Goal: Task Accomplishment & Management: Manage account settings

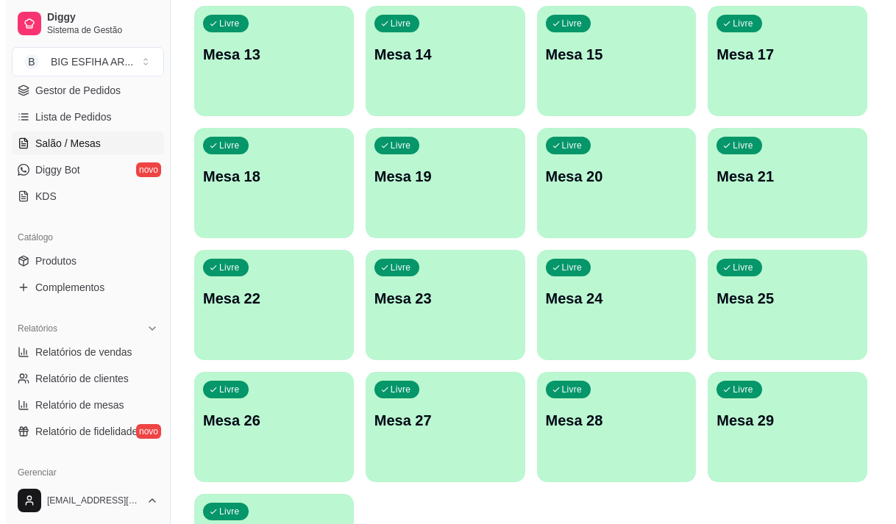
scroll to position [659, 0]
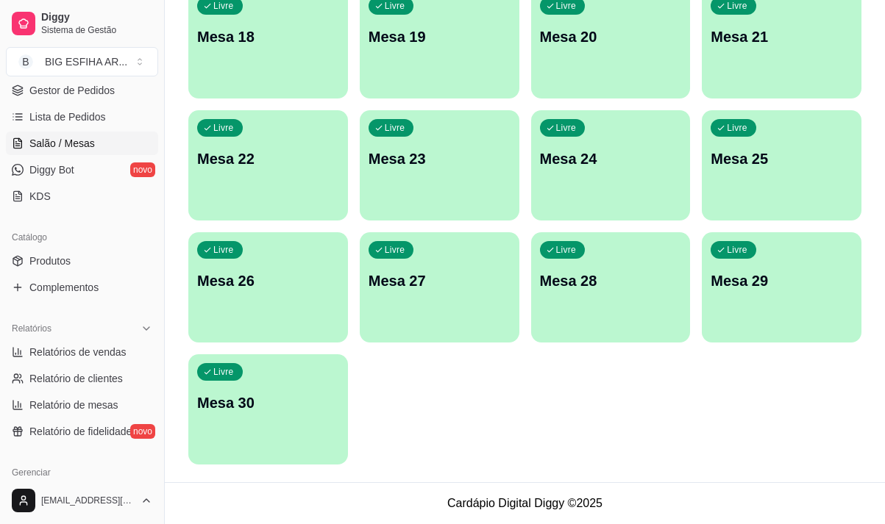
click at [278, 423] on div "Livre Mesa 30" at bounding box center [268, 400] width 160 height 93
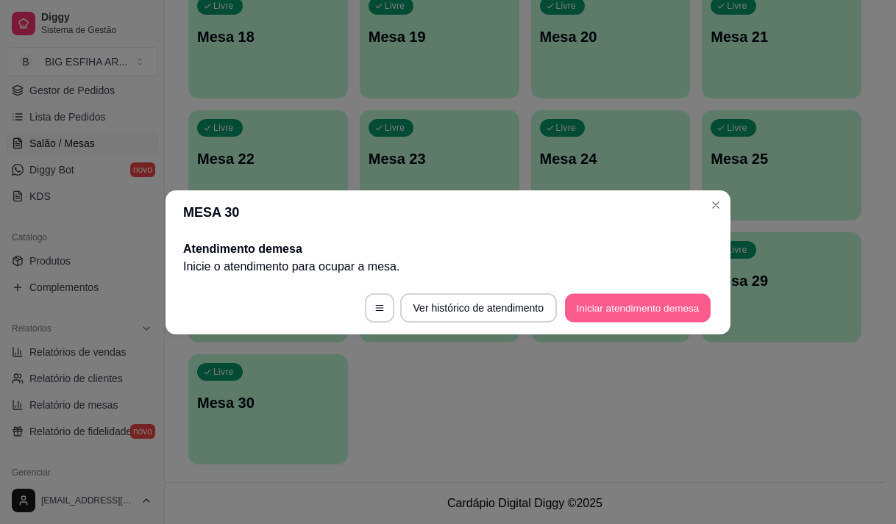
click at [667, 304] on button "Iniciar atendimento de mesa" at bounding box center [638, 307] width 146 height 29
click at [667, 304] on footer "Ver histórico de atendimento Iniciar atendimento de mesa" at bounding box center [447, 308] width 565 height 53
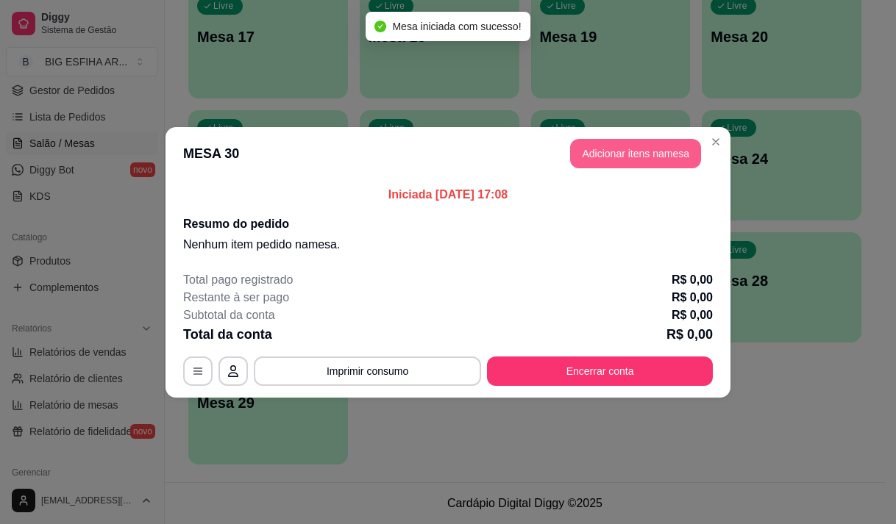
click at [643, 149] on button "Adicionar itens na mesa" at bounding box center [635, 153] width 131 height 29
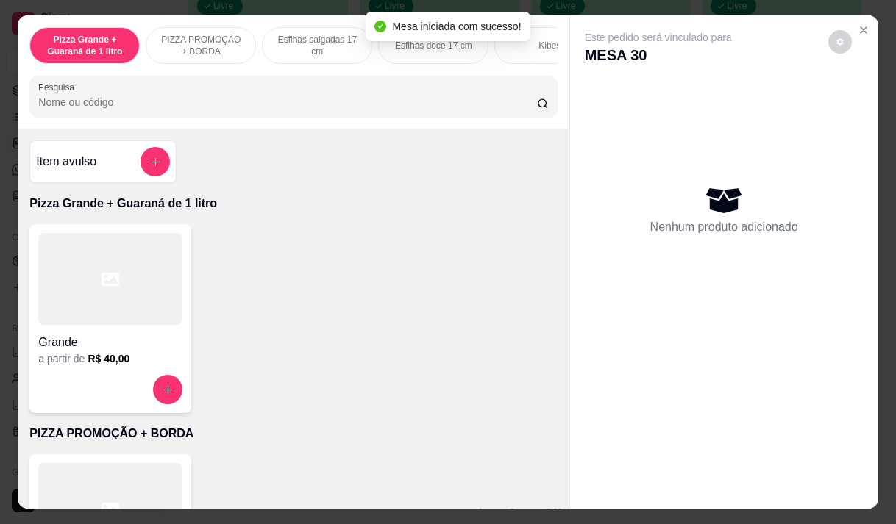
click at [435, 104] on input "Pesquisa" at bounding box center [287, 102] width 499 height 15
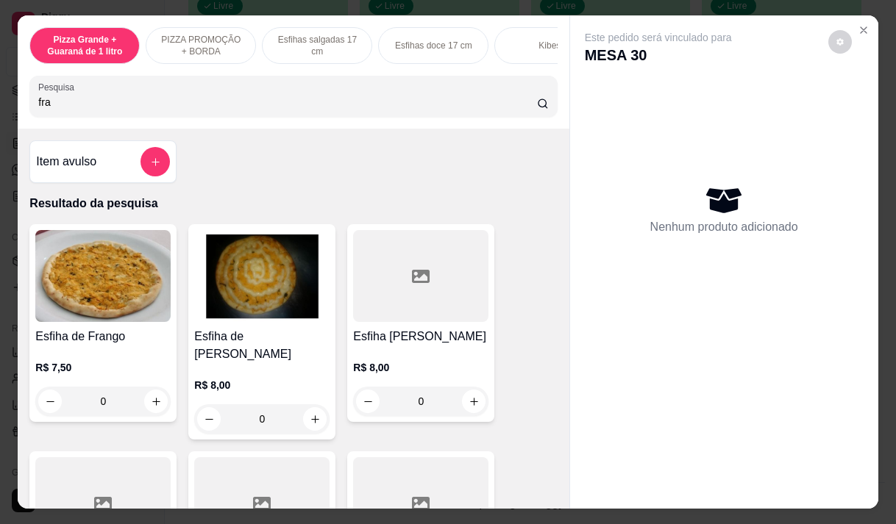
type input "fra"
drag, startPoint x: 369, startPoint y: 371, endPoint x: 378, endPoint y: 366, distance: 9.9
click at [378, 366] on p "R$ 8,00" at bounding box center [420, 367] width 135 height 15
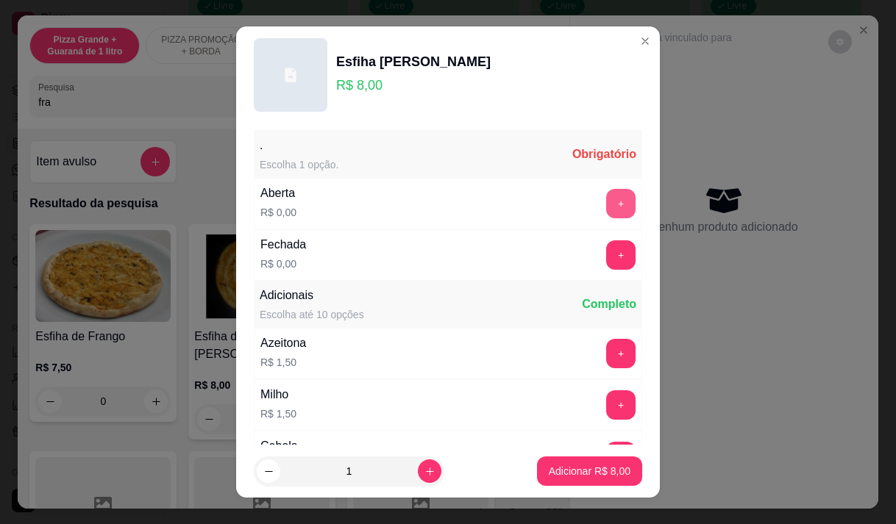
click at [606, 200] on button "+" at bounding box center [620, 203] width 29 height 29
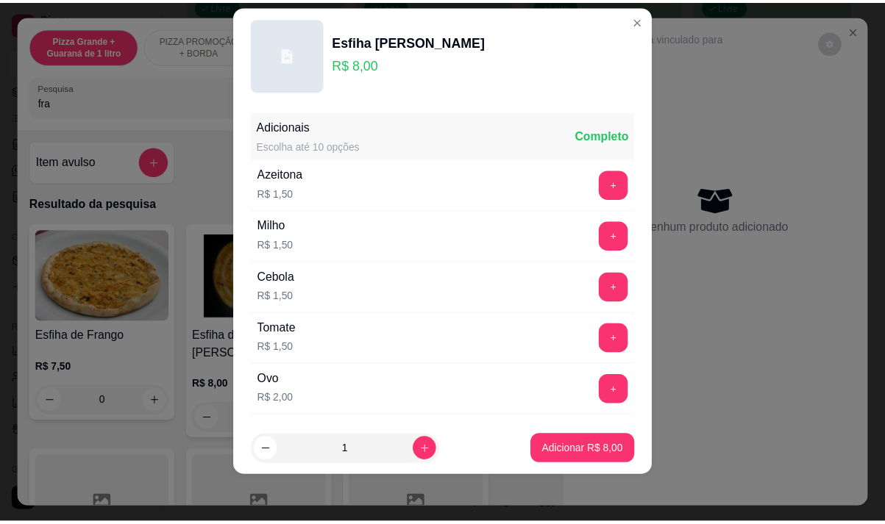
scroll to position [157, 0]
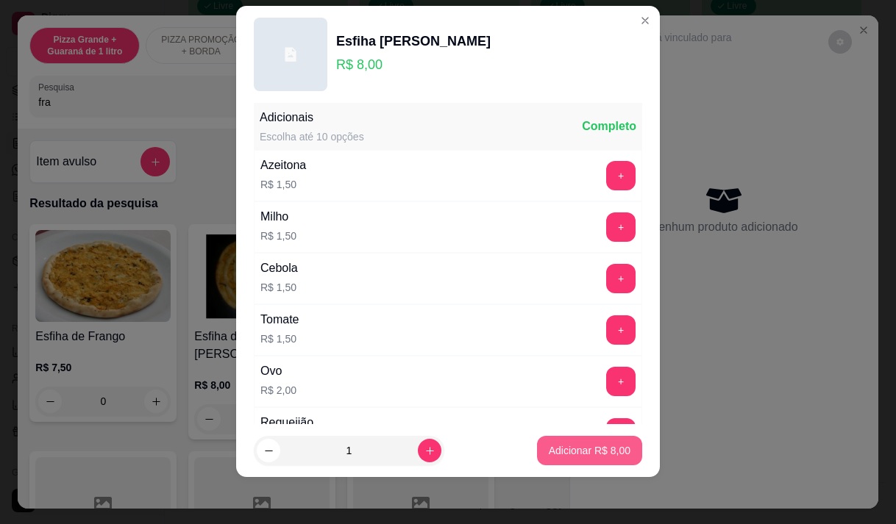
click at [550, 449] on p "Adicionar R$ 8,00" at bounding box center [590, 450] width 82 height 15
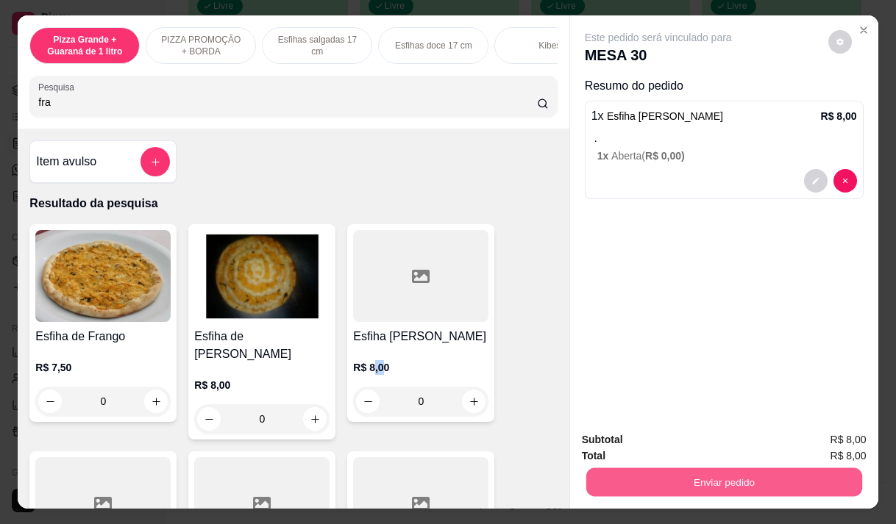
click at [722, 478] on button "Enviar pedido" at bounding box center [723, 482] width 276 height 29
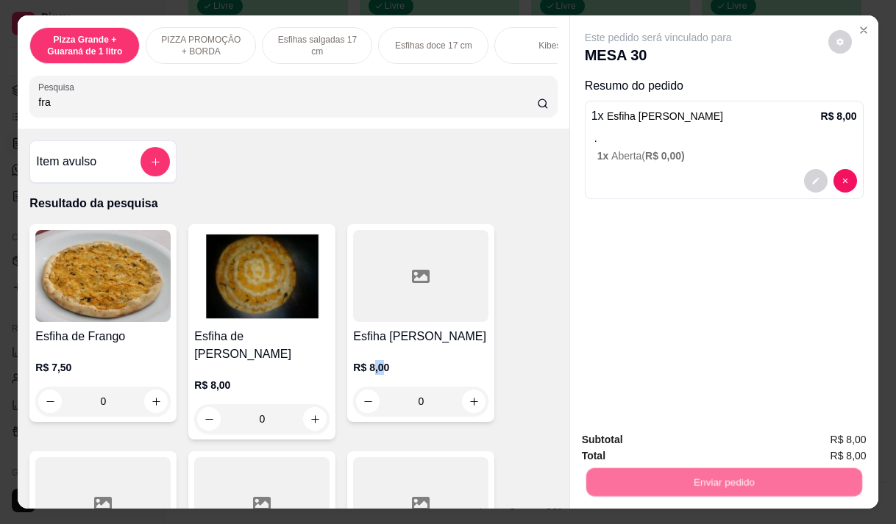
click at [680, 435] on button "Não registrar e enviar pedido" at bounding box center [675, 441] width 153 height 28
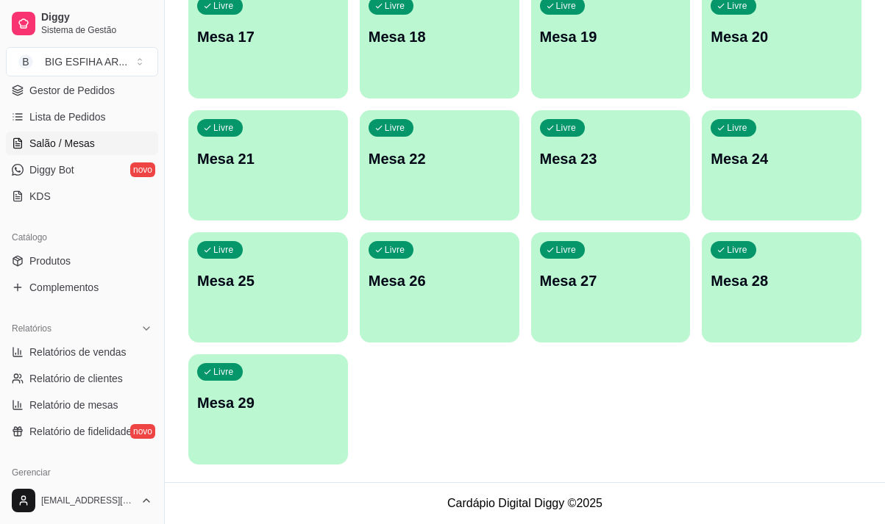
click at [845, 59] on div "Livre Mesa 20" at bounding box center [782, 34] width 160 height 93
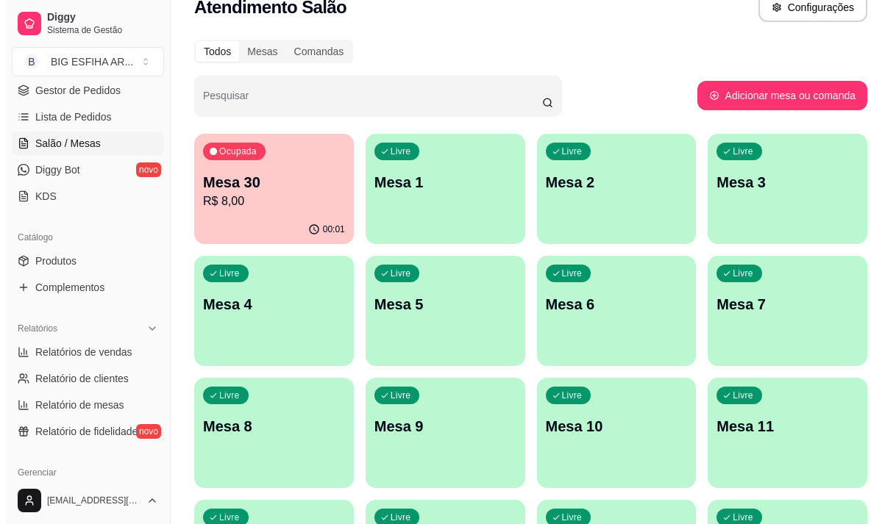
scroll to position [0, 0]
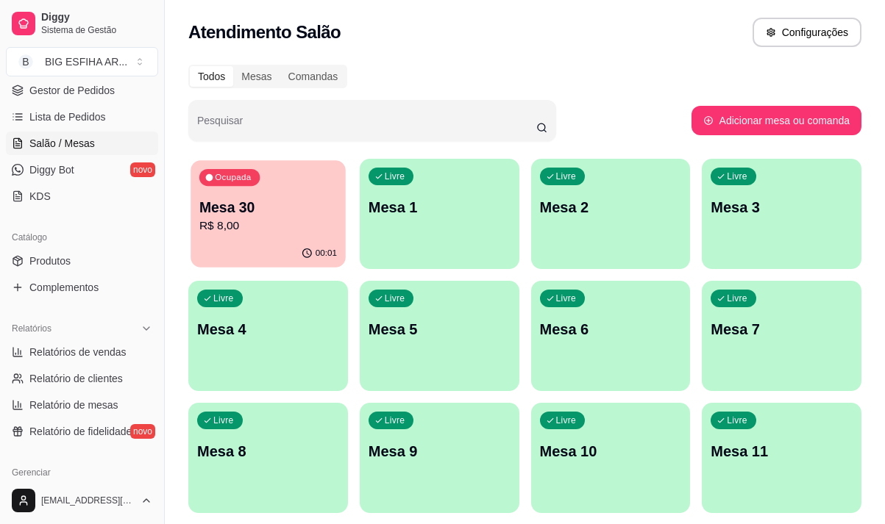
click at [236, 238] on div "Ocupada Mesa 30 R$ 8,00" at bounding box center [267, 199] width 154 height 79
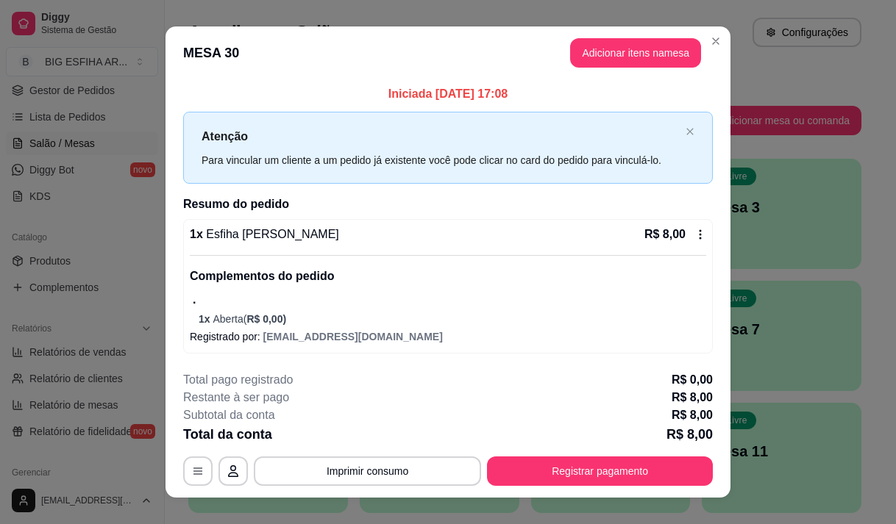
click at [353, 255] on hr at bounding box center [448, 255] width 516 height 1
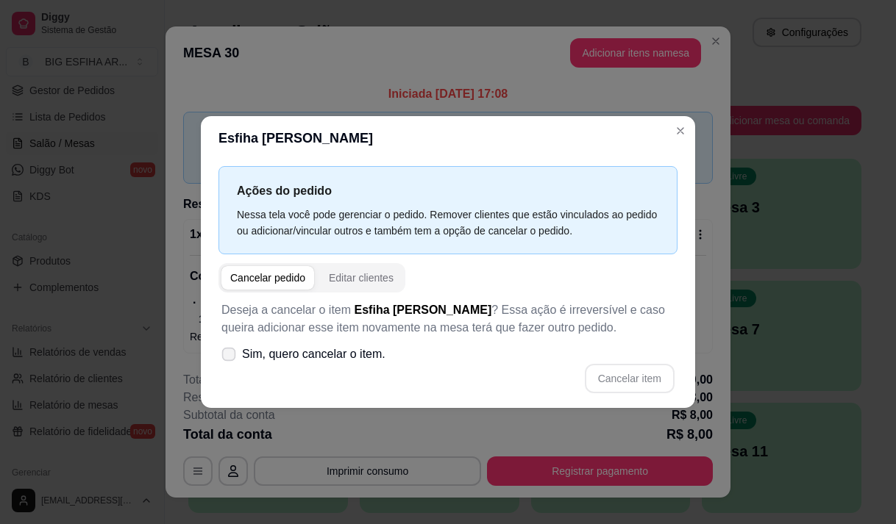
click at [270, 357] on span "Sim, quero cancelar o item." at bounding box center [313, 355] width 143 height 18
click at [230, 357] on input "Sim, quero cancelar o item." at bounding box center [226, 362] width 10 height 10
checkbox input "true"
click at [632, 382] on button "Cancelar item" at bounding box center [630, 378] width 90 height 29
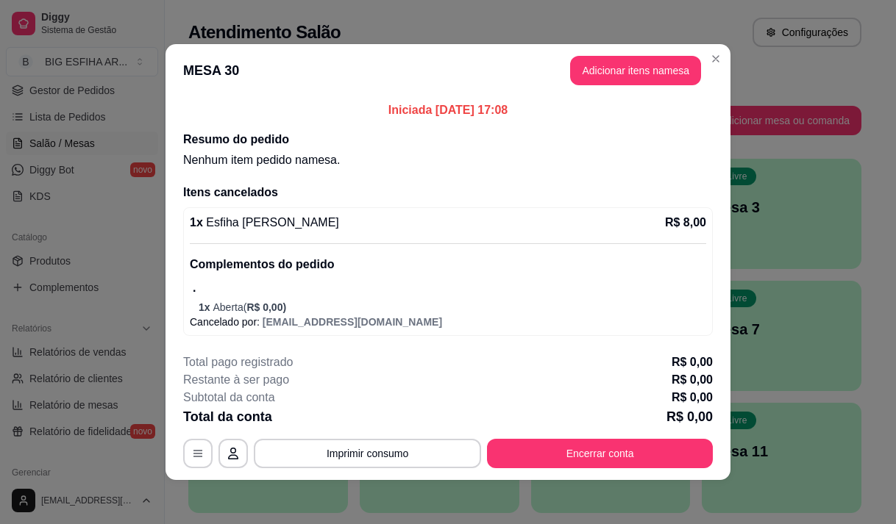
scroll to position [3, 0]
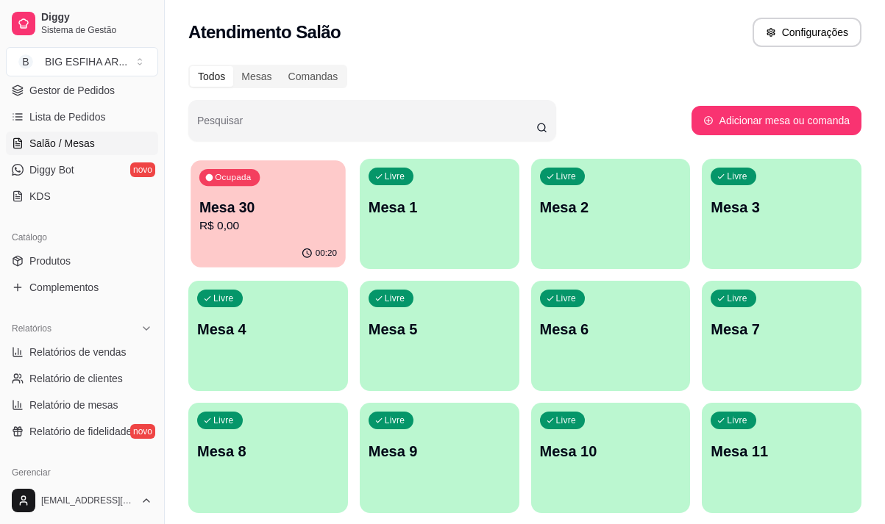
click at [260, 224] on p "R$ 0,00" at bounding box center [268, 226] width 138 height 17
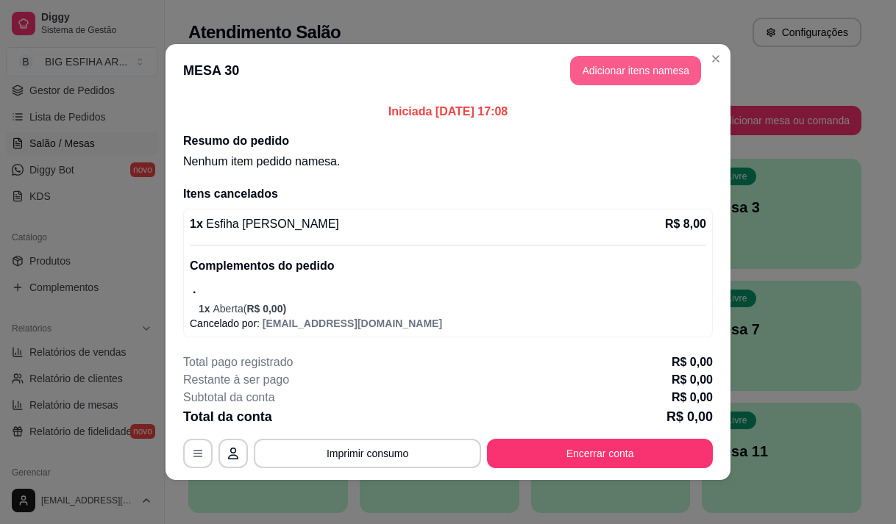
click at [582, 76] on button "Adicionar itens na mesa" at bounding box center [635, 70] width 131 height 29
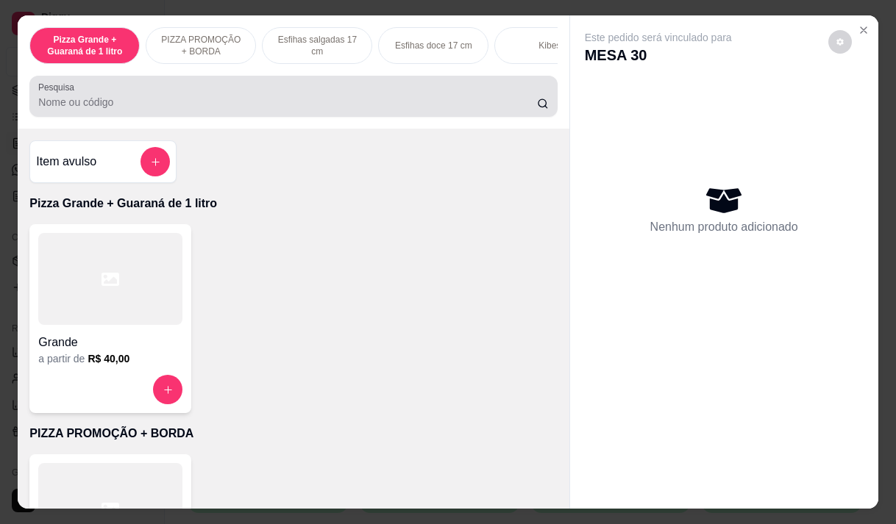
click at [191, 110] on input "Pesquisa" at bounding box center [287, 102] width 499 height 15
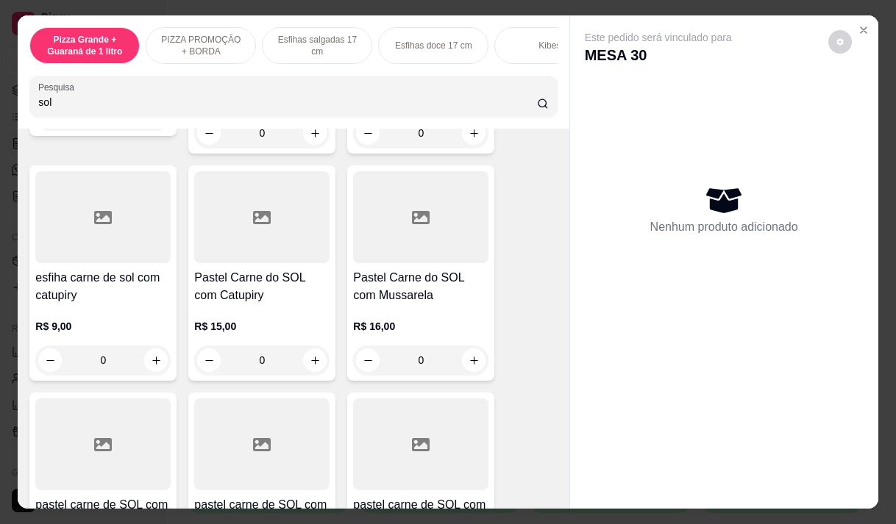
scroll to position [294, 0]
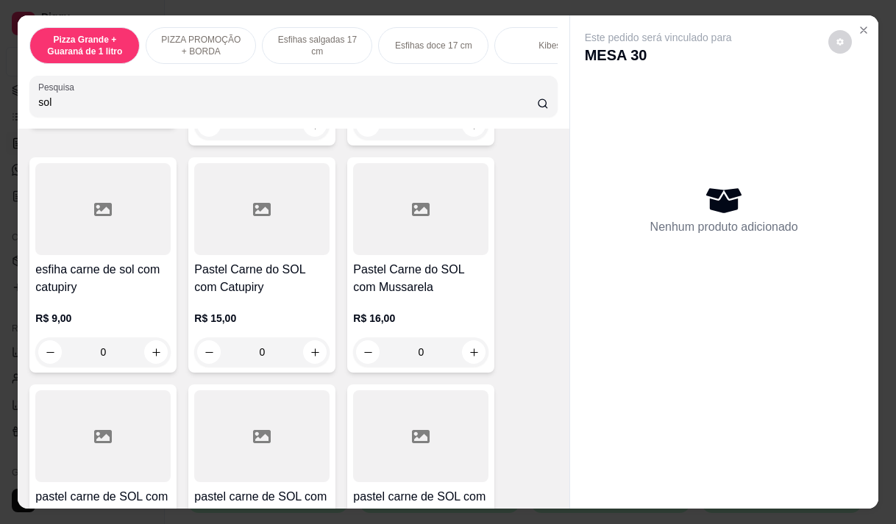
type input "sol"
click at [113, 265] on div "esfiha carne de sol com catupiry R$ 9,00 0" at bounding box center [102, 264] width 147 height 215
click at [263, 262] on div "Pastel Carne do SOL com Catupiry R$ 15,00 0" at bounding box center [261, 264] width 147 height 215
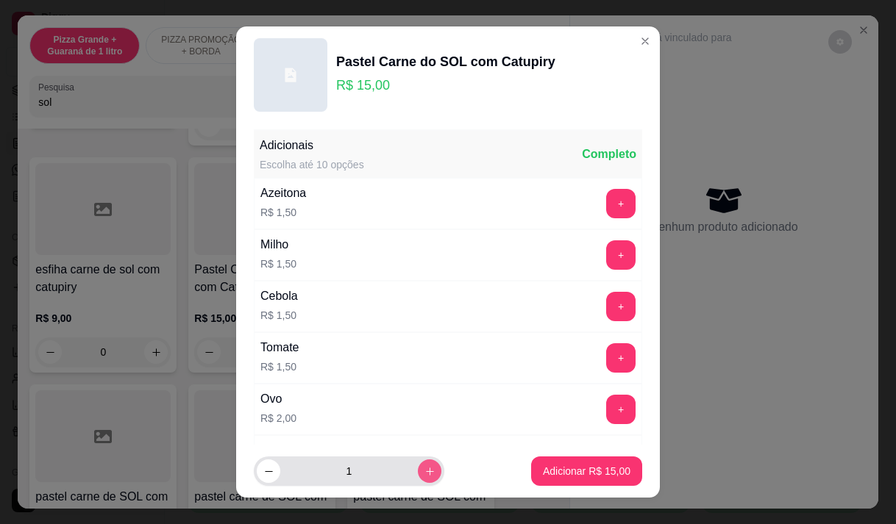
click at [424, 469] on icon "increase-product-quantity" at bounding box center [429, 471] width 11 height 11
type input "2"
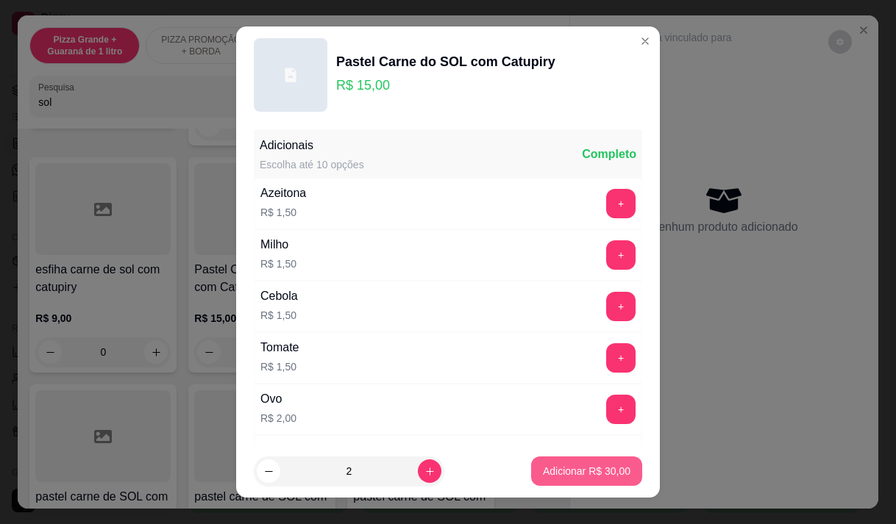
click at [568, 475] on p "Adicionar R$ 30,00" at bounding box center [587, 471] width 88 height 15
type input "2"
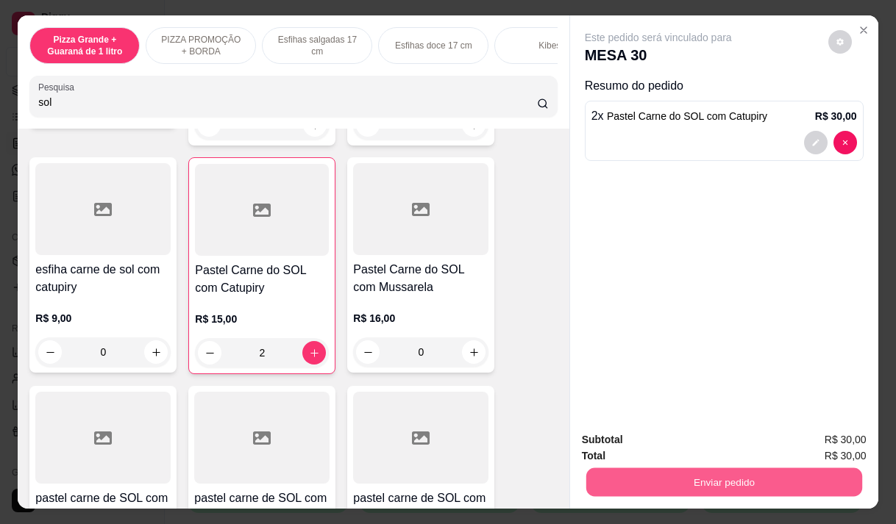
click at [649, 487] on button "Enviar pedido" at bounding box center [723, 482] width 276 height 29
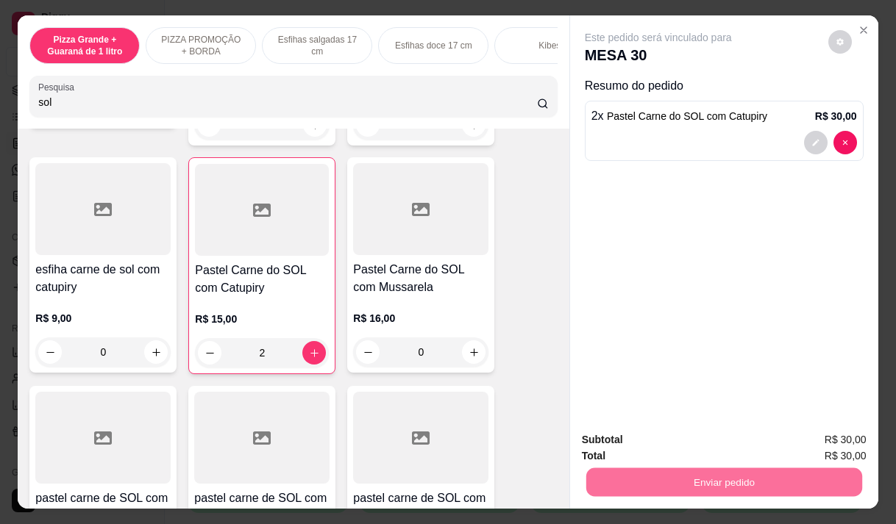
click at [651, 446] on button "Não registrar e enviar pedido" at bounding box center [675, 441] width 153 height 28
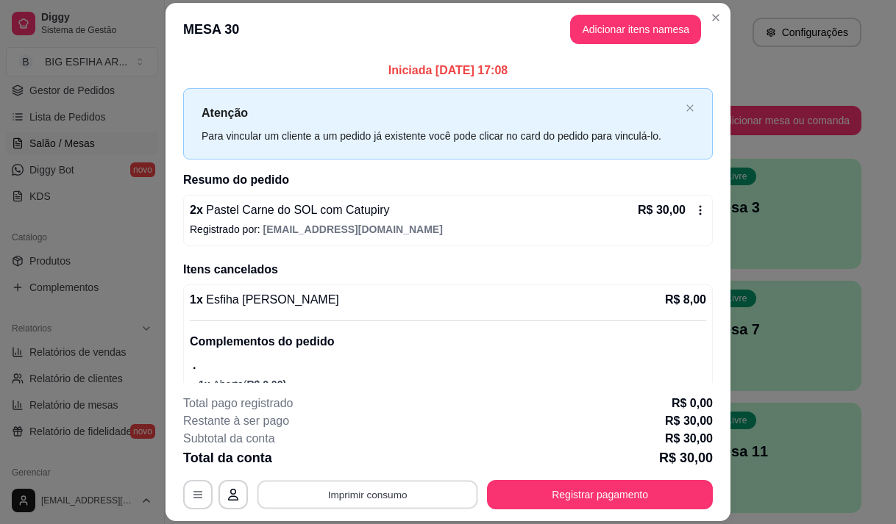
click at [438, 495] on button "Imprimir consumo" at bounding box center [367, 495] width 221 height 29
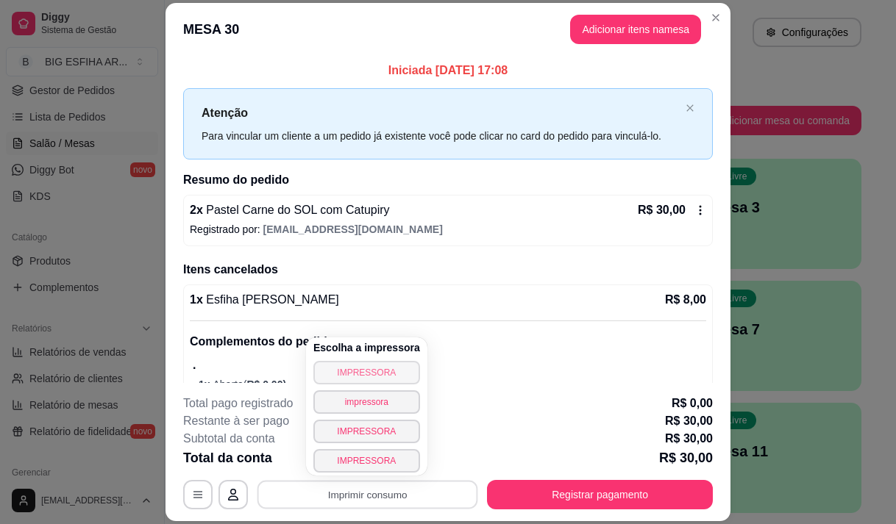
click at [352, 374] on button "IMPRESSORA" at bounding box center [366, 373] width 107 height 24
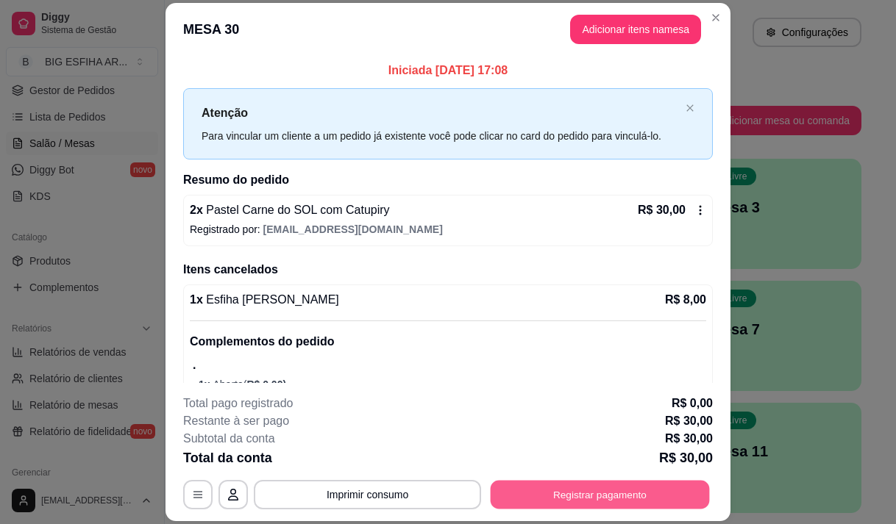
click at [571, 496] on button "Registrar pagamento" at bounding box center [600, 495] width 219 height 29
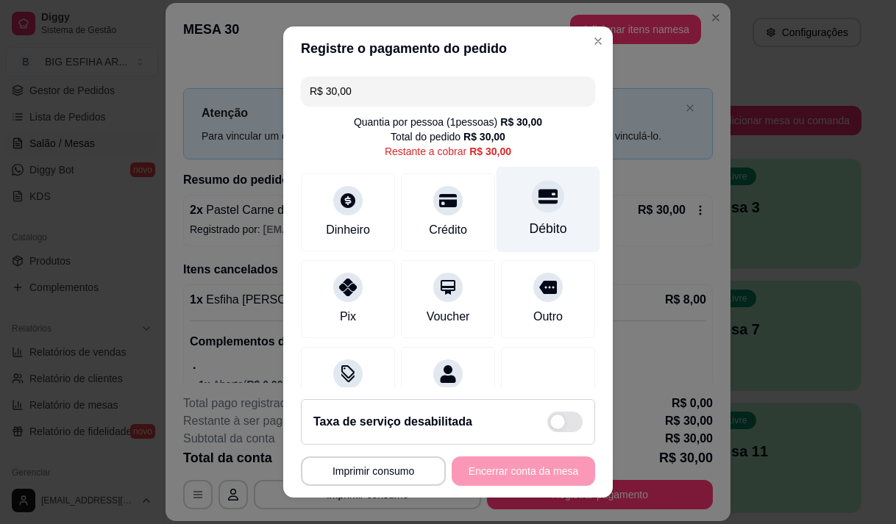
click at [538, 198] on icon at bounding box center [547, 196] width 19 height 15
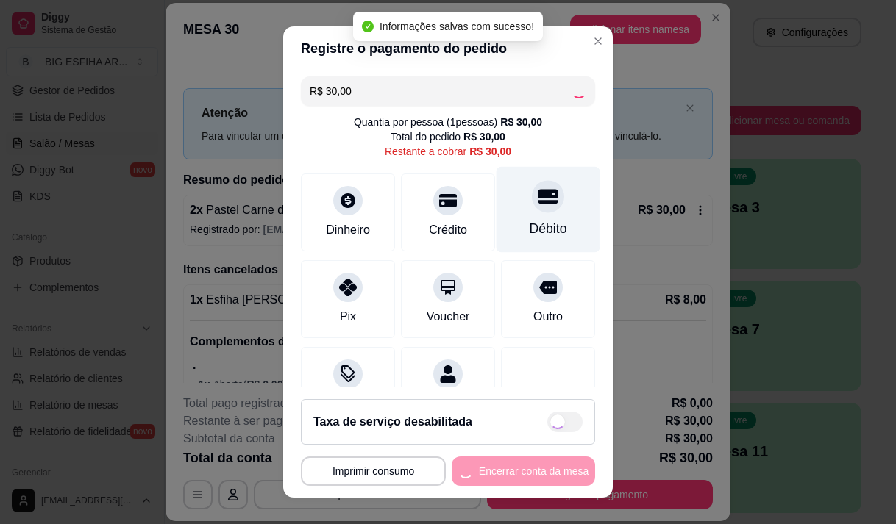
type input "R$ 0,00"
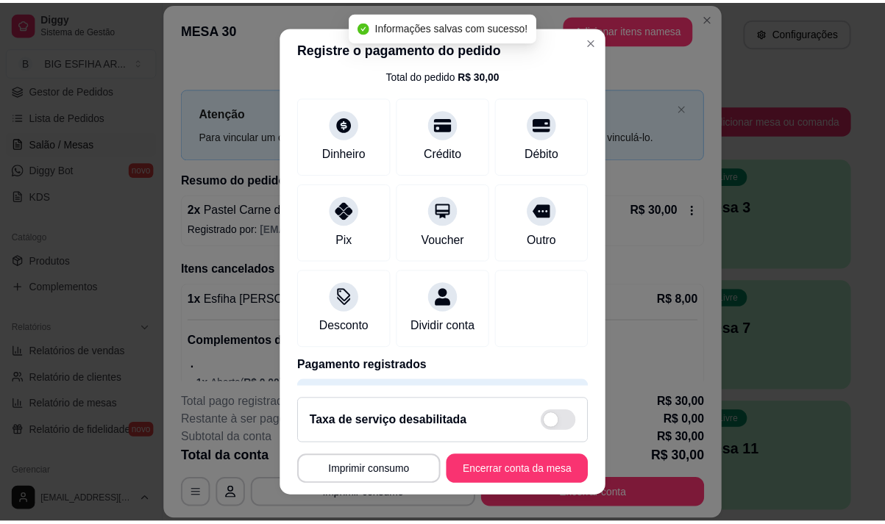
scroll to position [122, 0]
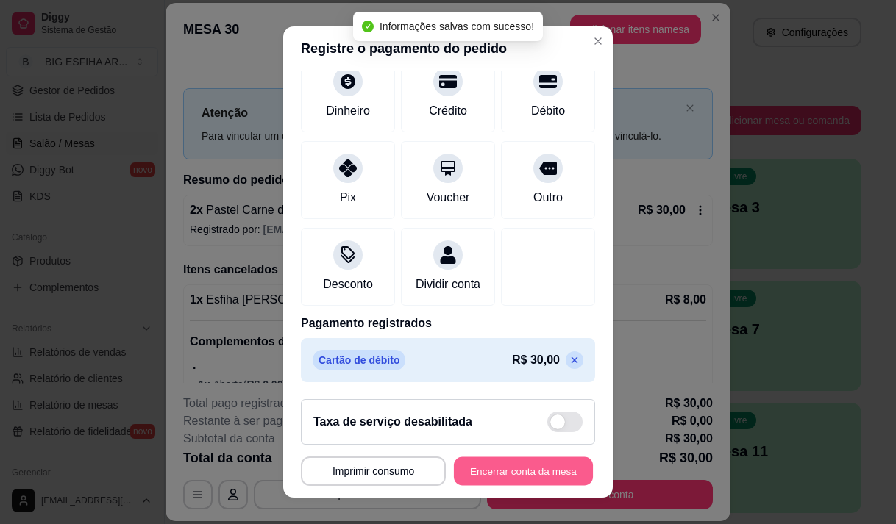
click at [532, 477] on button "Encerrar conta da mesa" at bounding box center [523, 471] width 139 height 29
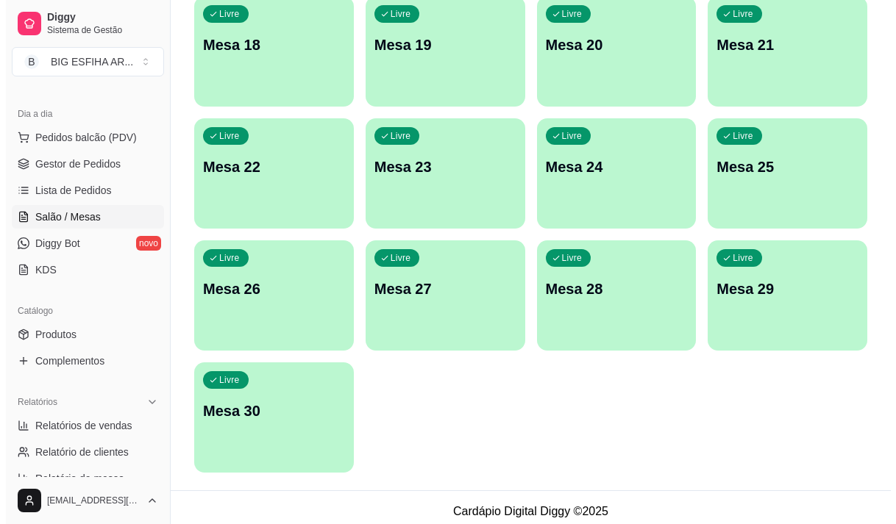
scroll to position [659, 0]
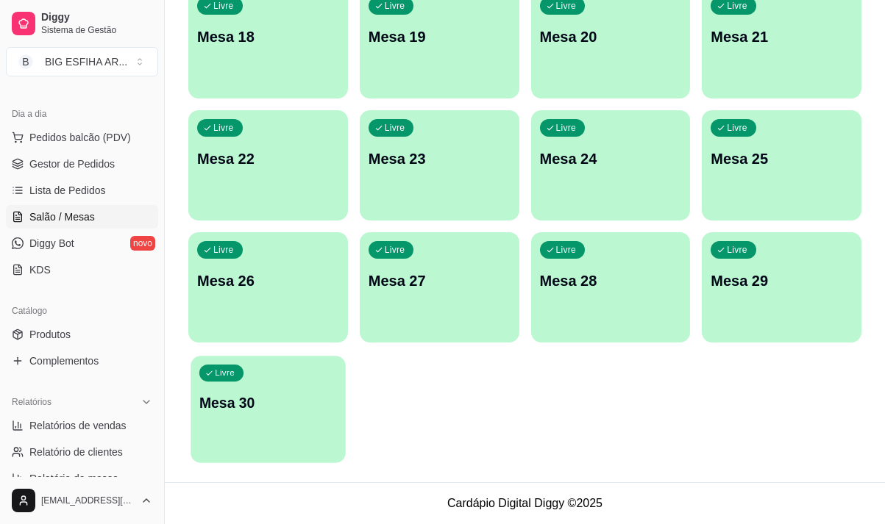
click at [292, 411] on p "Mesa 30" at bounding box center [268, 403] width 138 height 20
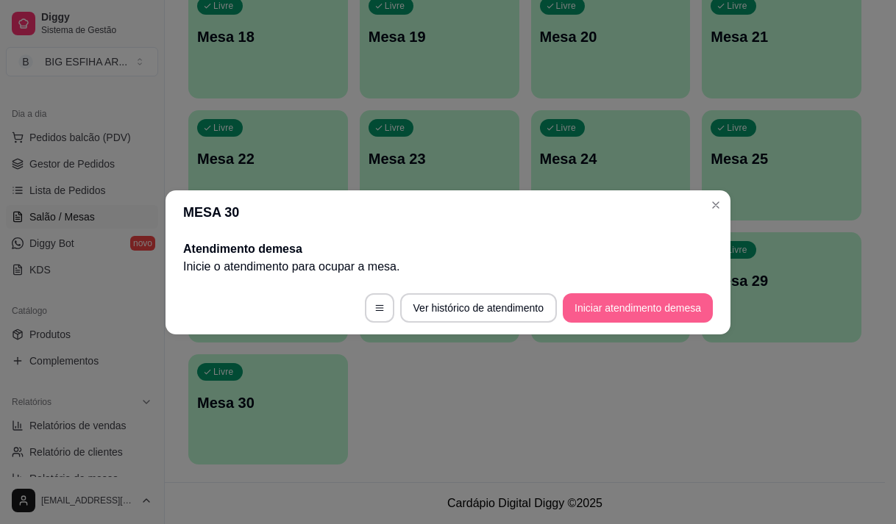
click at [669, 307] on button "Iniciar atendimento de mesa" at bounding box center [638, 307] width 150 height 29
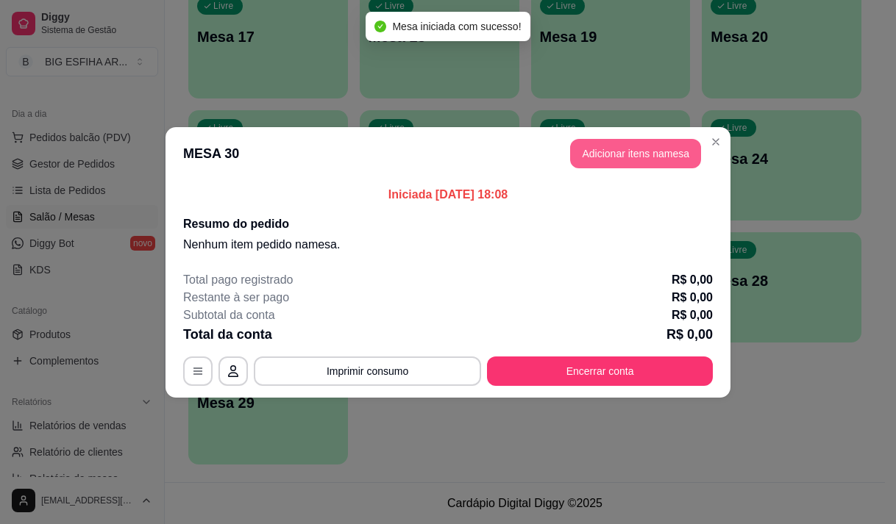
click at [662, 152] on button "Adicionar itens na mesa" at bounding box center [635, 153] width 131 height 29
click at [271, 104] on input "Pesquisa" at bounding box center [287, 102] width 499 height 15
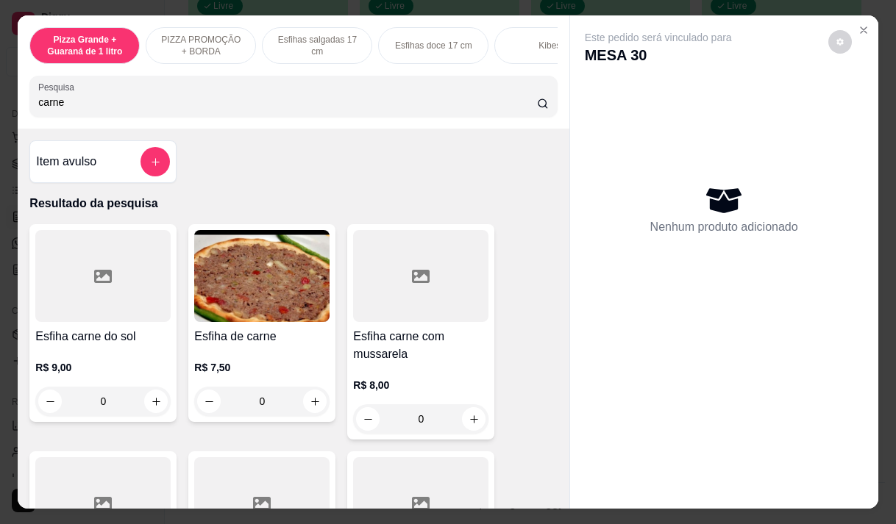
type input "carne"
click at [260, 319] on img at bounding box center [261, 276] width 135 height 92
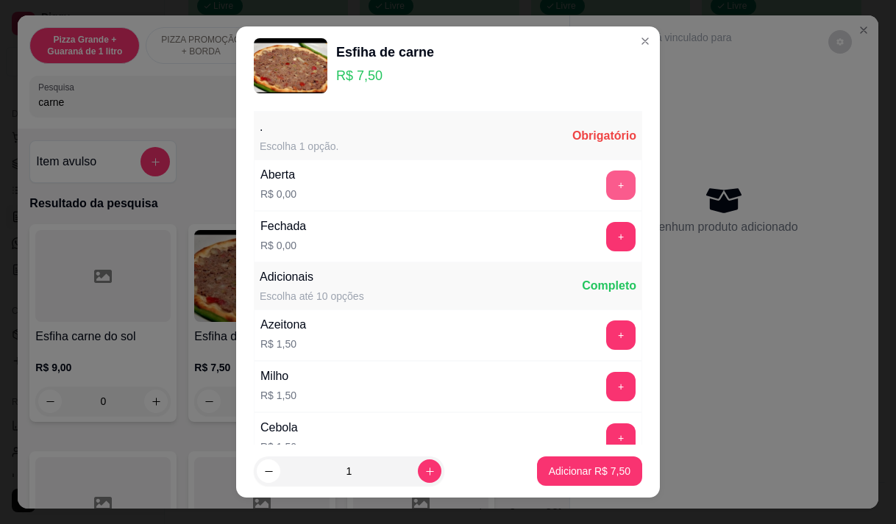
click at [606, 186] on button "+" at bounding box center [620, 185] width 29 height 29
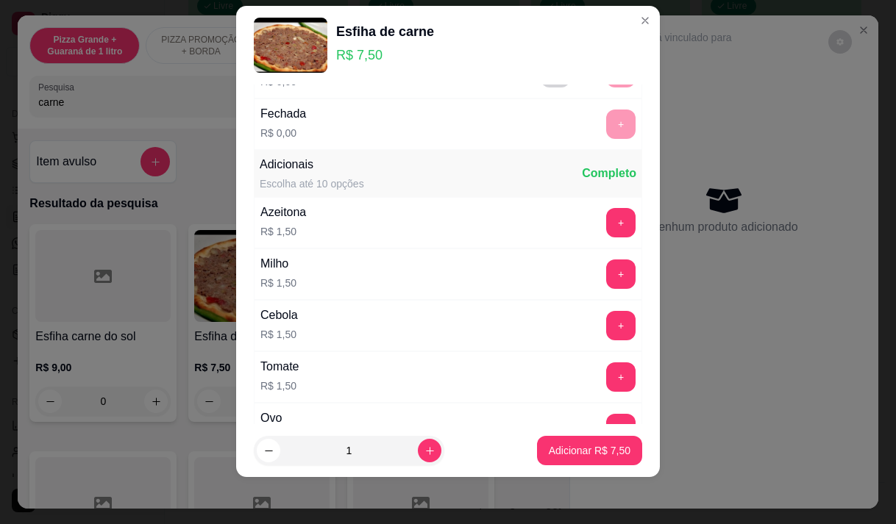
scroll to position [157, 0]
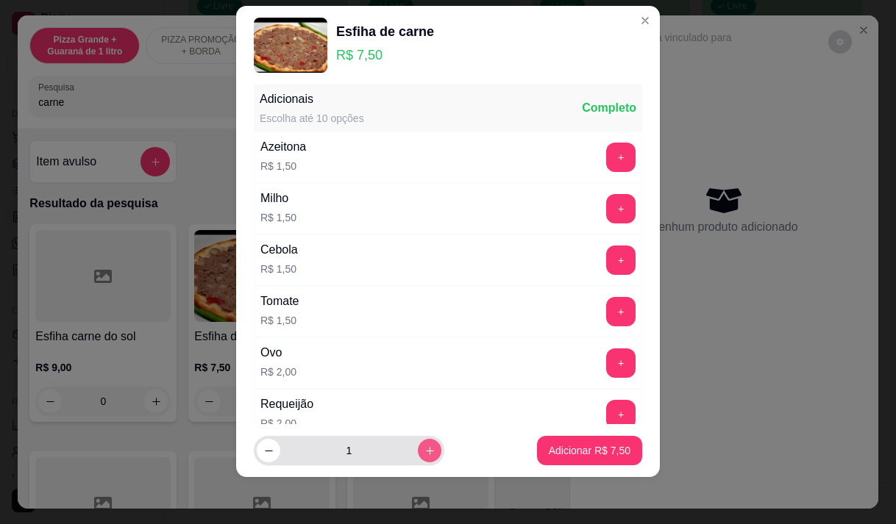
click at [424, 446] on icon "increase-product-quantity" at bounding box center [429, 451] width 11 height 11
click at [258, 449] on button "decrease-product-quantity" at bounding box center [269, 451] width 24 height 24
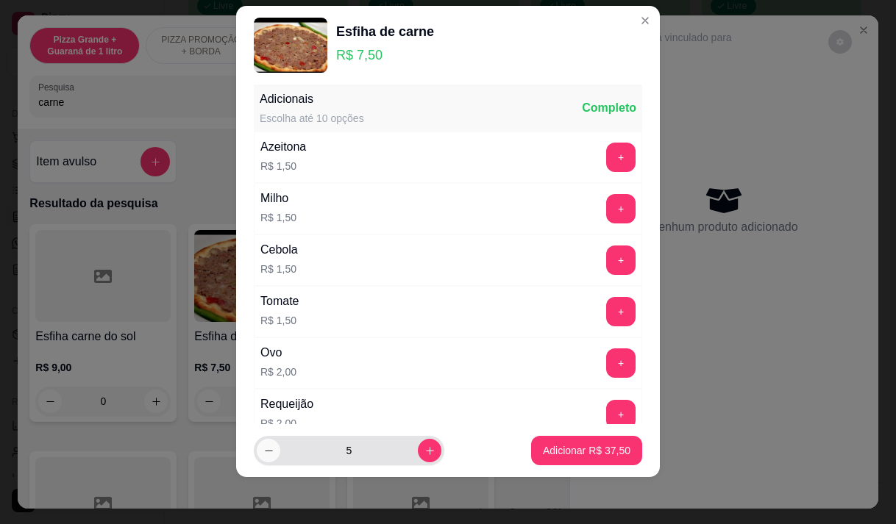
type input "4"
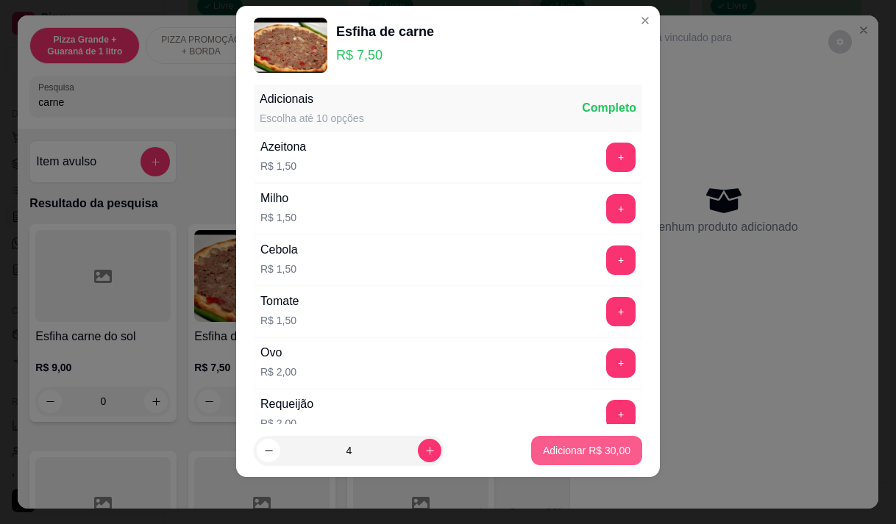
click at [579, 446] on p "Adicionar R$ 30,00" at bounding box center [587, 450] width 88 height 15
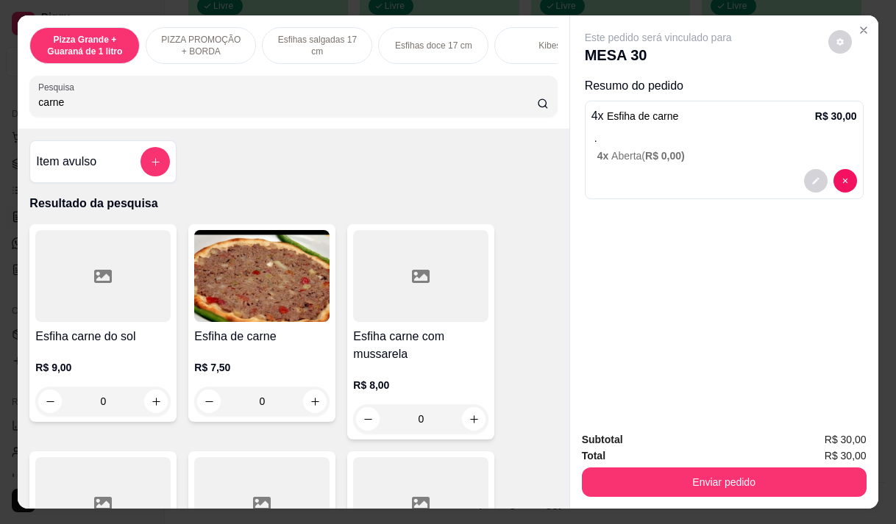
click at [408, 348] on h4 "Esfiha carne com mussarela" at bounding box center [420, 345] width 135 height 35
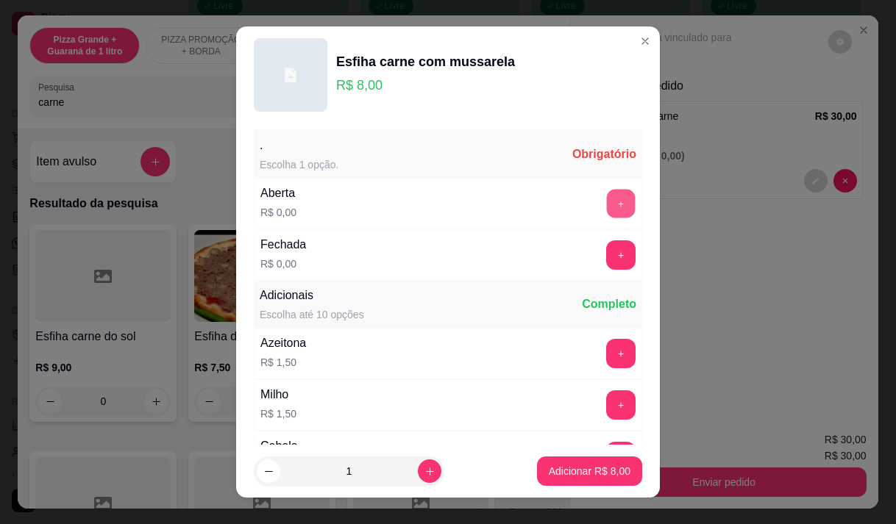
click at [607, 210] on button "+" at bounding box center [621, 203] width 29 height 29
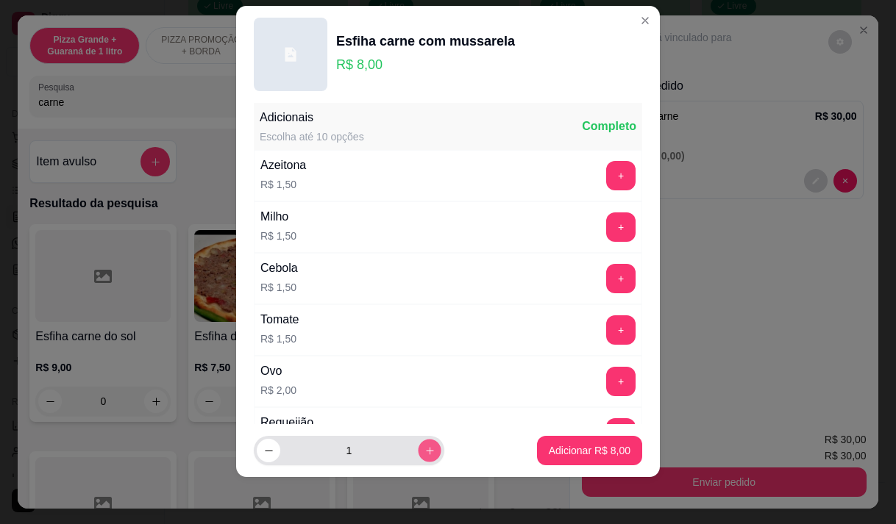
click at [424, 446] on icon "increase-product-quantity" at bounding box center [429, 451] width 11 height 11
type input "2"
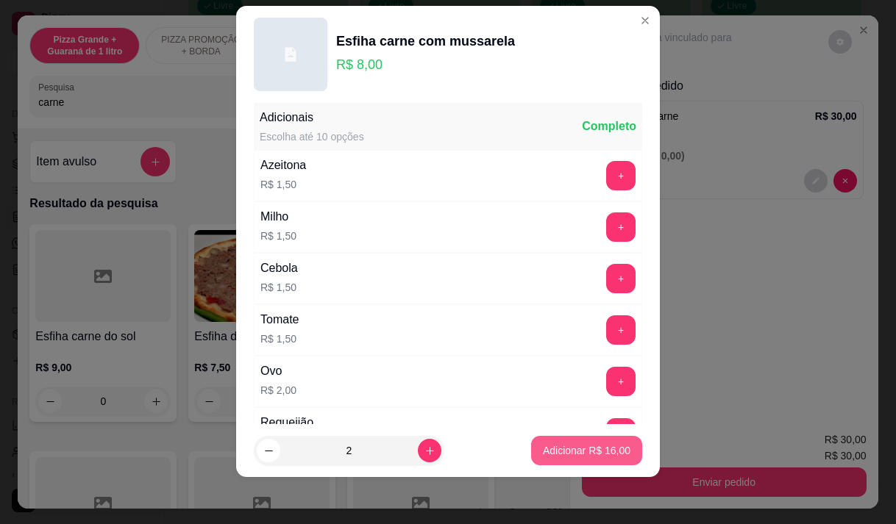
click at [561, 442] on button "Adicionar R$ 16,00" at bounding box center [586, 450] width 111 height 29
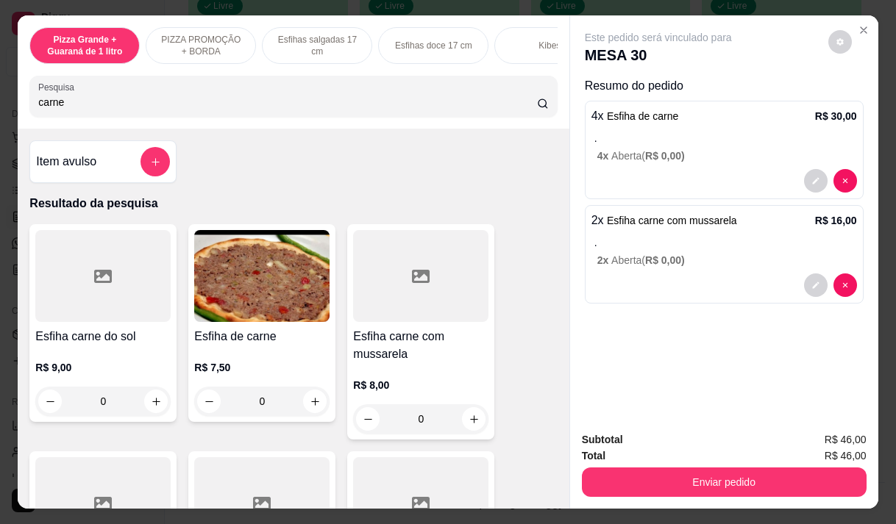
scroll to position [322, 0]
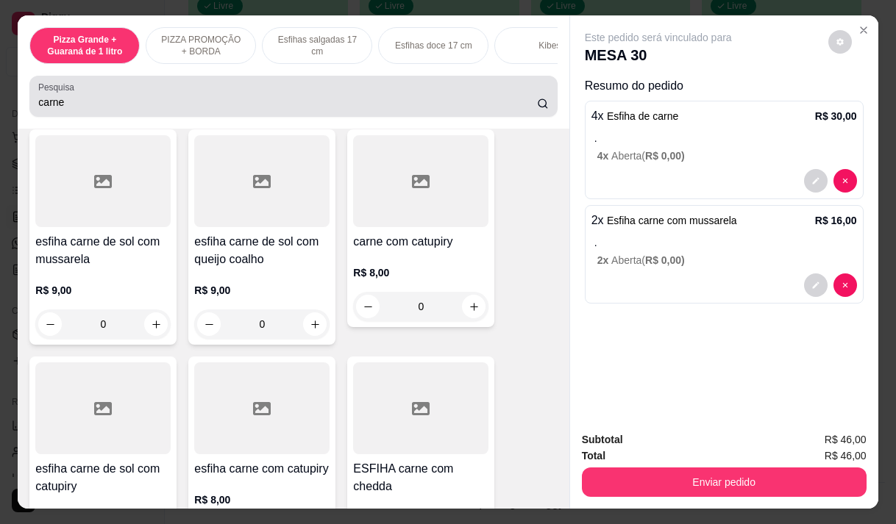
click at [65, 103] on input "carne" at bounding box center [287, 102] width 499 height 15
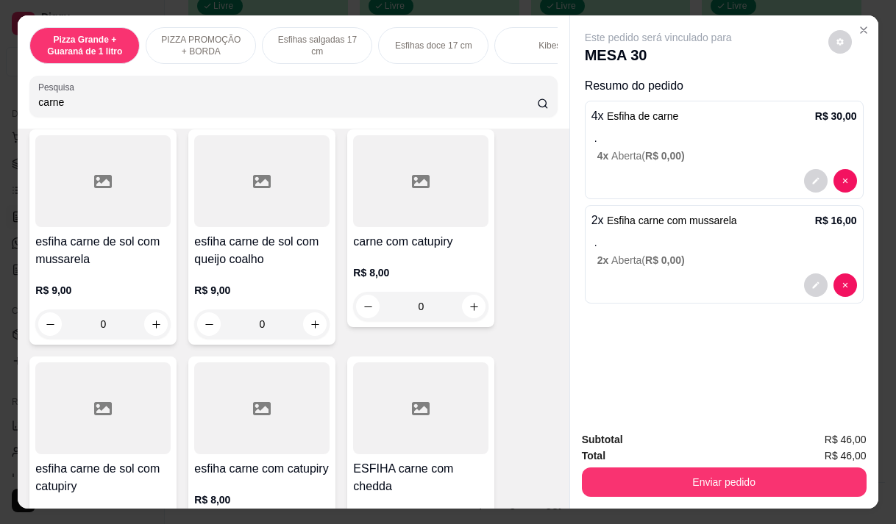
click at [65, 103] on input "carne" at bounding box center [287, 102] width 499 height 15
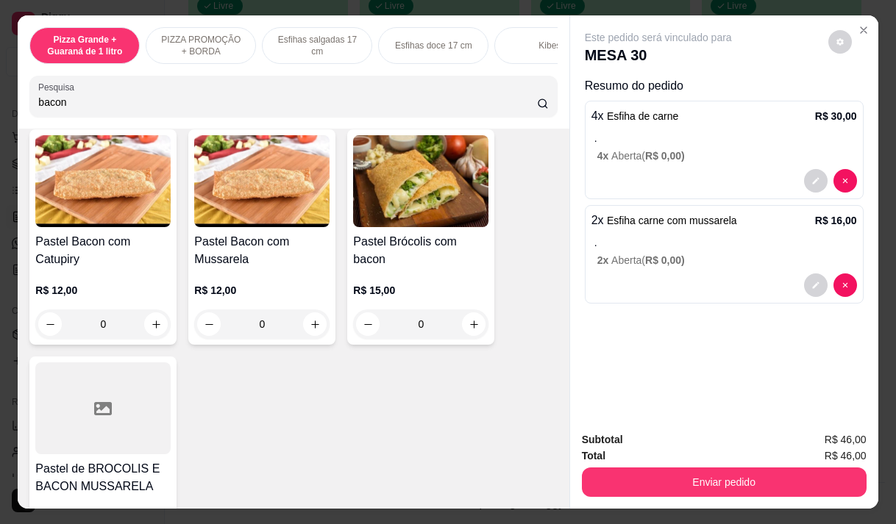
scroll to position [1033, 0]
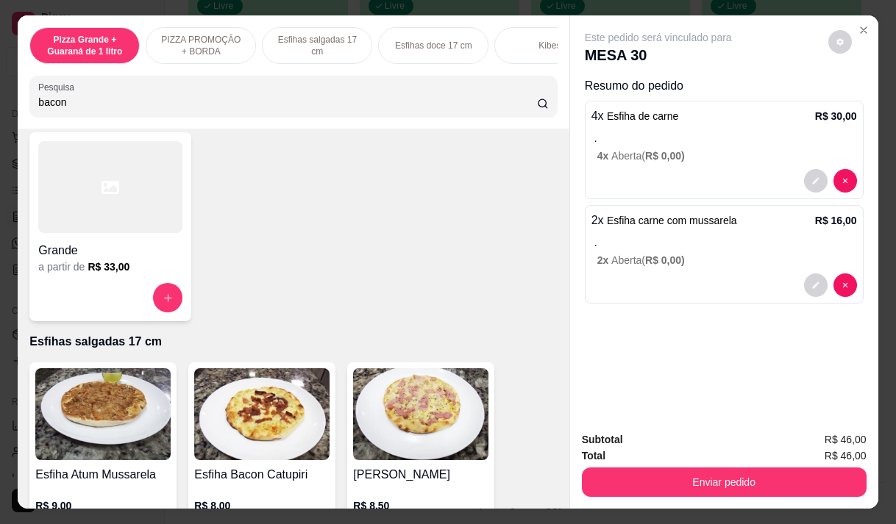
type input "bacon"
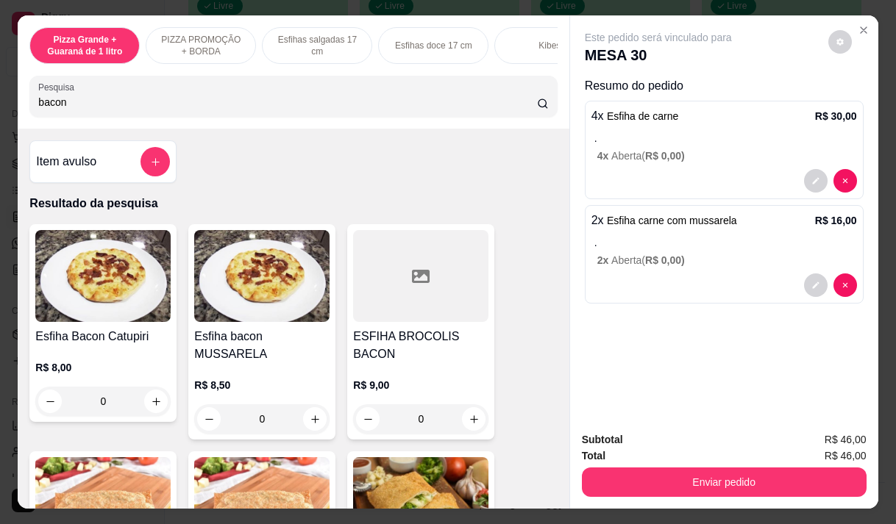
drag, startPoint x: 549, startPoint y: 80, endPoint x: 532, endPoint y: 71, distance: 19.4
click at [548, 77] on div "Pizza Grande + Guaraná de 1 litro PIZZA PROMOÇÃO + BORDA Esfihas salgadas 17 cm…" at bounding box center [293, 71] width 551 height 113
click at [246, 350] on h4 "Esfiha bacon MUSSARELA" at bounding box center [261, 345] width 135 height 35
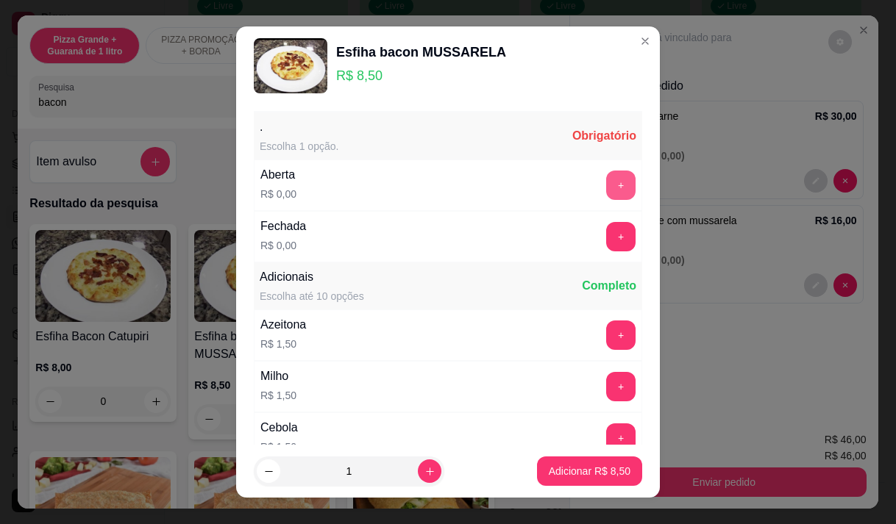
click at [606, 179] on button "+" at bounding box center [620, 185] width 29 height 29
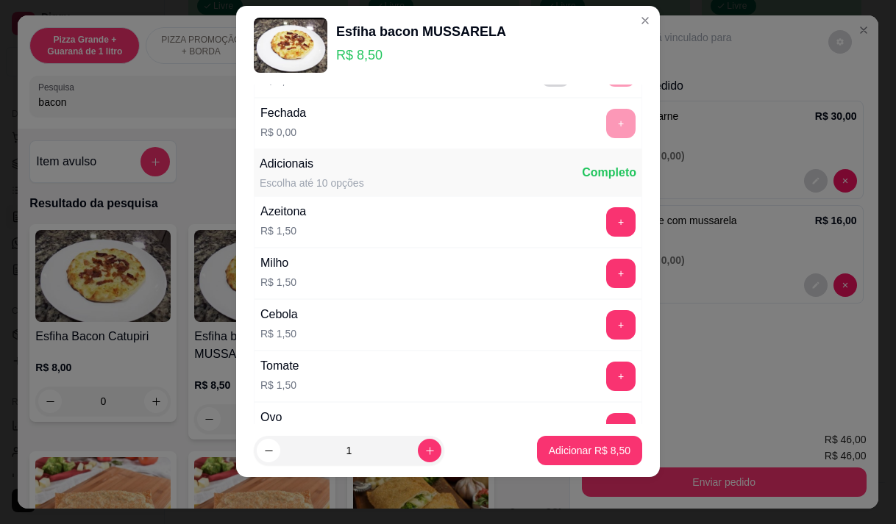
scroll to position [157, 0]
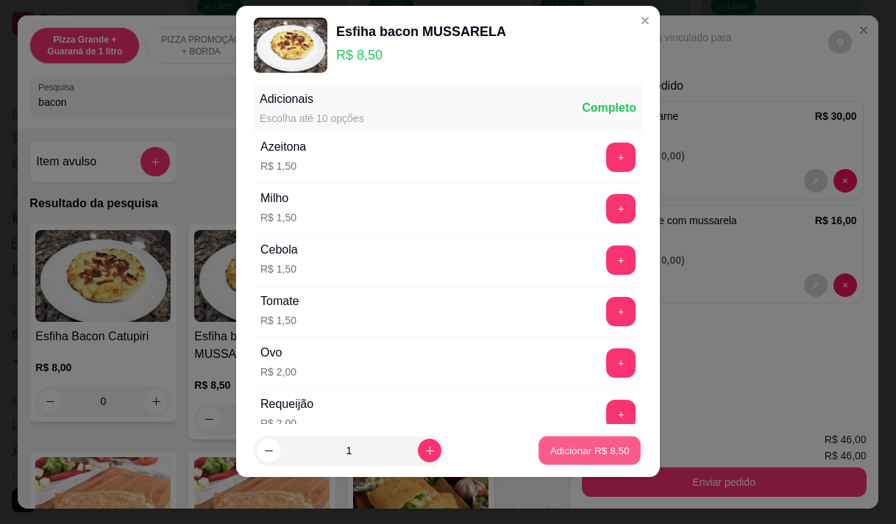
click at [559, 449] on p "Adicionar R$ 8,50" at bounding box center [588, 451] width 79 height 14
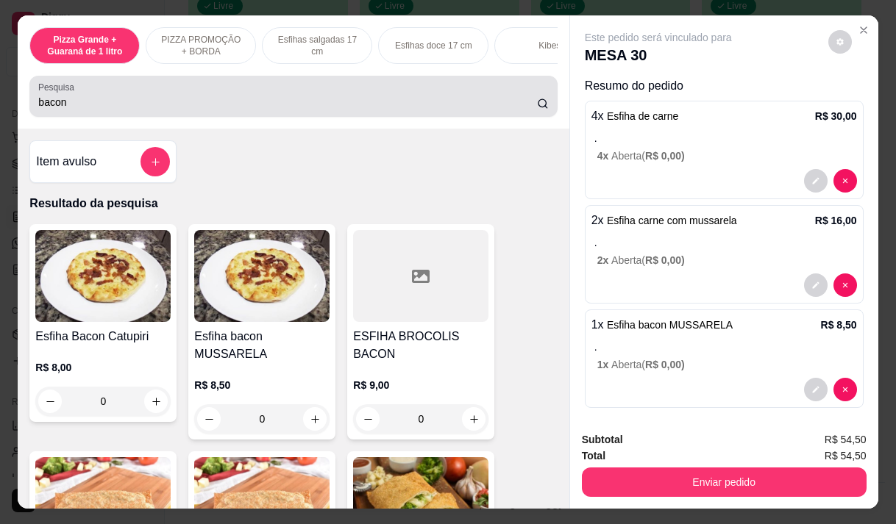
click at [82, 104] on input "bacon" at bounding box center [287, 102] width 499 height 15
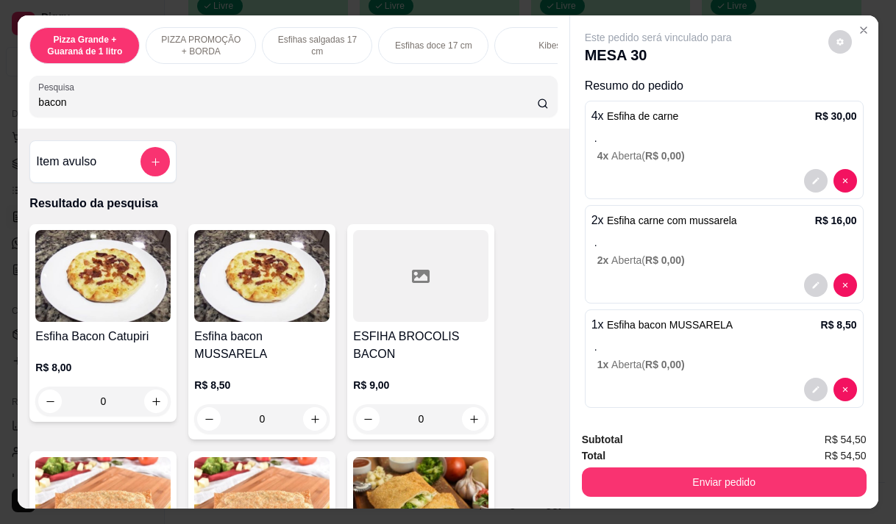
click at [82, 104] on input "bacon" at bounding box center [287, 102] width 499 height 15
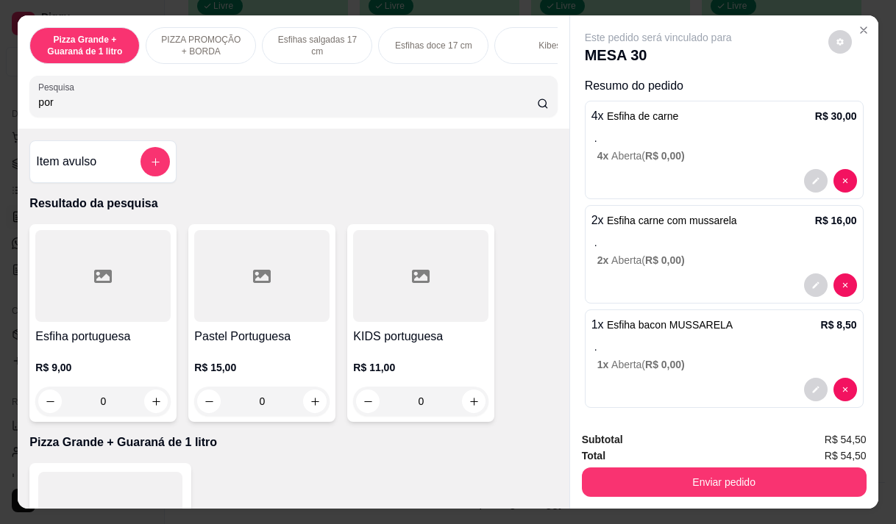
type input "por"
click at [104, 321] on div at bounding box center [102, 276] width 135 height 92
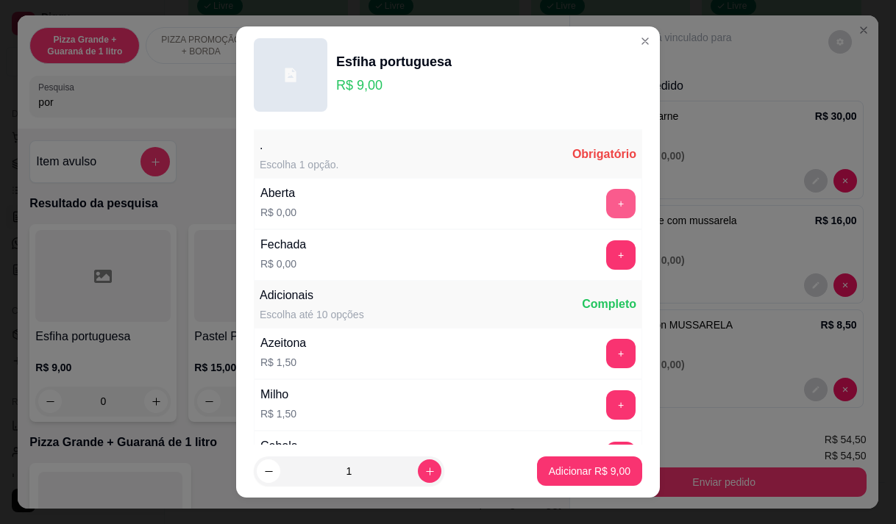
click at [606, 200] on button "+" at bounding box center [620, 203] width 29 height 29
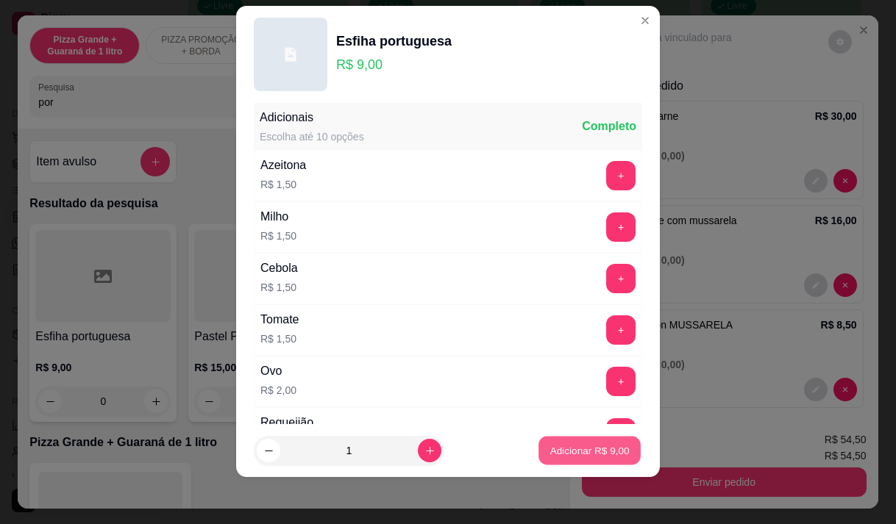
click at [562, 448] on p "Adicionar R$ 9,00" at bounding box center [588, 451] width 79 height 14
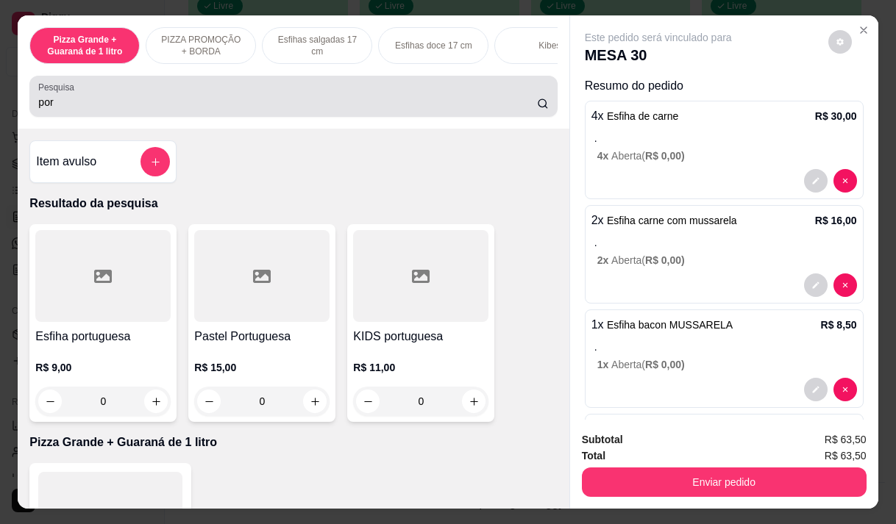
click at [71, 104] on input "por" at bounding box center [287, 102] width 499 height 15
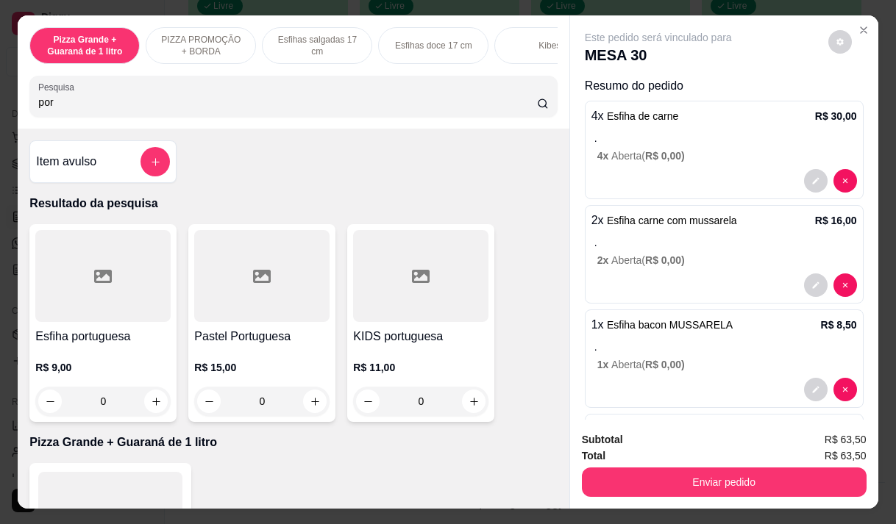
click at [71, 104] on input "por" at bounding box center [287, 102] width 499 height 15
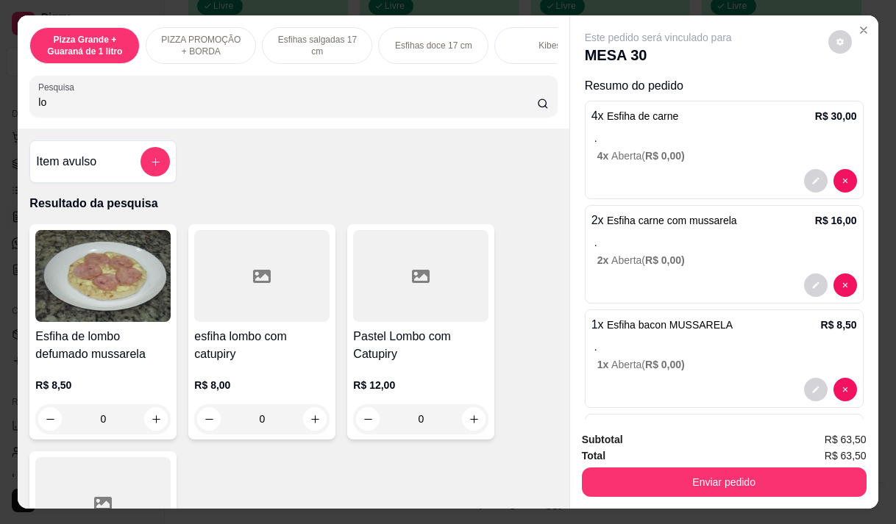
type input "lo"
click at [79, 371] on div "R$ 8,50 0" at bounding box center [102, 398] width 135 height 71
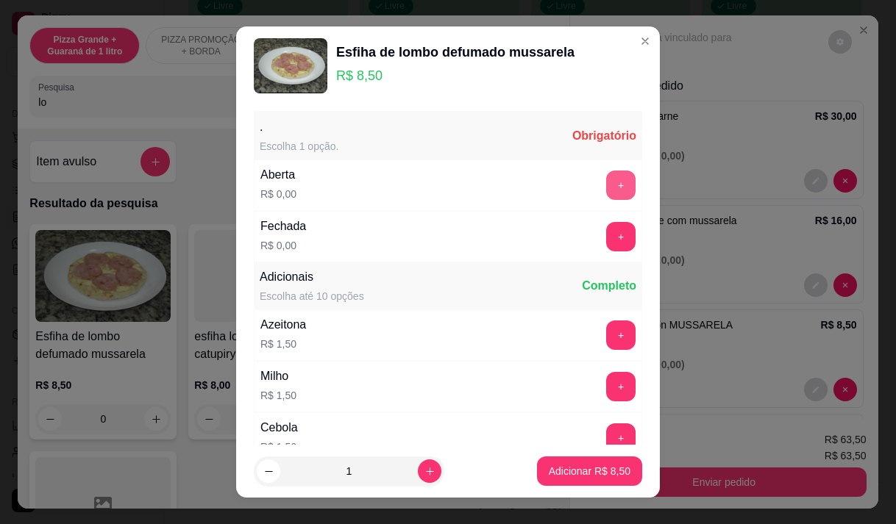
click at [606, 184] on button "+" at bounding box center [620, 185] width 29 height 29
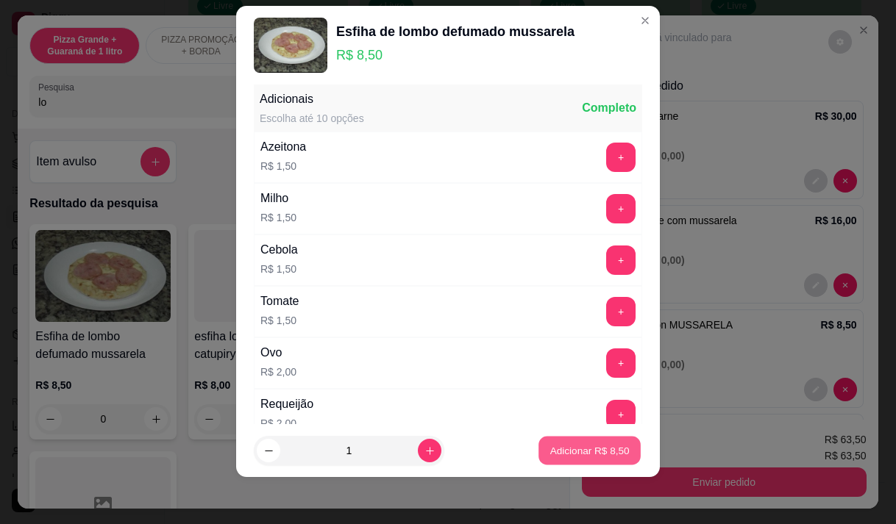
click at [568, 447] on p "Adicionar R$ 8,50" at bounding box center [588, 451] width 79 height 14
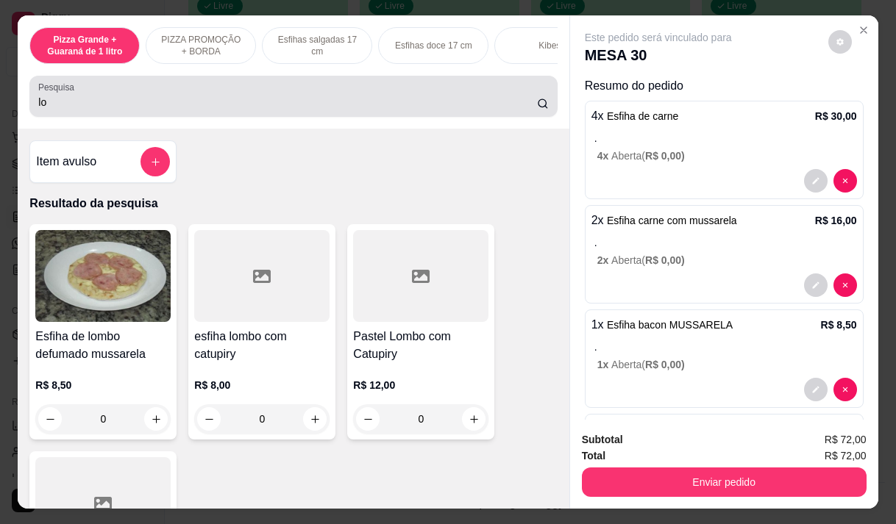
click at [108, 110] on input "lo" at bounding box center [287, 102] width 499 height 15
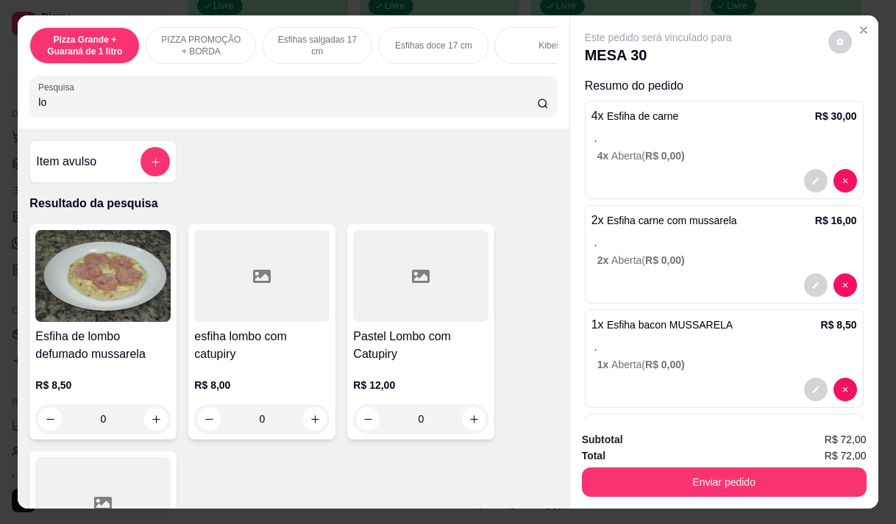
click at [108, 110] on input "lo" at bounding box center [287, 102] width 499 height 15
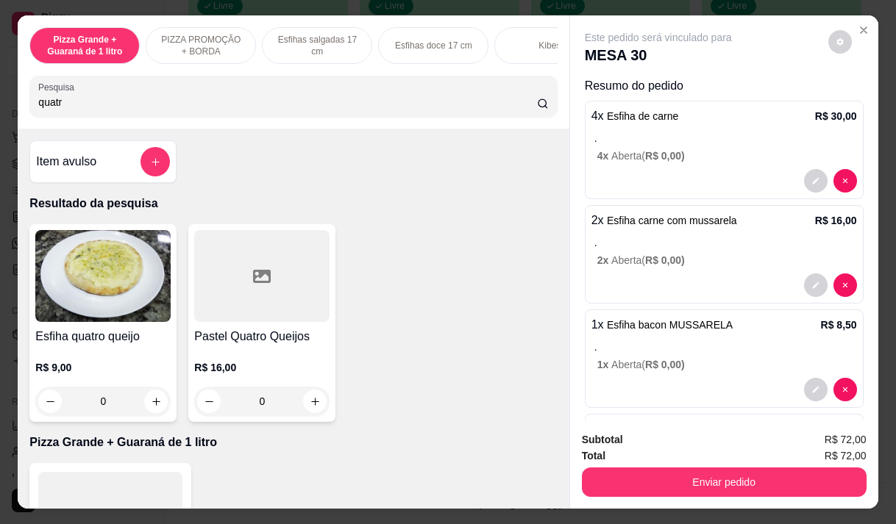
type input "quatr"
click at [102, 344] on h4 "Esfiha quatro queijo" at bounding box center [102, 337] width 135 height 18
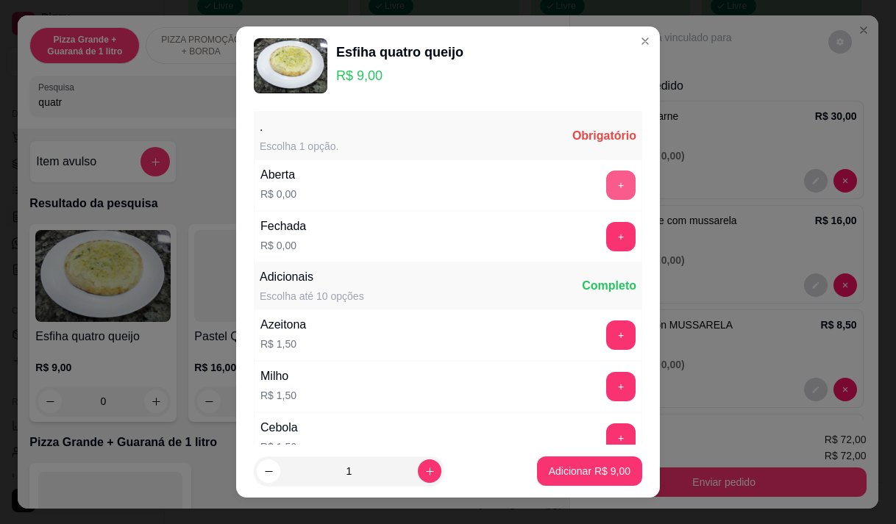
click at [606, 180] on button "+" at bounding box center [620, 185] width 29 height 29
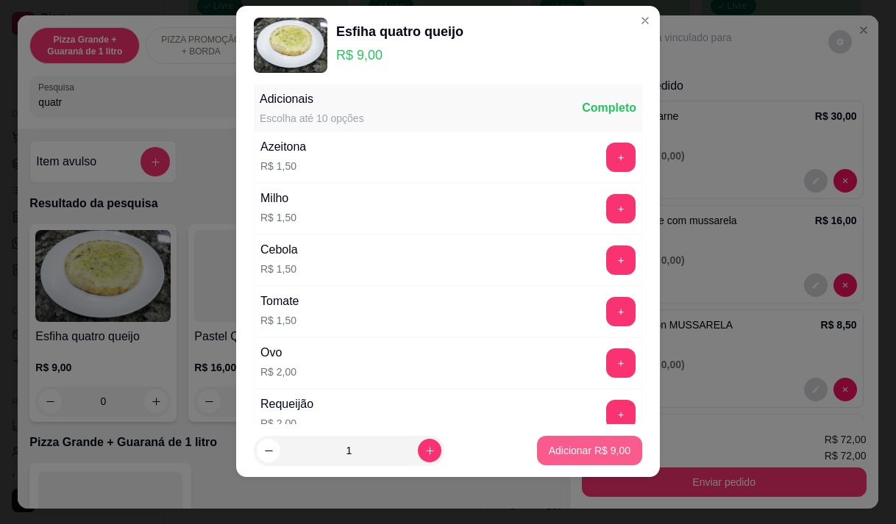
click at [593, 446] on p "Adicionar R$ 9,00" at bounding box center [590, 450] width 82 height 15
click at [593, 450] on strong "Total" at bounding box center [594, 456] width 24 height 12
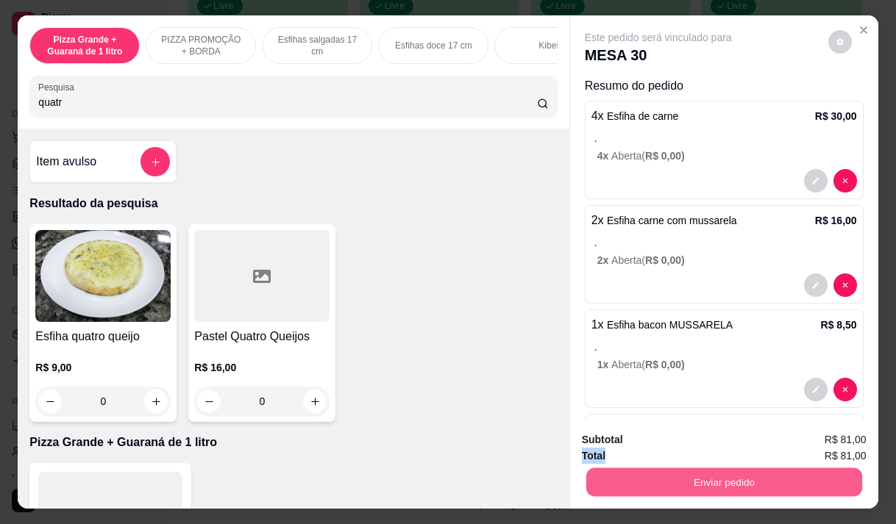
click at [698, 475] on button "Enviar pedido" at bounding box center [723, 482] width 276 height 29
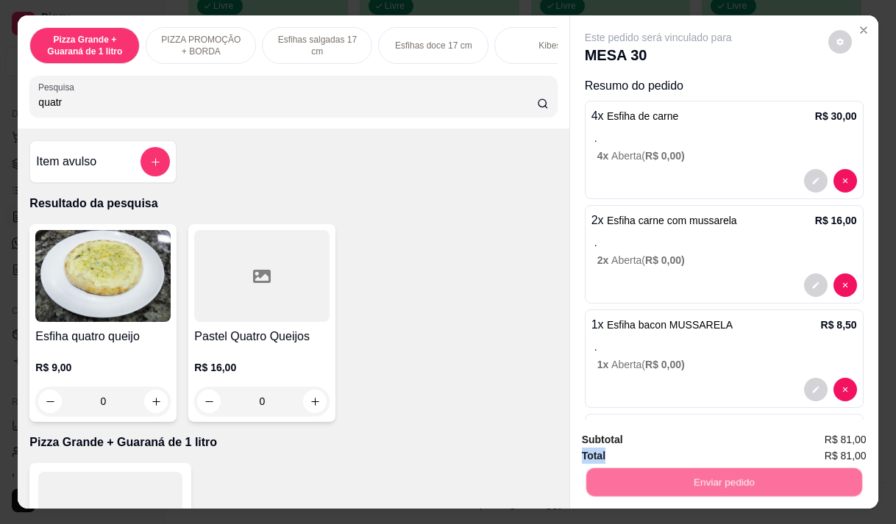
click at [639, 436] on button "Não registrar e enviar pedido" at bounding box center [675, 441] width 153 height 28
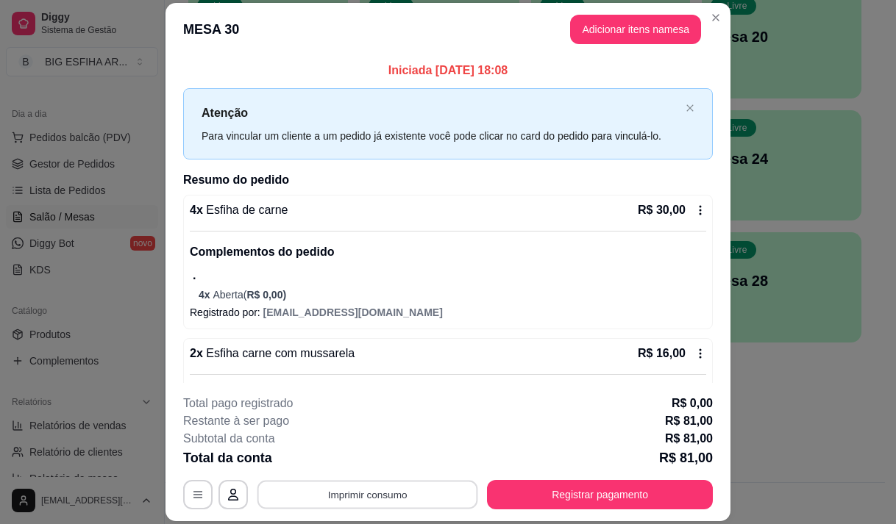
click at [374, 495] on button "Imprimir consumo" at bounding box center [367, 495] width 221 height 29
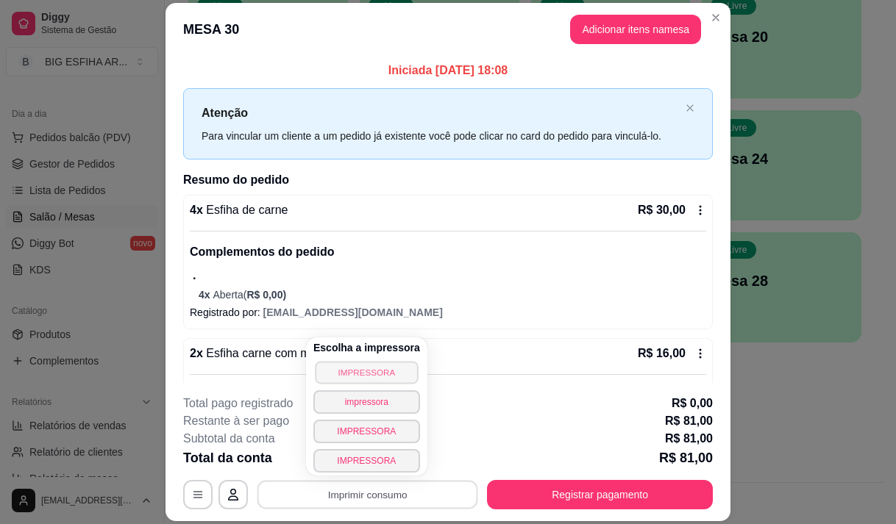
click at [362, 371] on button "IMPRESSORA" at bounding box center [366, 372] width 103 height 23
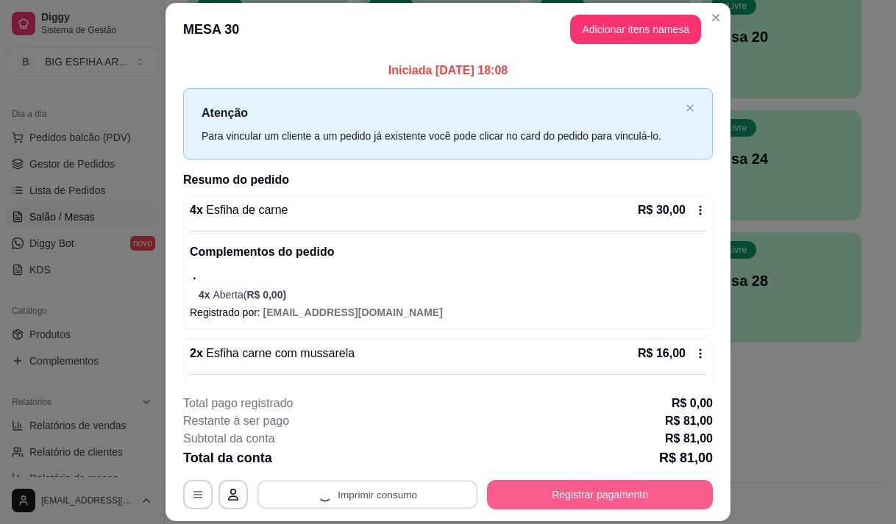
click at [527, 496] on button "Registrar pagamento" at bounding box center [600, 494] width 226 height 29
click at [546, 508] on button "Registrar pagamento" at bounding box center [600, 495] width 219 height 29
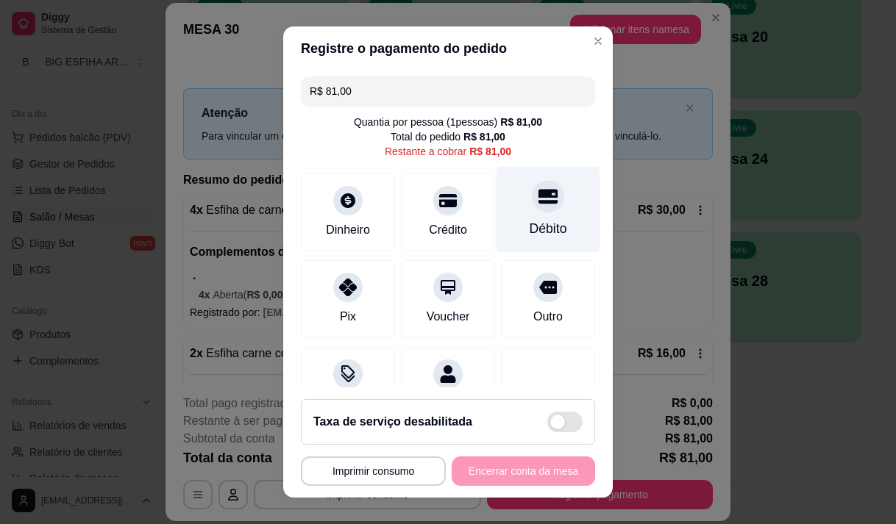
click at [496, 204] on div "Débito" at bounding box center [548, 209] width 104 height 86
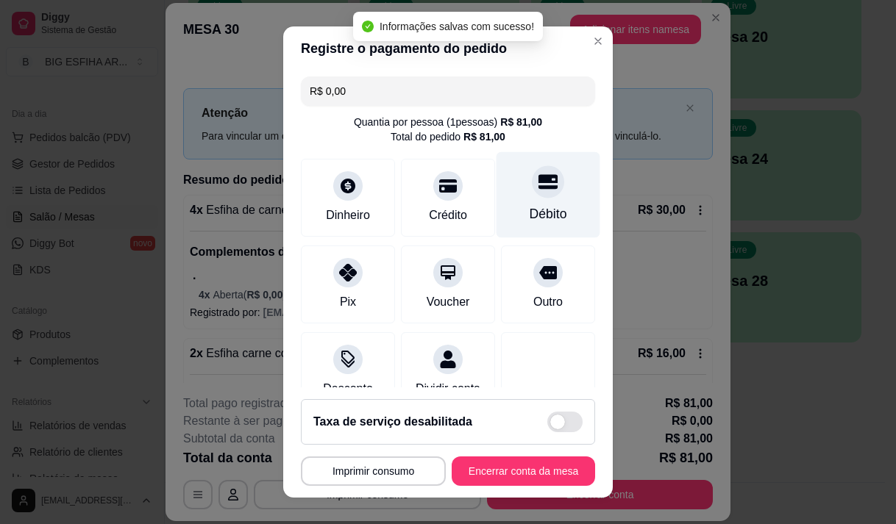
type input "R$ 0,00"
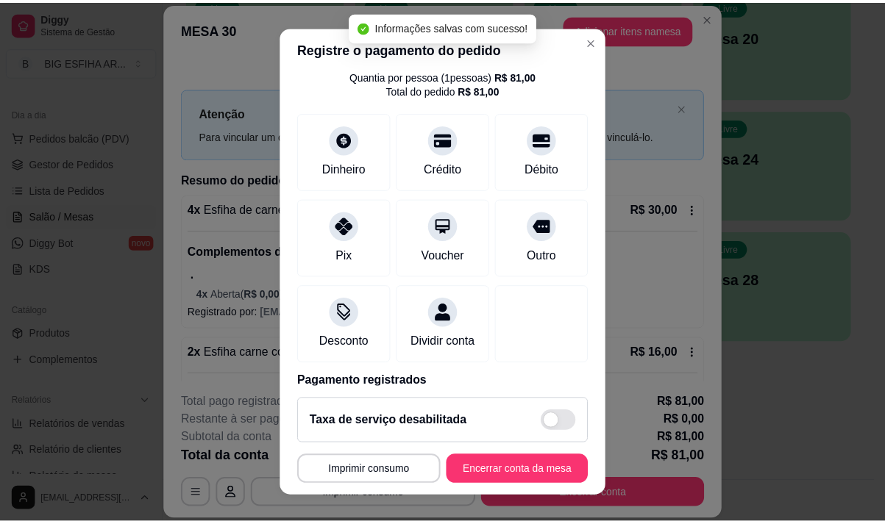
scroll to position [122, 0]
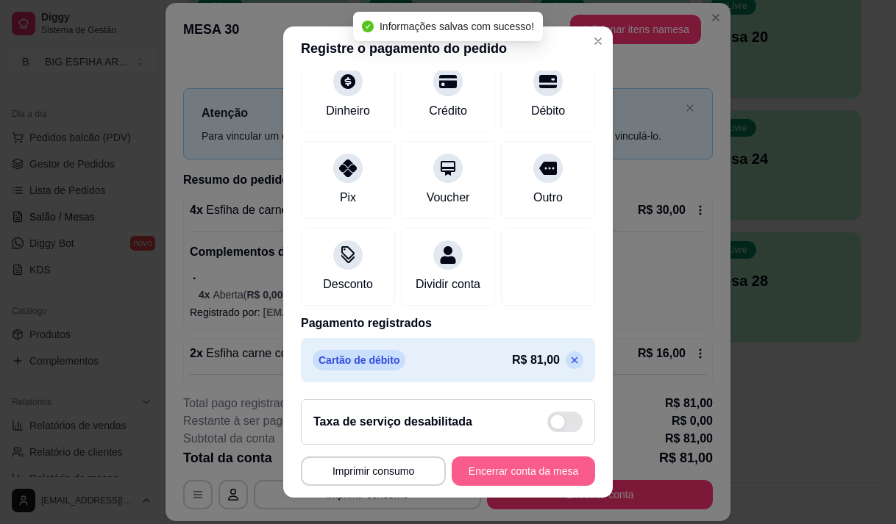
click at [489, 471] on button "Encerrar conta da mesa" at bounding box center [523, 471] width 143 height 29
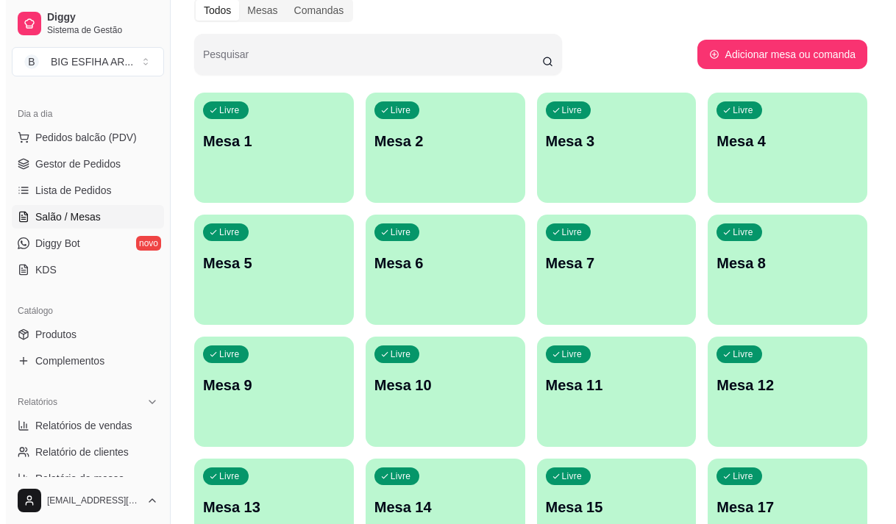
scroll to position [147, 0]
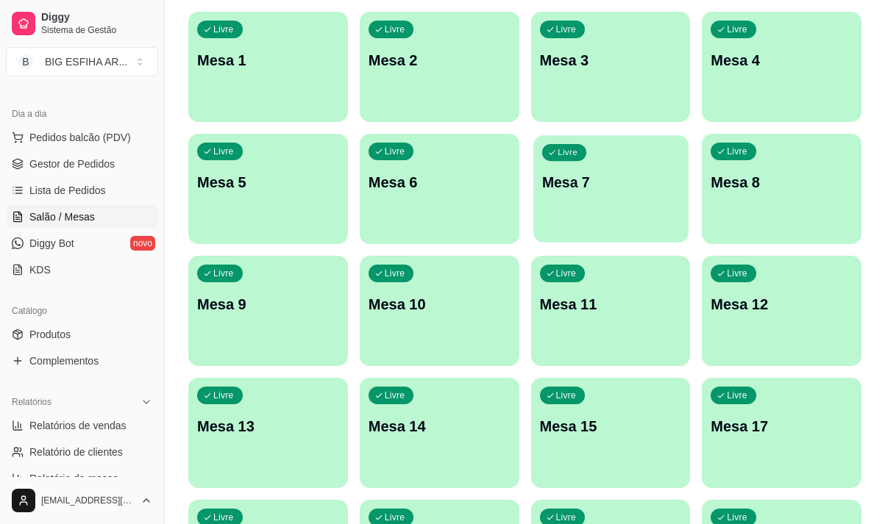
click at [611, 200] on div "Livre Mesa 7" at bounding box center [610, 180] width 154 height 90
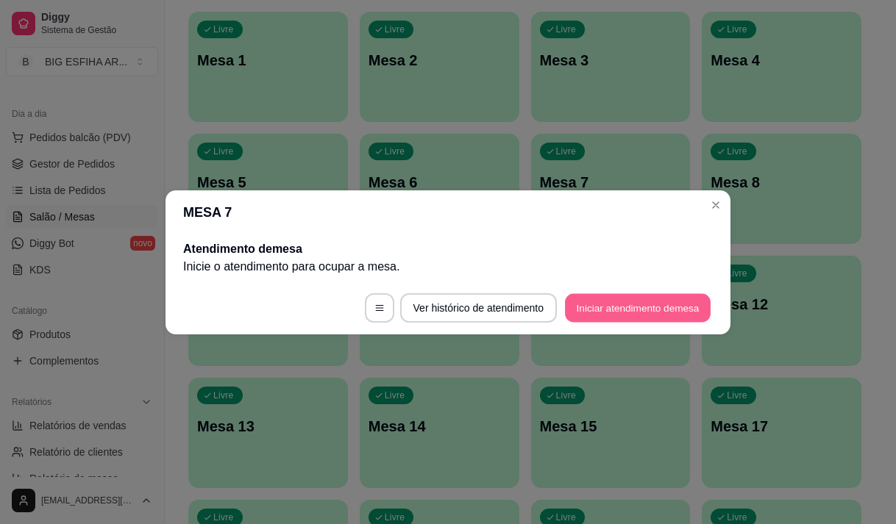
click at [616, 302] on button "Iniciar atendimento de mesa" at bounding box center [638, 307] width 146 height 29
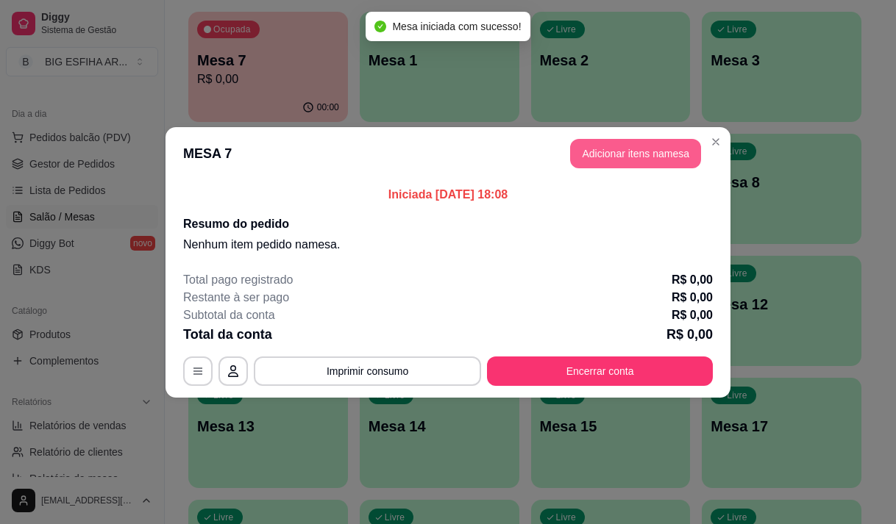
click at [638, 152] on button "Adicionar itens na mesa" at bounding box center [635, 153] width 131 height 29
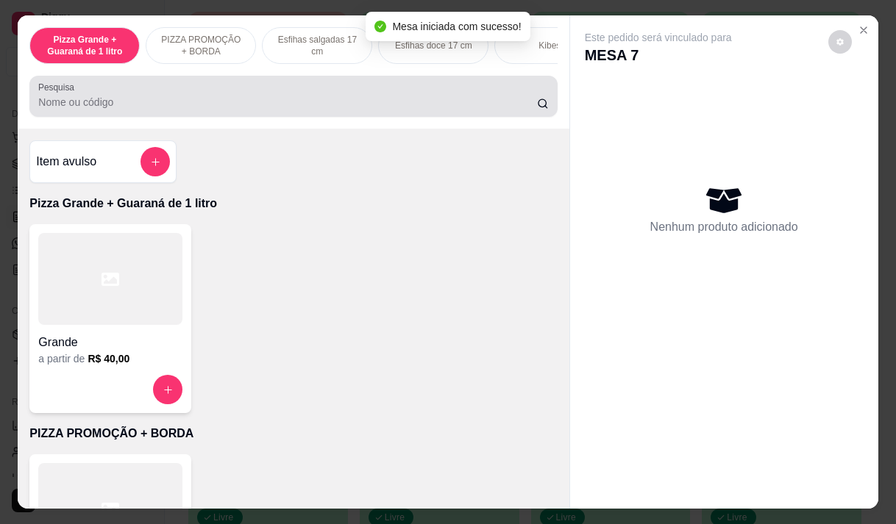
click at [129, 117] on div "Pesquisa" at bounding box center [292, 96] width 527 height 41
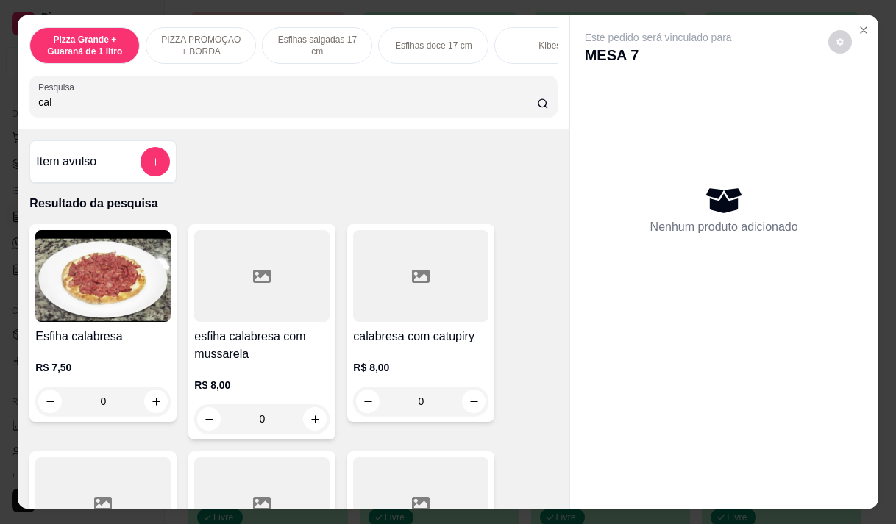
click at [388, 319] on div at bounding box center [420, 276] width 135 height 92
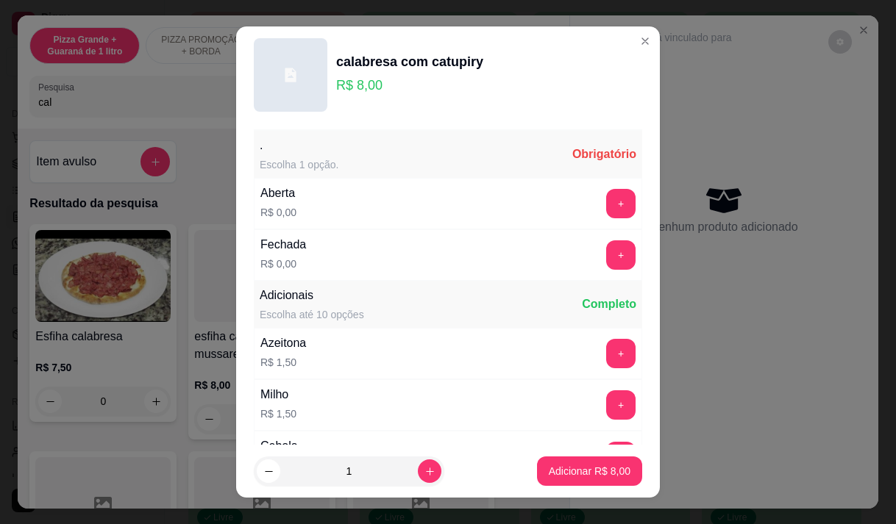
click at [611, 207] on div "+" at bounding box center [620, 203] width 41 height 29
click at [606, 200] on button "+" at bounding box center [620, 203] width 29 height 29
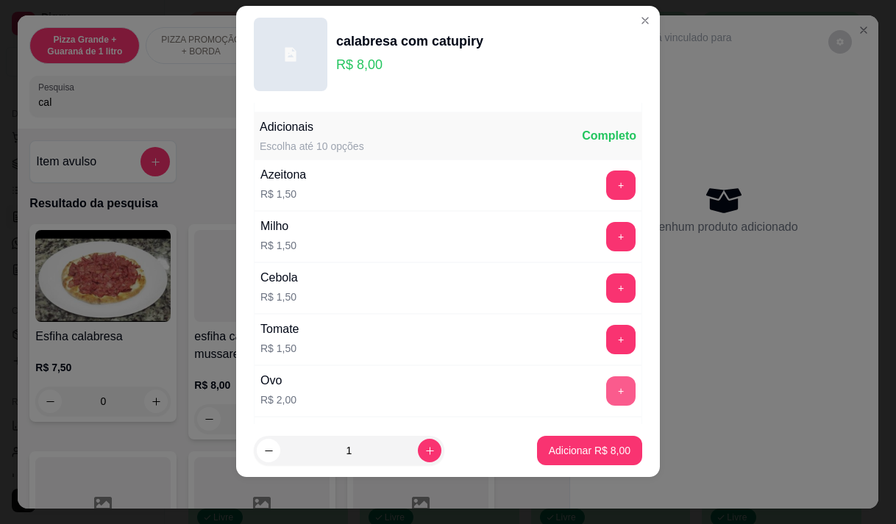
scroll to position [157, 0]
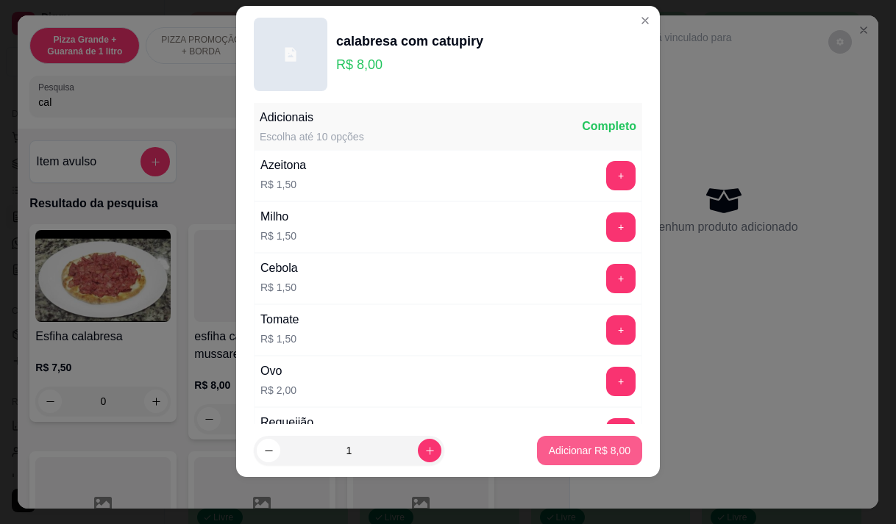
click at [554, 450] on p "Adicionar R$ 8,00" at bounding box center [590, 450] width 82 height 15
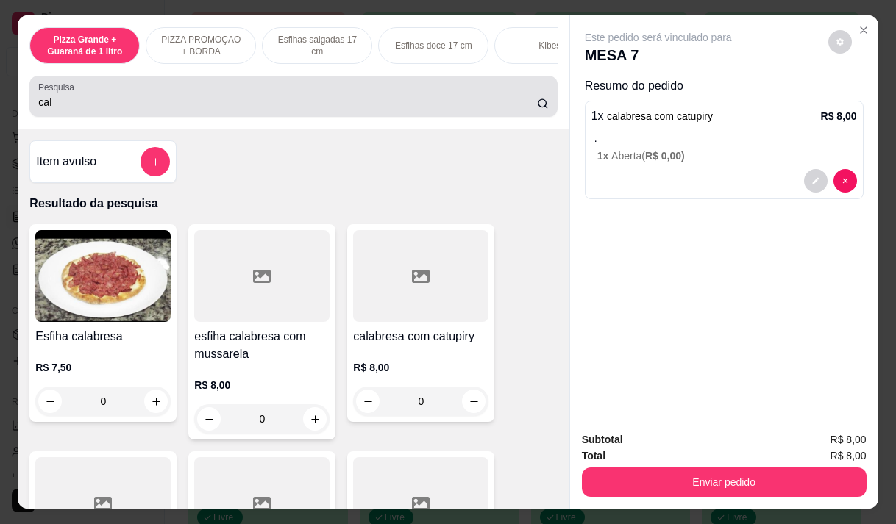
click at [125, 110] on input "cal" at bounding box center [287, 102] width 499 height 15
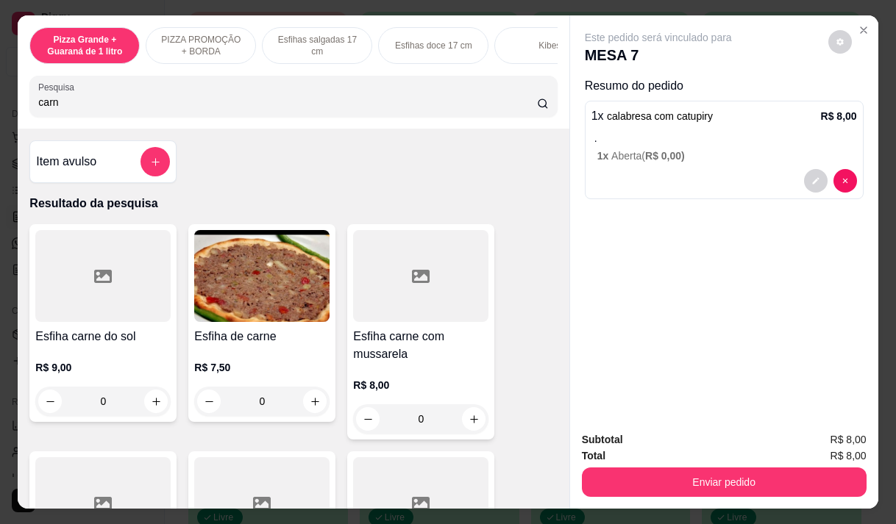
type input "carn"
click at [272, 290] on img at bounding box center [261, 276] width 135 height 92
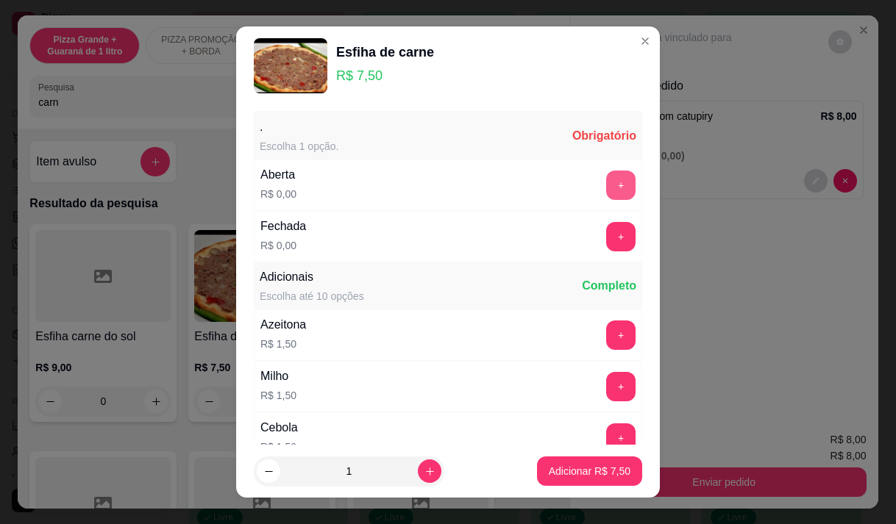
click at [606, 192] on button "+" at bounding box center [620, 185] width 29 height 29
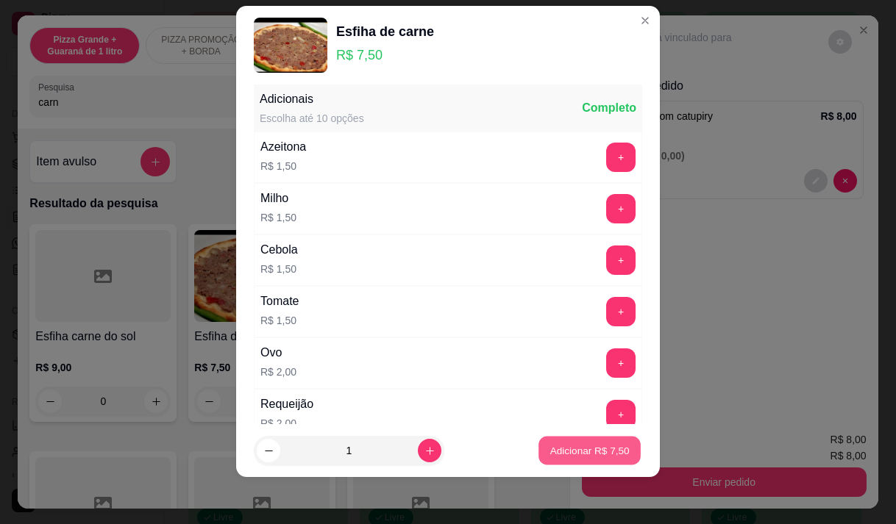
click at [585, 444] on p "Adicionar R$ 7,50" at bounding box center [588, 451] width 79 height 14
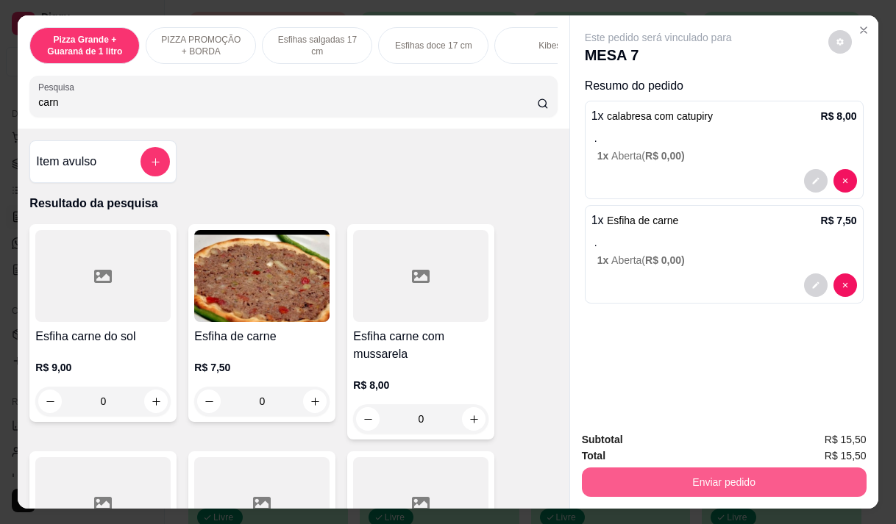
click at [652, 484] on button "Enviar pedido" at bounding box center [724, 482] width 285 height 29
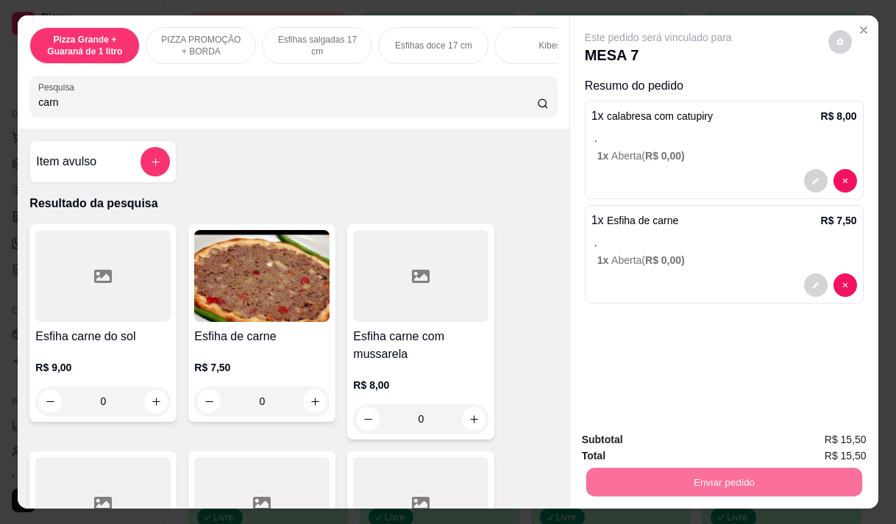
click at [669, 432] on button "Não registrar e enviar pedido" at bounding box center [675, 441] width 153 height 28
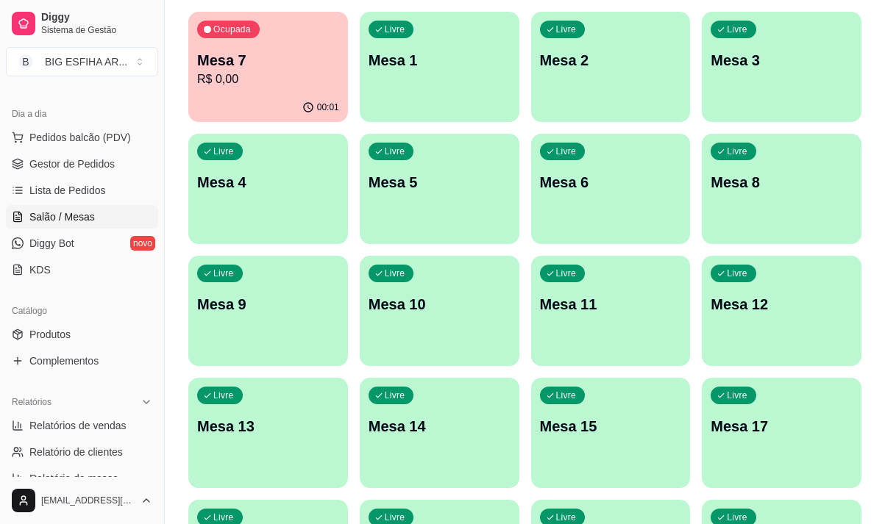
click at [171, 321] on div "Todos Mesas Comandas Pesquisar Adicionar mesa ou comanda Ocupada Mesa 7 R$ 0,00…" at bounding box center [525, 452] width 720 height 1086
click at [313, 84] on p "R$ 15,50" at bounding box center [268, 79] width 138 height 17
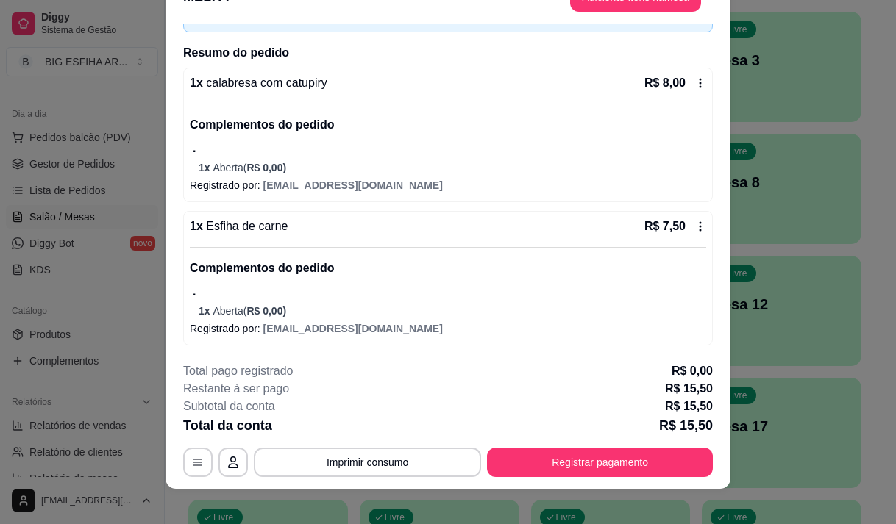
scroll to position [44, 0]
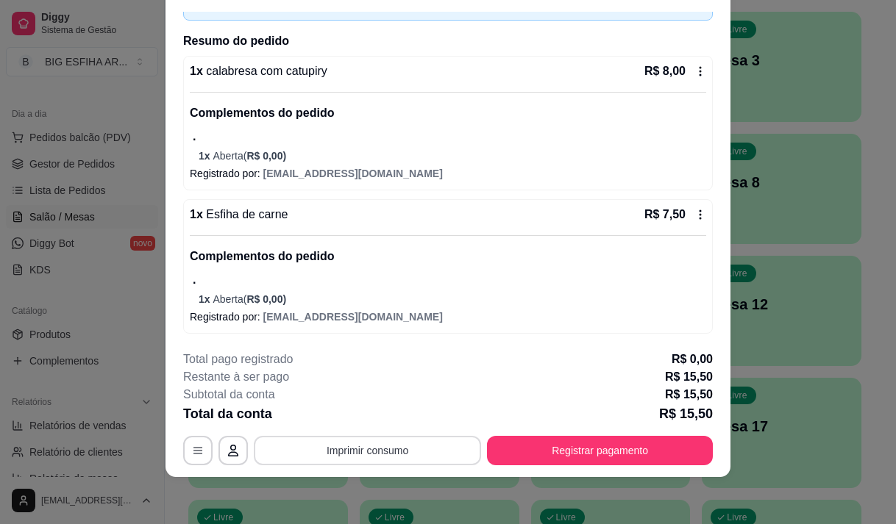
click at [392, 449] on button "Imprimir consumo" at bounding box center [367, 450] width 227 height 29
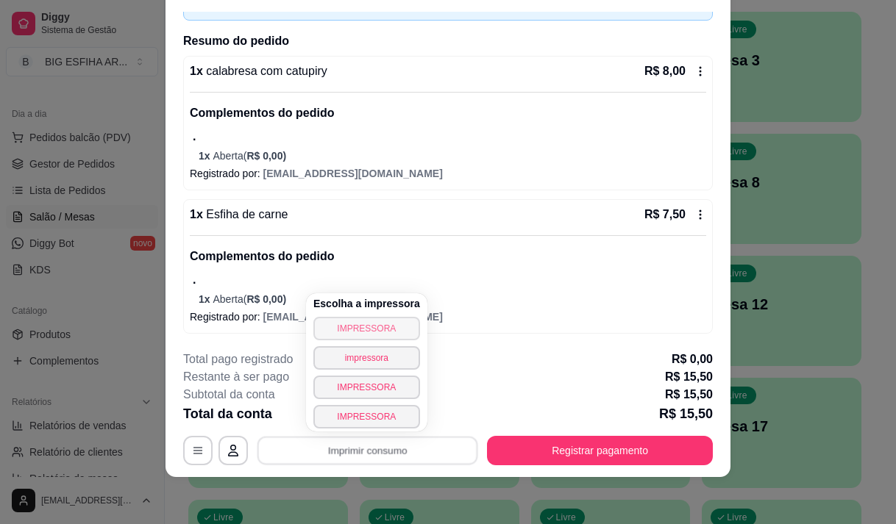
click at [393, 332] on button "IMPRESSORA" at bounding box center [366, 329] width 107 height 24
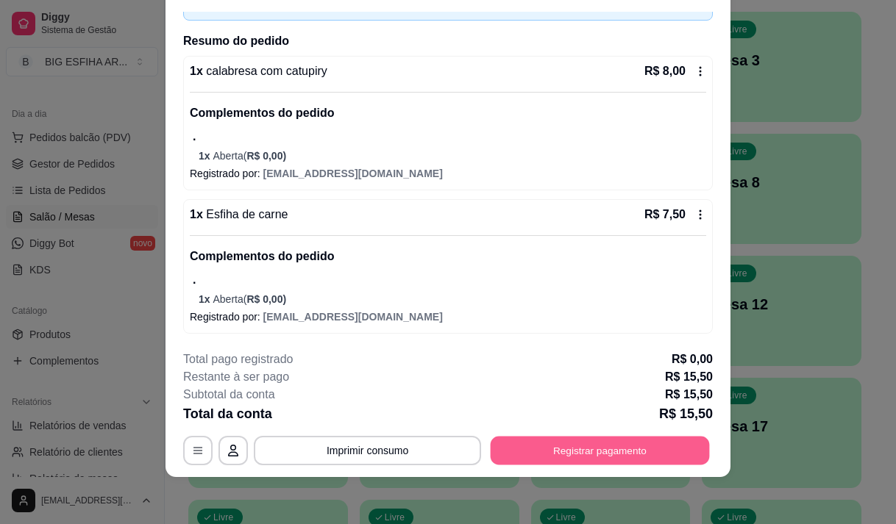
click at [619, 452] on button "Registrar pagamento" at bounding box center [600, 451] width 219 height 29
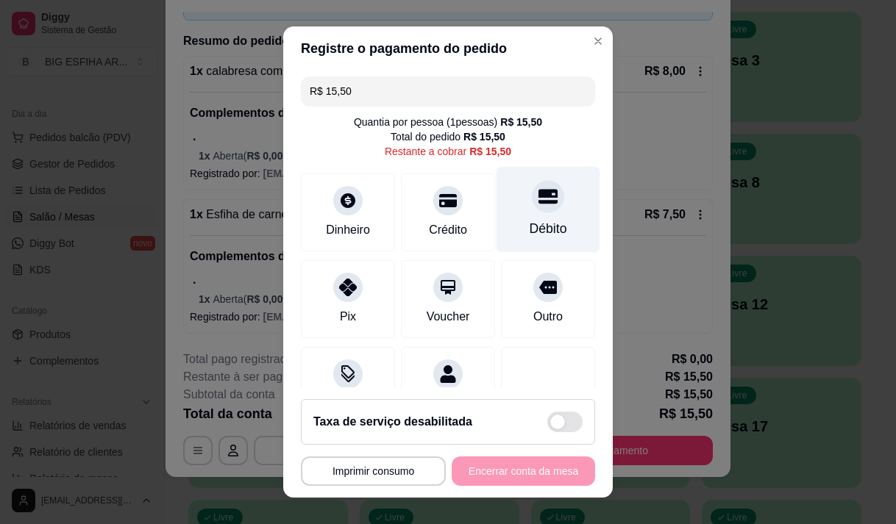
click at [532, 209] on div at bounding box center [548, 196] width 32 height 32
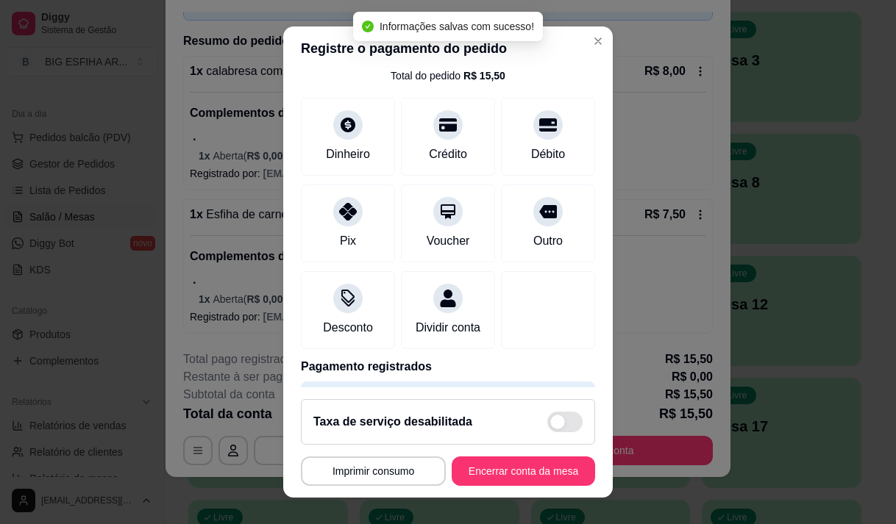
scroll to position [122, 0]
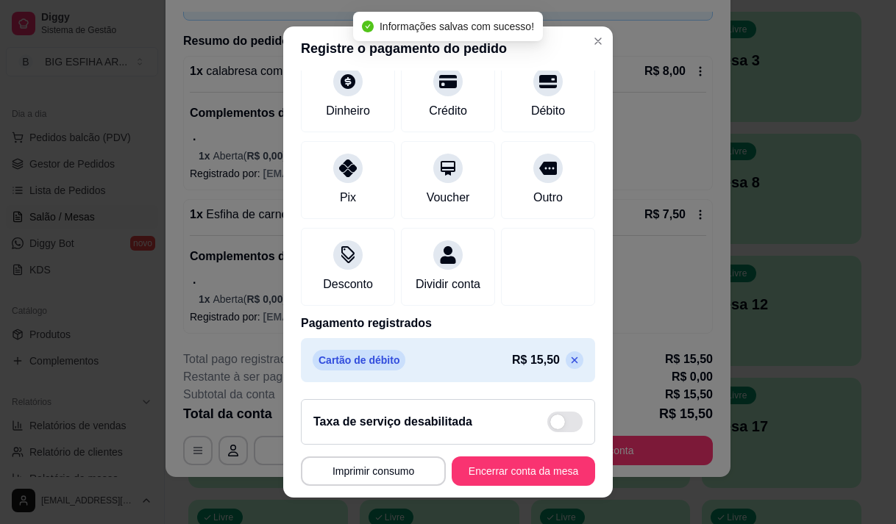
click at [568, 358] on icon at bounding box center [574, 360] width 12 height 12
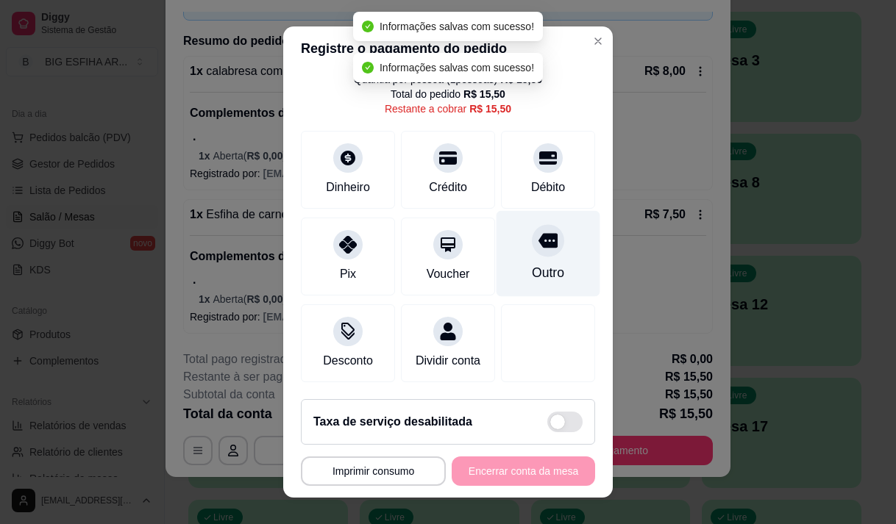
scroll to position [0, 0]
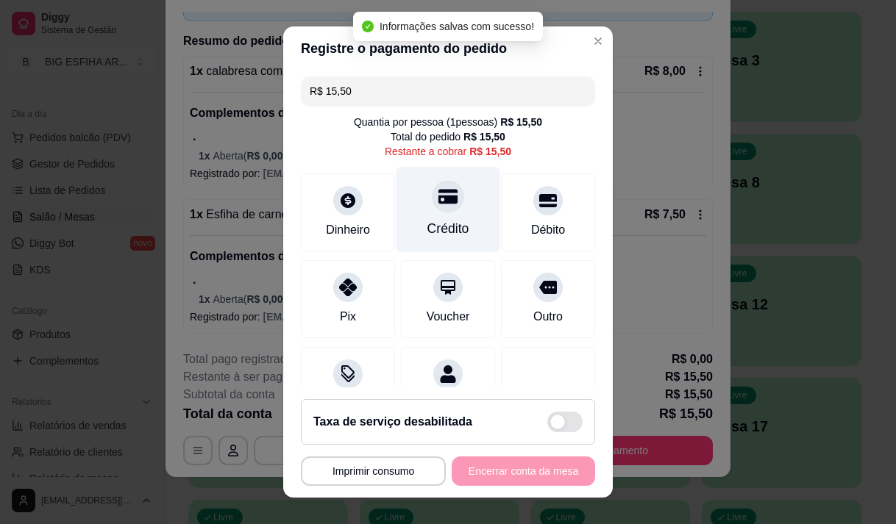
click at [438, 199] on icon at bounding box center [447, 196] width 19 height 15
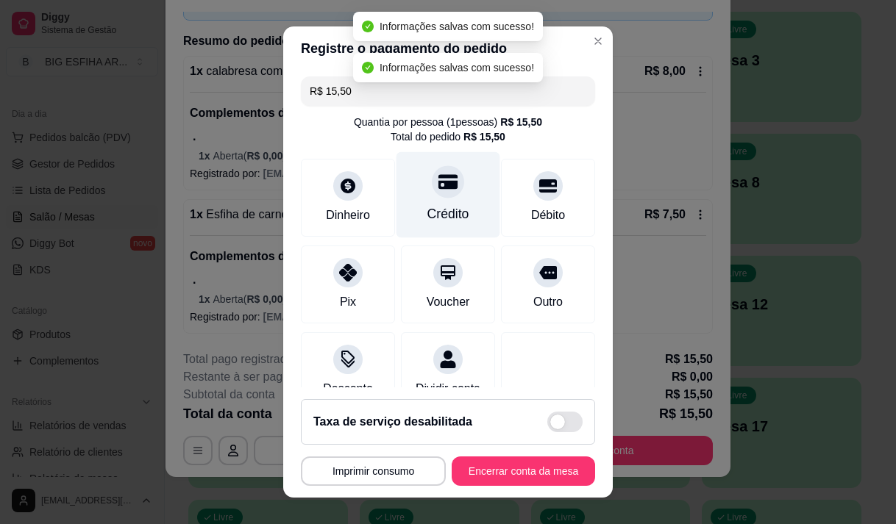
type input "R$ 0,00"
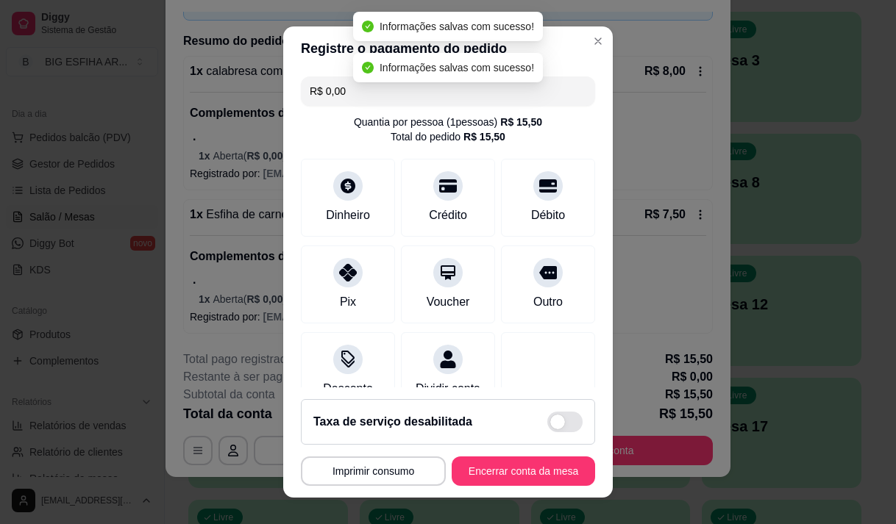
scroll to position [122, 0]
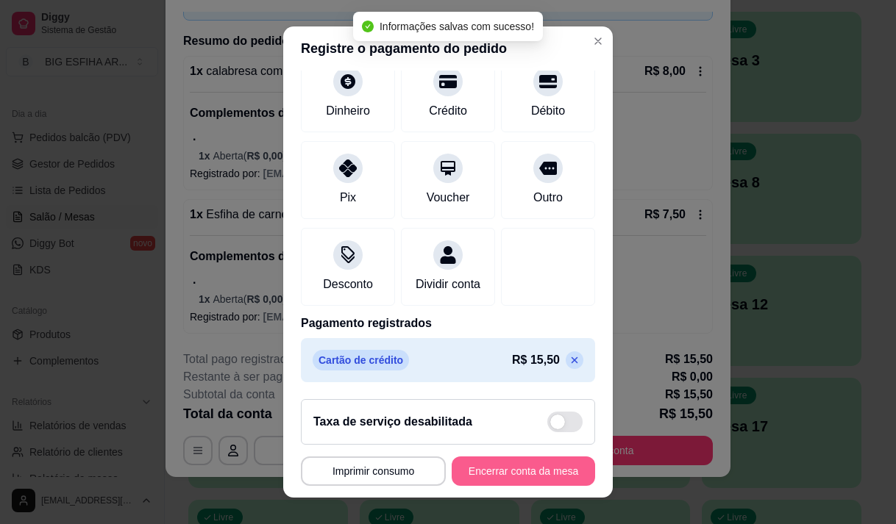
click at [495, 475] on button "Encerrar conta da mesa" at bounding box center [523, 471] width 143 height 29
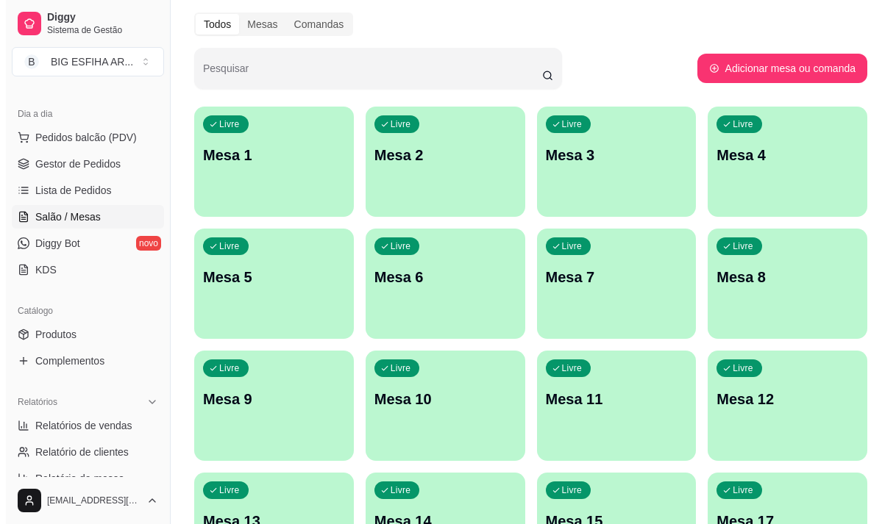
scroll to position [0, 0]
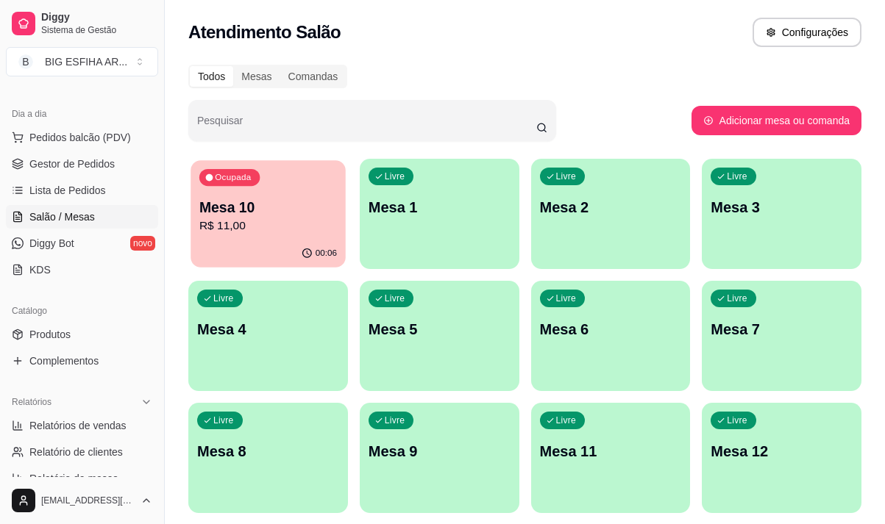
click at [227, 214] on p "Mesa 10" at bounding box center [268, 208] width 138 height 20
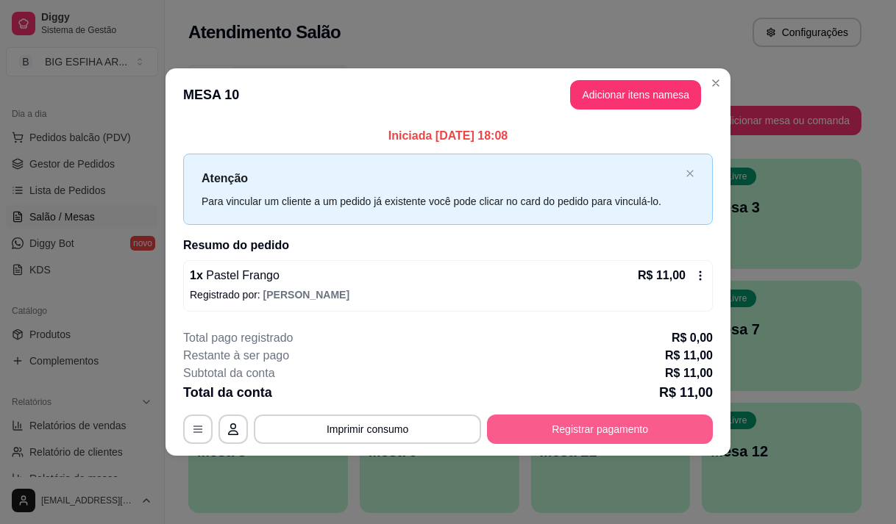
click at [518, 430] on button "Registrar pagamento" at bounding box center [600, 429] width 226 height 29
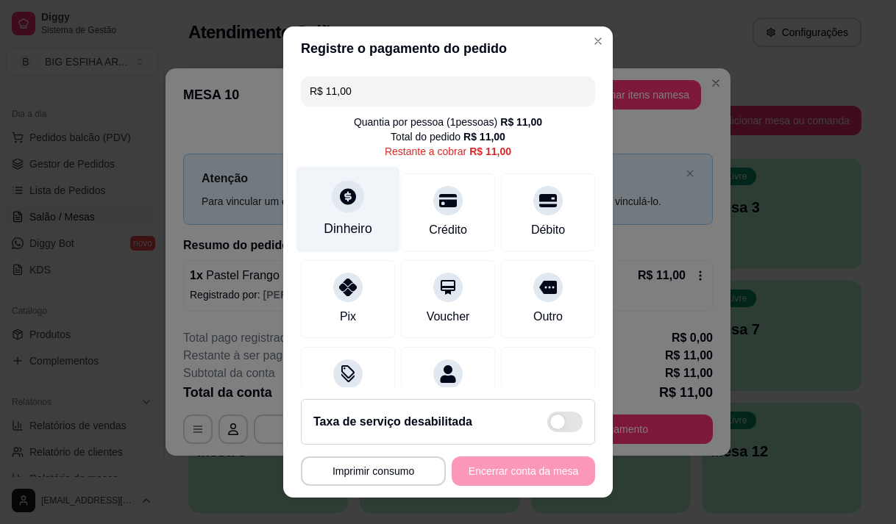
click at [347, 219] on div "Dinheiro" at bounding box center [348, 228] width 49 height 19
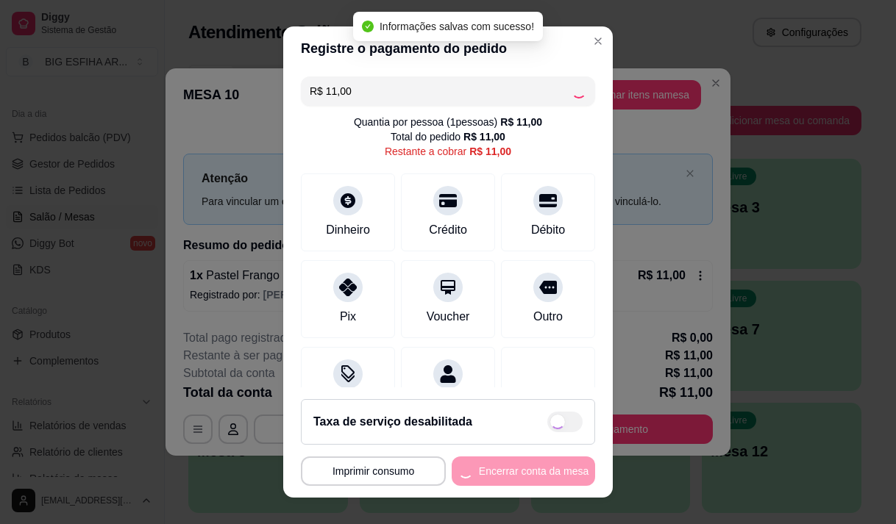
type input "R$ 0,00"
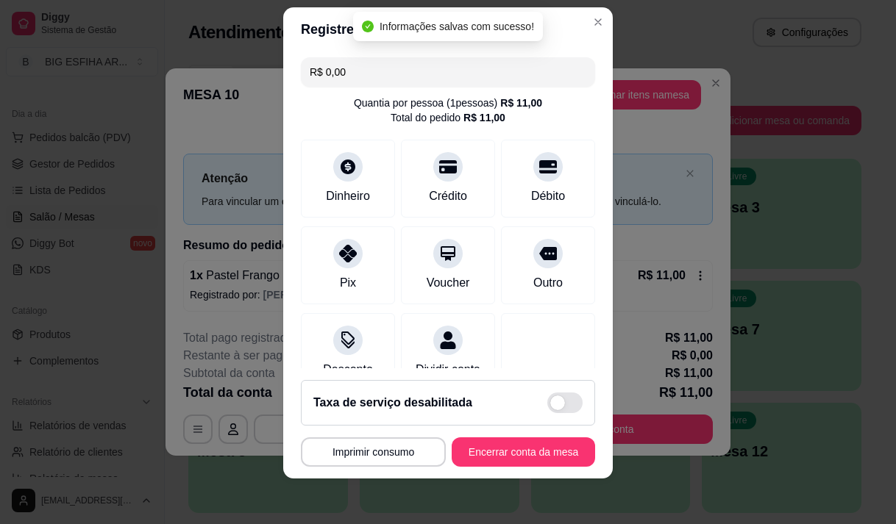
scroll to position [21, 0]
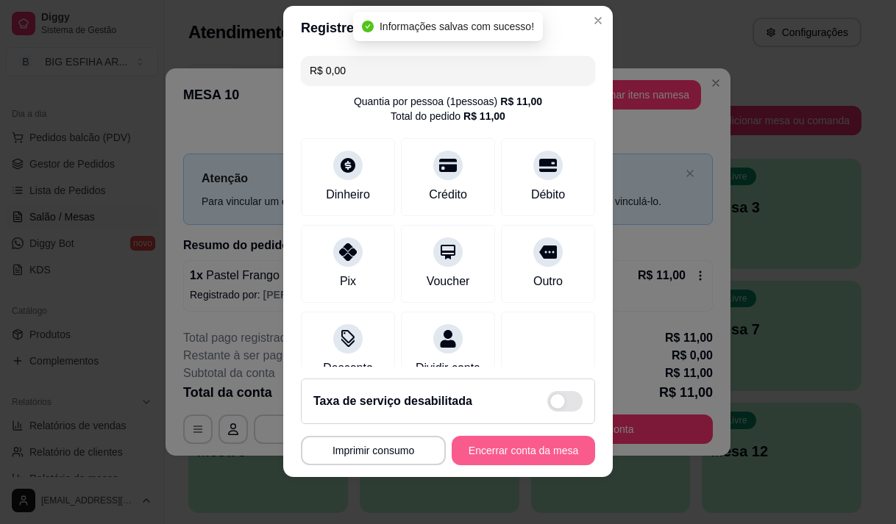
click at [510, 454] on button "Encerrar conta da mesa" at bounding box center [523, 450] width 143 height 29
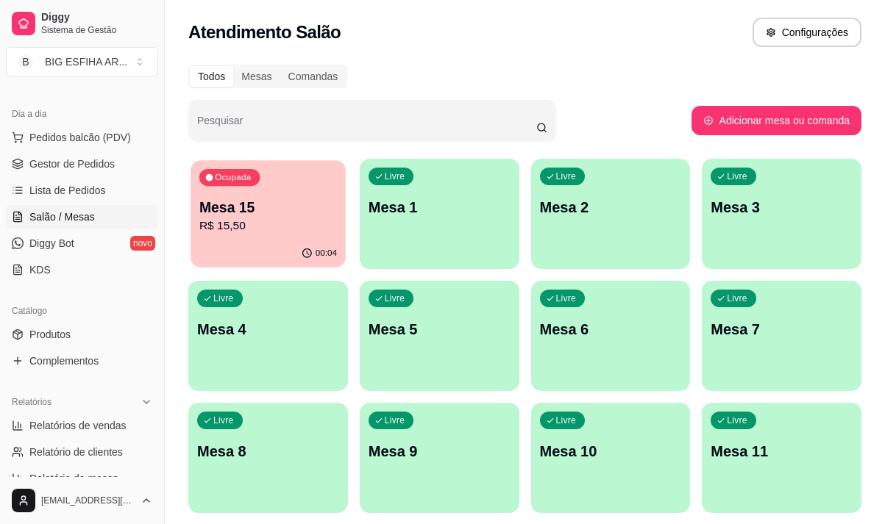
click at [244, 224] on p "R$ 15,50" at bounding box center [268, 226] width 138 height 17
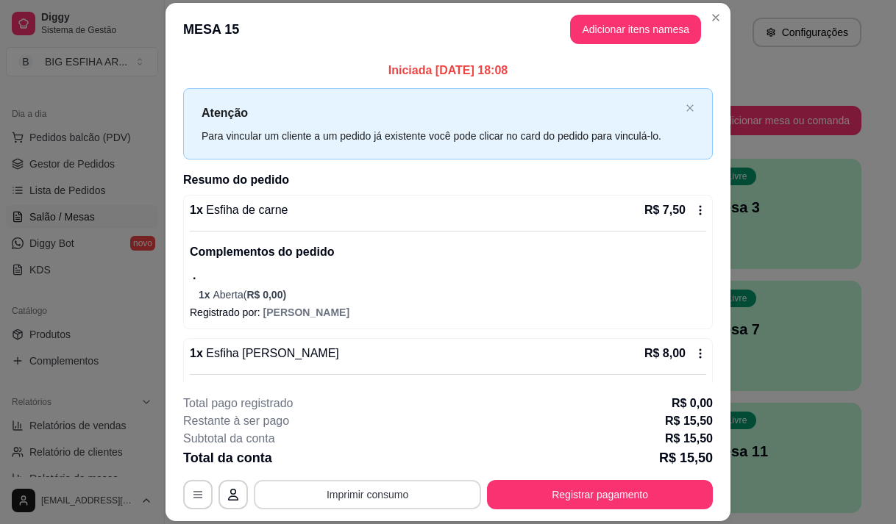
click at [351, 496] on button "Imprimir consumo" at bounding box center [367, 494] width 227 height 29
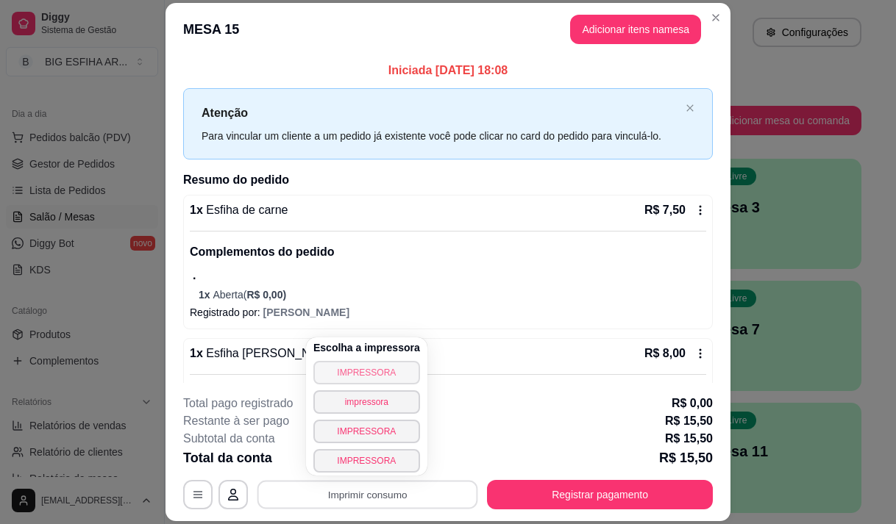
click at [379, 375] on button "IMPRESSORA" at bounding box center [366, 373] width 107 height 24
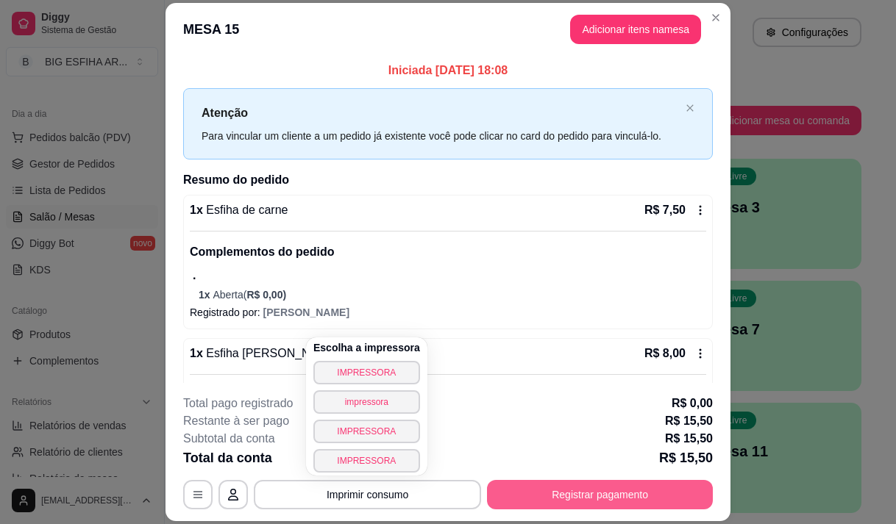
click at [557, 488] on button "Registrar pagamento" at bounding box center [600, 494] width 226 height 29
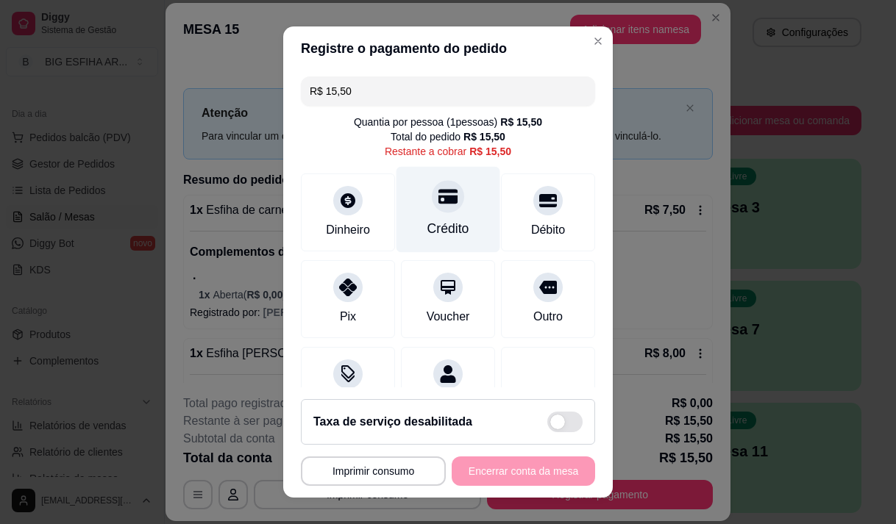
click at [427, 229] on div "Crédito" at bounding box center [448, 228] width 42 height 19
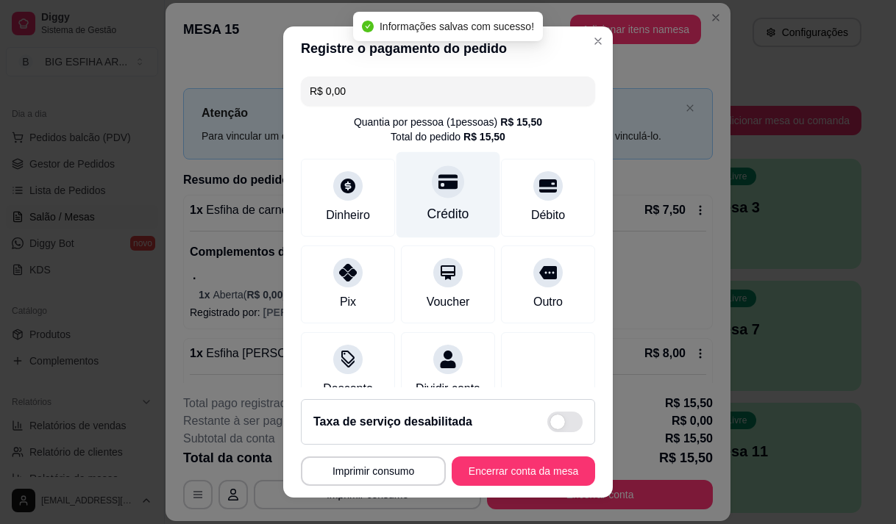
type input "R$ 0,00"
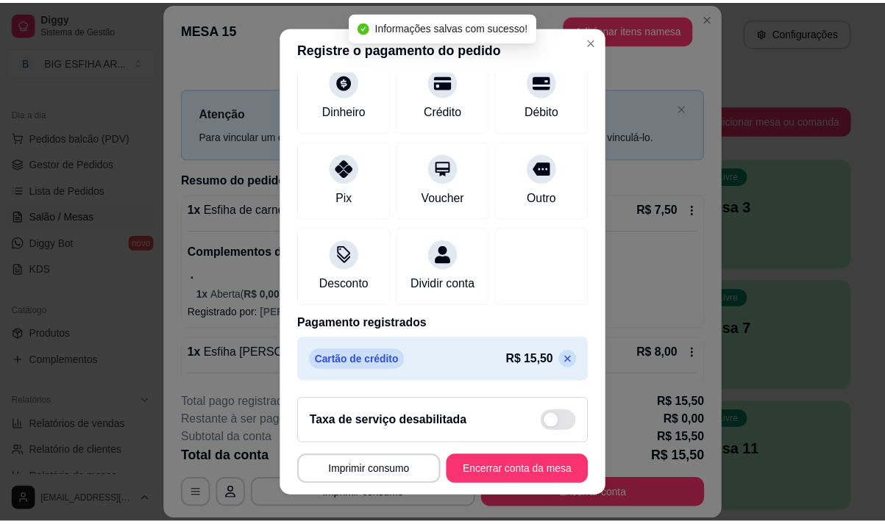
scroll to position [122, 0]
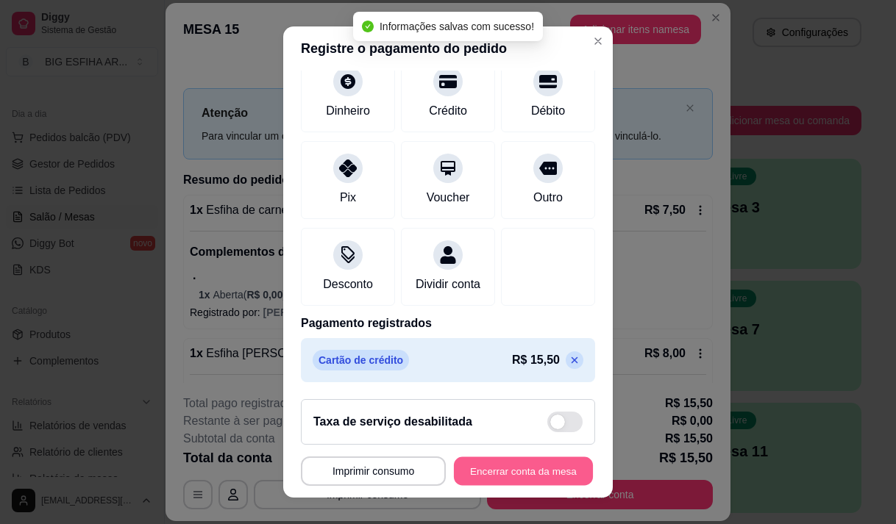
click at [496, 464] on button "Encerrar conta da mesa" at bounding box center [523, 471] width 139 height 29
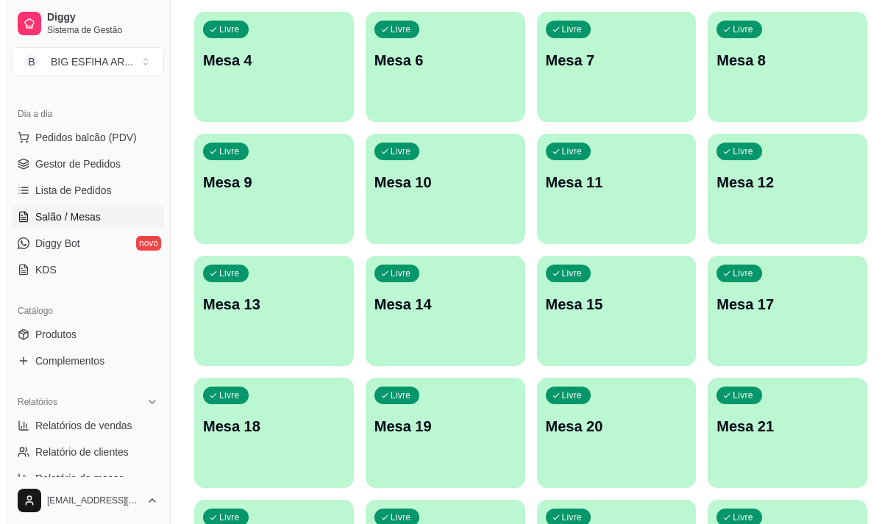
scroll to position [294, 0]
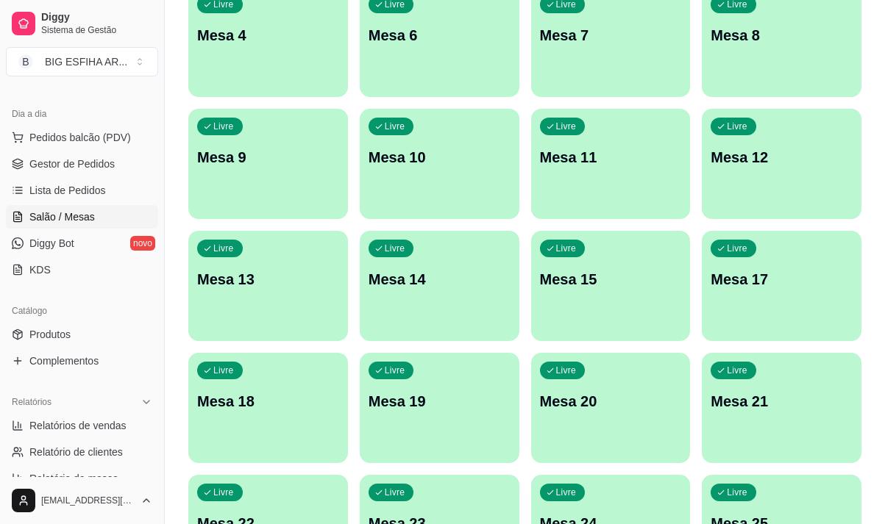
click at [783, 303] on div "Livre Mesa 17" at bounding box center [782, 277] width 160 height 93
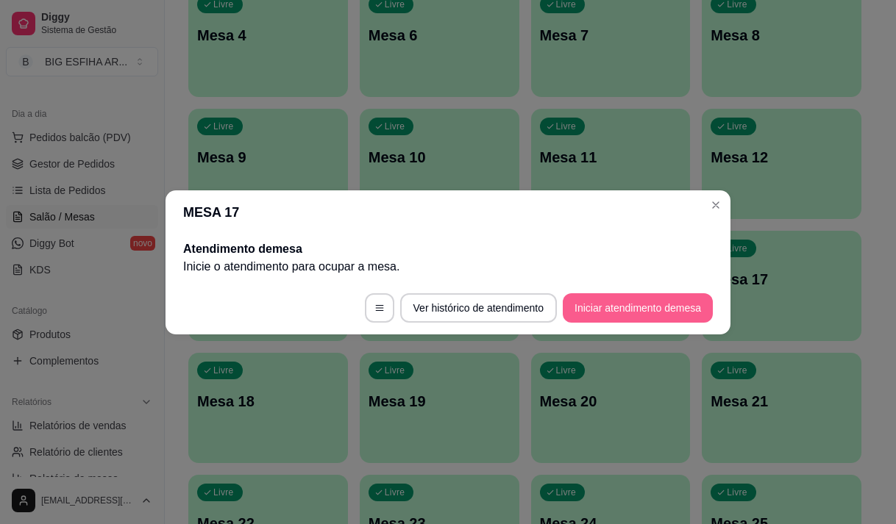
click at [585, 317] on button "Iniciar atendimento de mesa" at bounding box center [638, 307] width 150 height 29
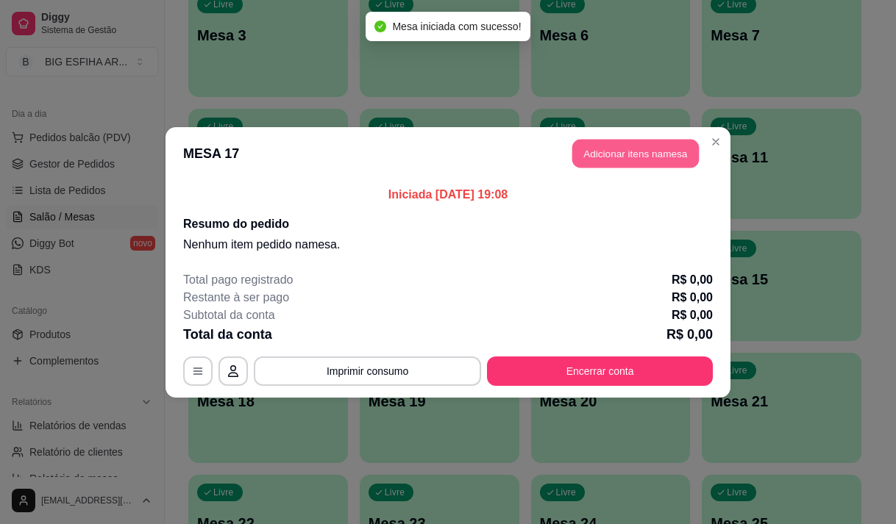
click at [607, 163] on button "Adicionar itens na mesa" at bounding box center [635, 153] width 126 height 29
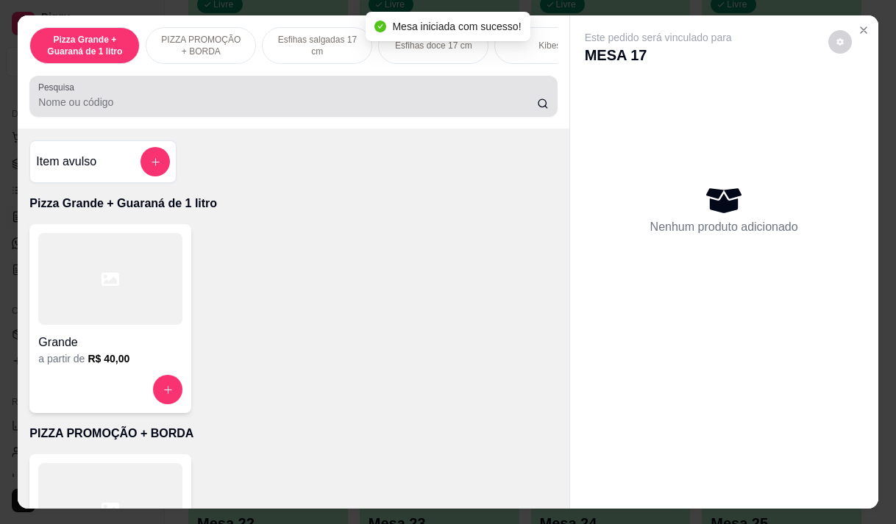
click at [127, 110] on input "Pesquisa" at bounding box center [287, 102] width 499 height 15
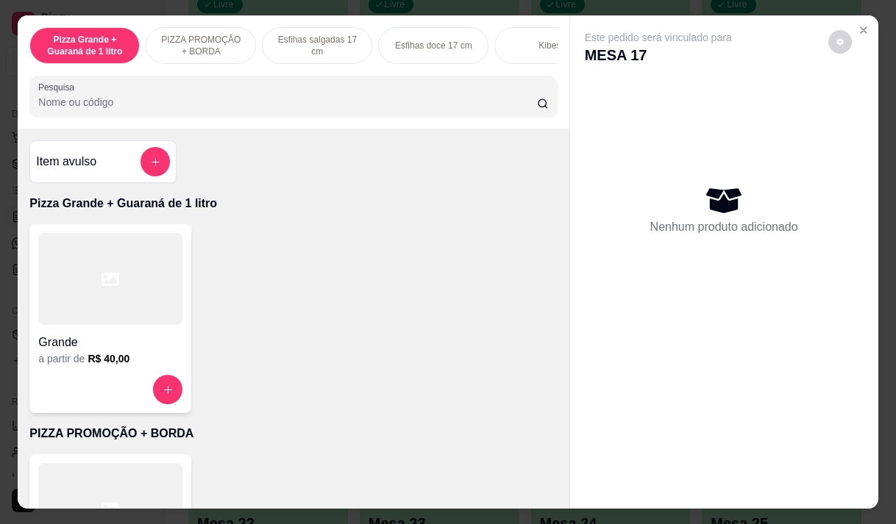
click at [66, 101] on input "Pesquisa" at bounding box center [287, 102] width 499 height 15
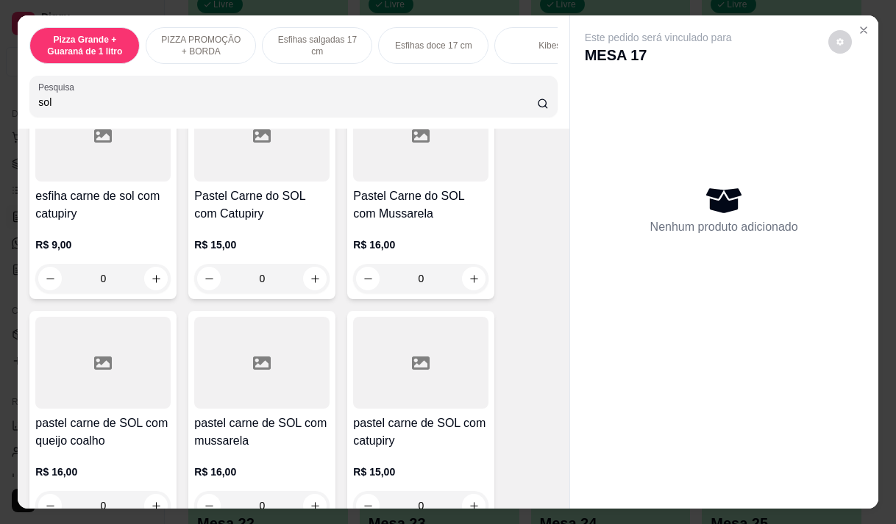
scroll to position [515, 0]
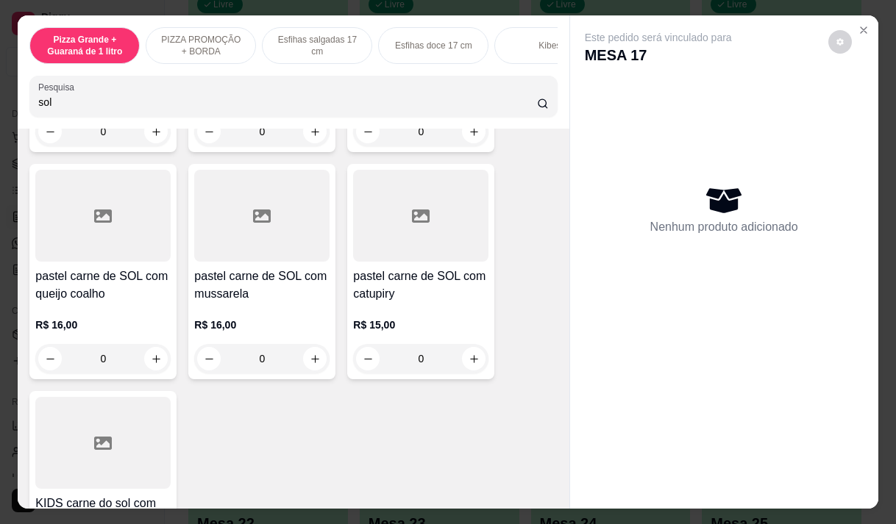
type input "sol"
click at [115, 273] on h4 "pastel carne de SOL com queijo coalho" at bounding box center [102, 285] width 135 height 35
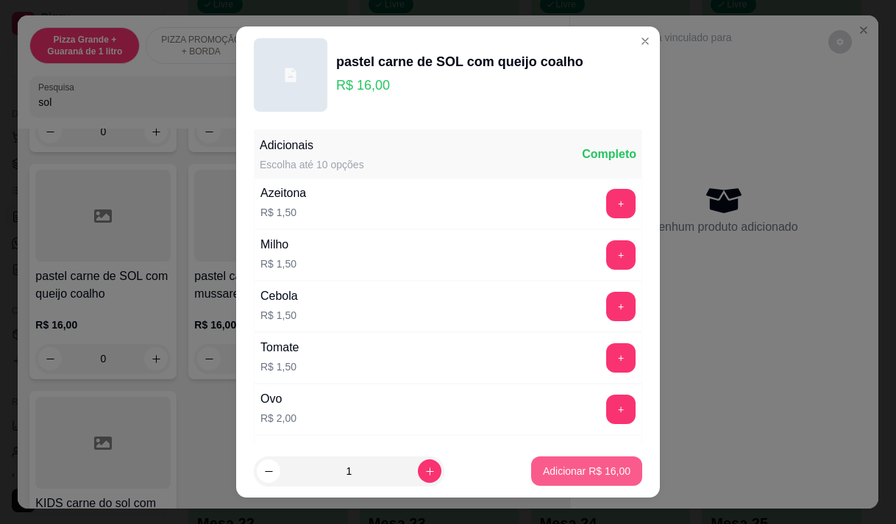
click at [580, 463] on button "Adicionar R$ 16,00" at bounding box center [586, 471] width 111 height 29
type input "1"
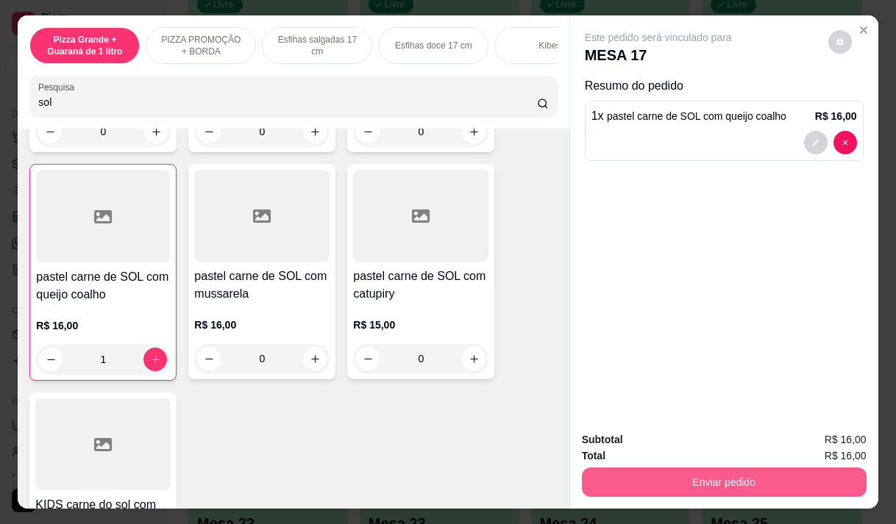
click at [630, 468] on button "Enviar pedido" at bounding box center [724, 482] width 285 height 29
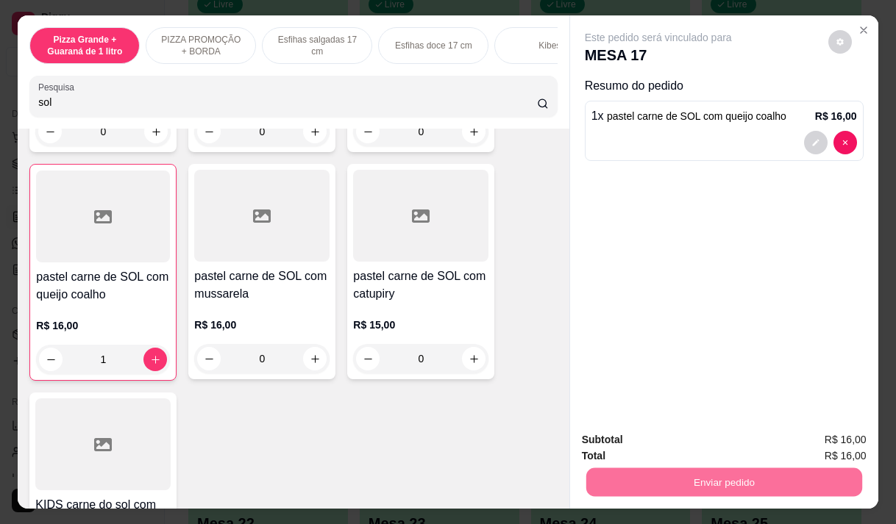
click at [637, 441] on button "Não registrar e enviar pedido" at bounding box center [675, 441] width 153 height 28
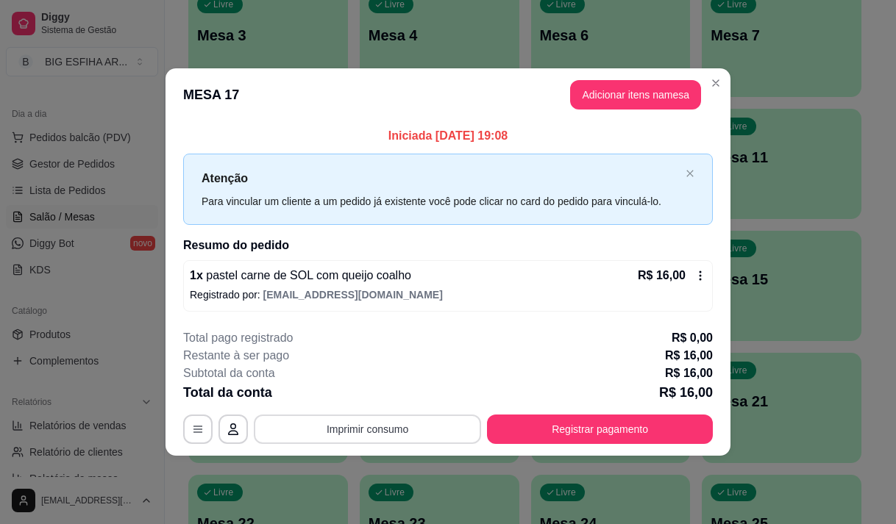
click at [374, 425] on button "Imprimir consumo" at bounding box center [367, 429] width 227 height 29
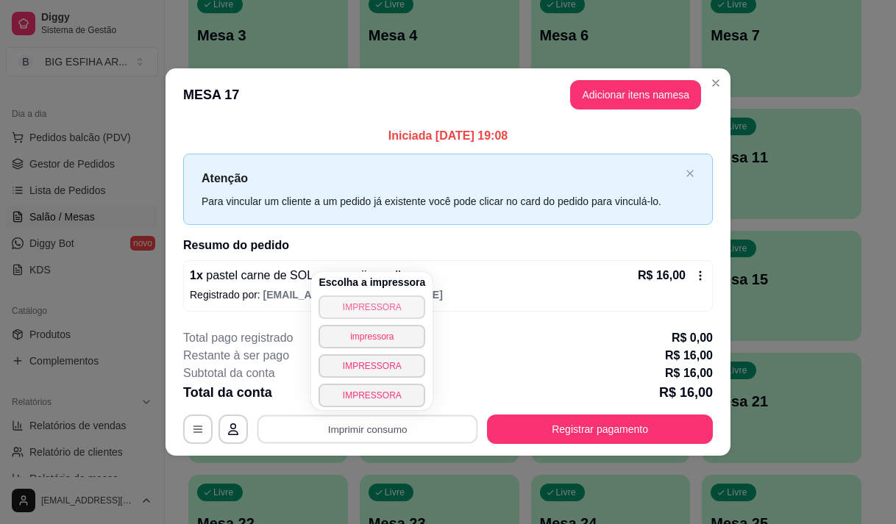
click at [387, 308] on button "IMPRESSORA" at bounding box center [371, 308] width 107 height 24
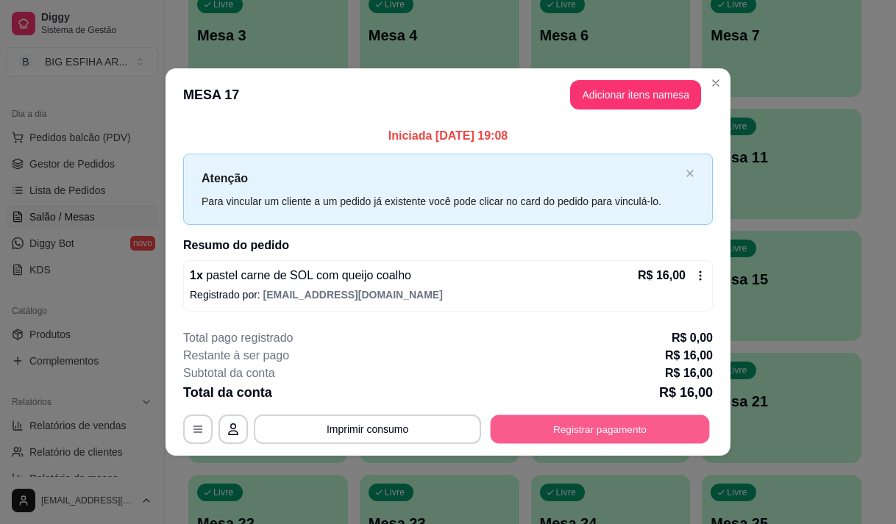
click at [549, 433] on button "Registrar pagamento" at bounding box center [600, 430] width 219 height 29
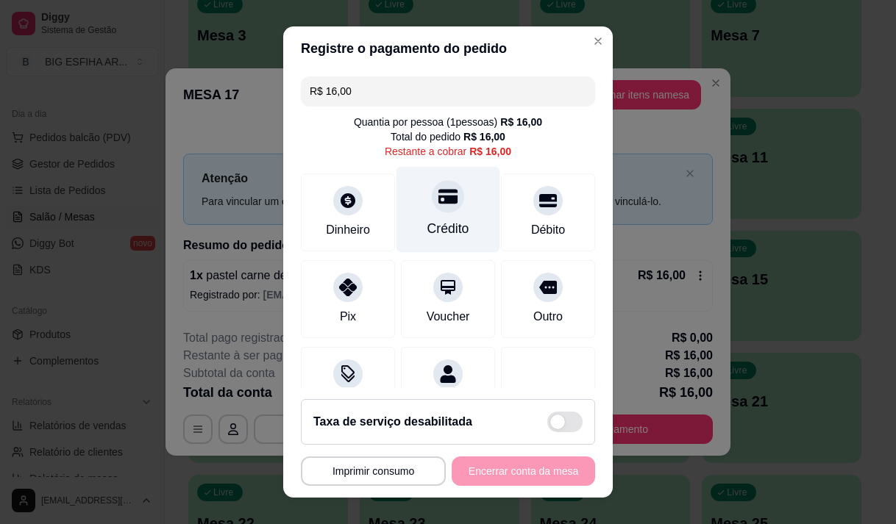
click at [416, 211] on div "Crédito" at bounding box center [448, 209] width 104 height 86
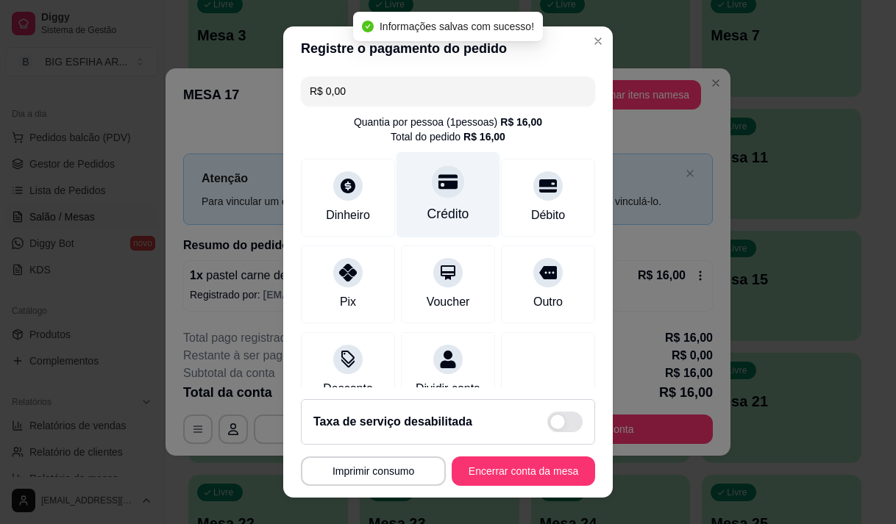
type input "R$ 0,00"
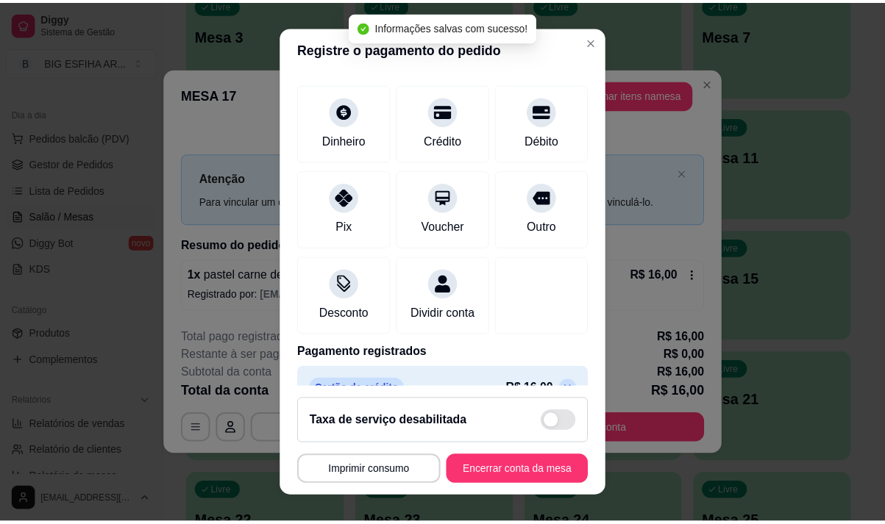
scroll to position [122, 0]
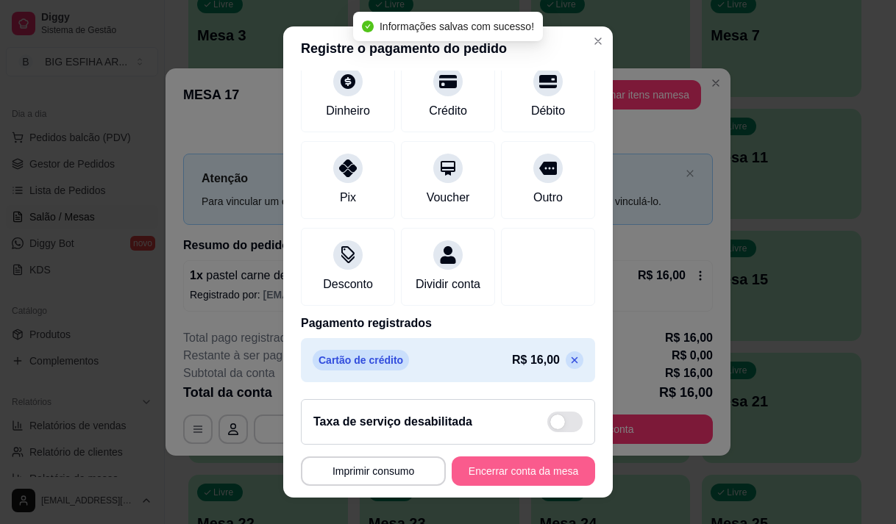
click at [493, 474] on button "Encerrar conta da mesa" at bounding box center [523, 471] width 143 height 29
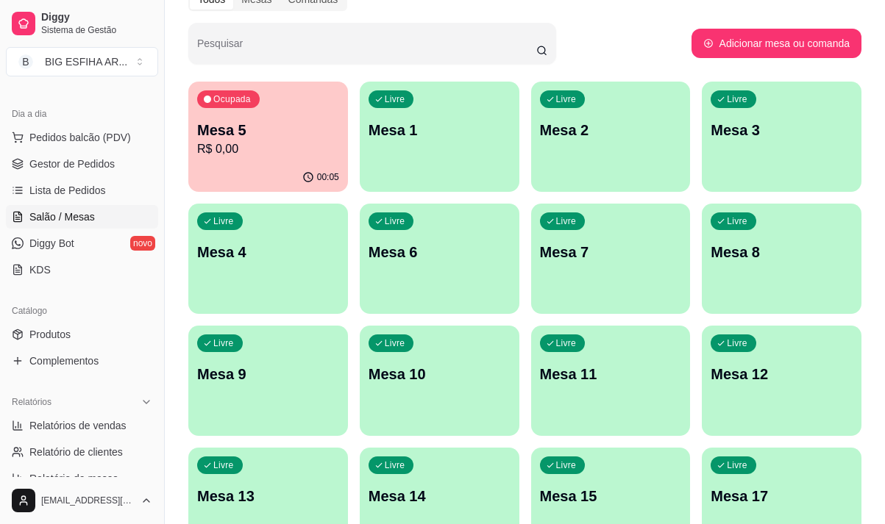
scroll to position [147, 0]
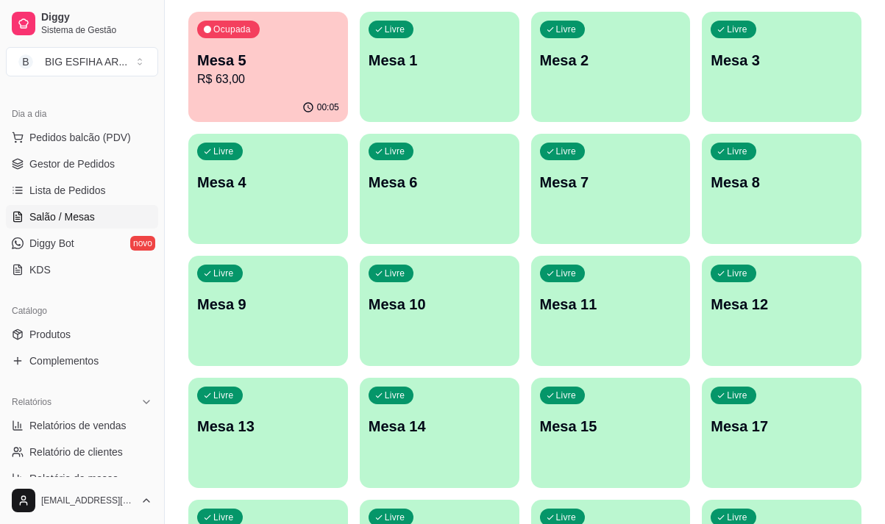
click at [267, 59] on p "Mesa 5" at bounding box center [268, 60] width 142 height 21
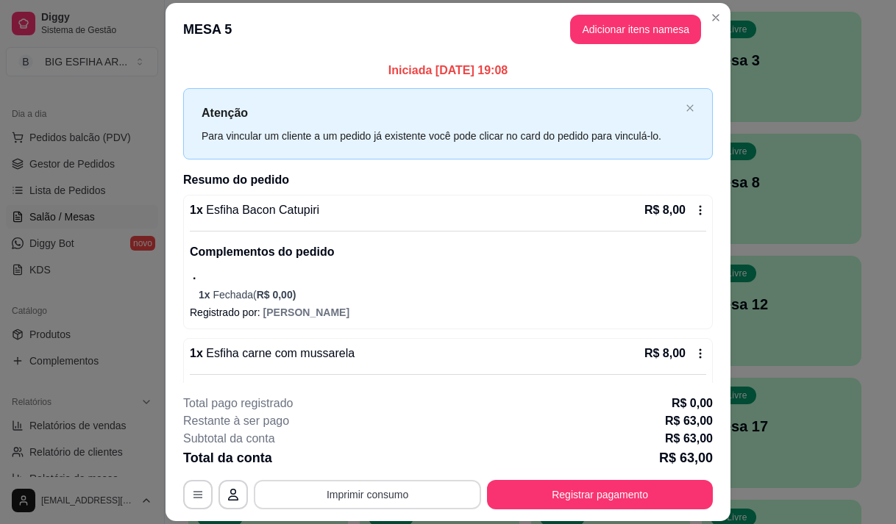
click at [395, 490] on button "Imprimir consumo" at bounding box center [367, 494] width 227 height 29
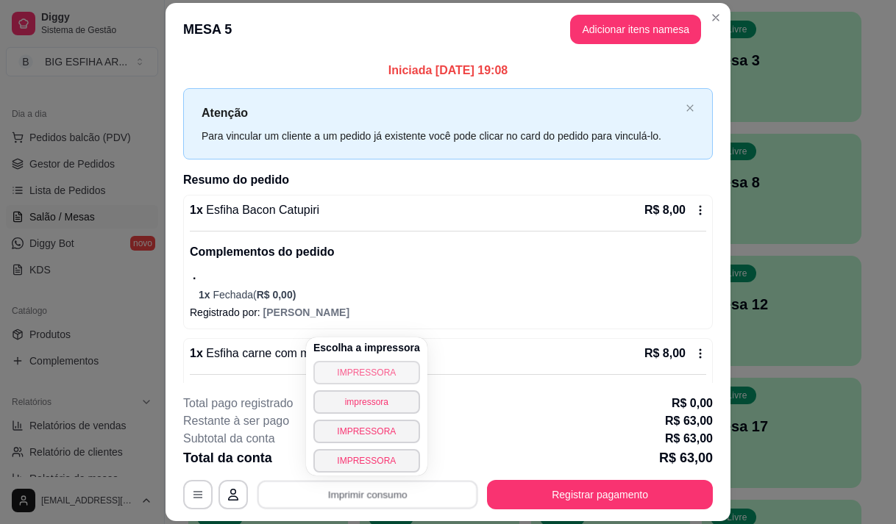
click at [379, 374] on button "IMPRESSORA" at bounding box center [366, 373] width 107 height 24
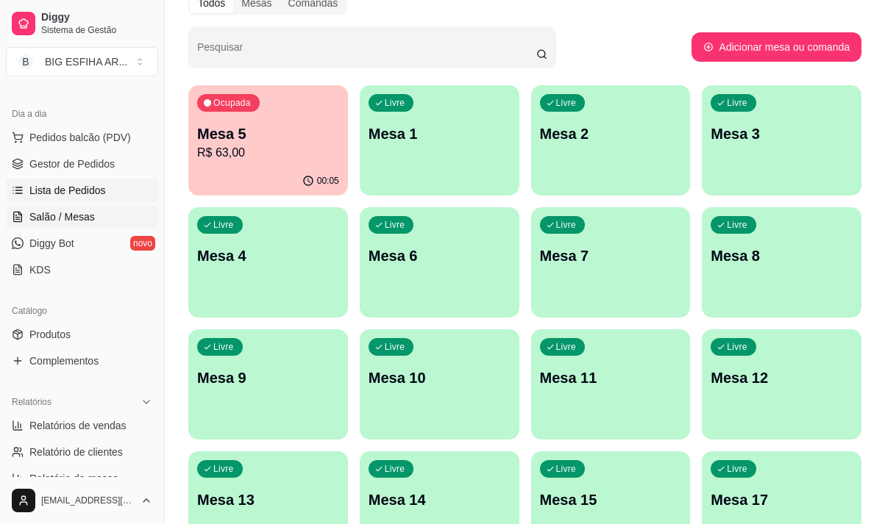
click at [86, 188] on span "Lista de Pedidos" at bounding box center [67, 190] width 76 height 15
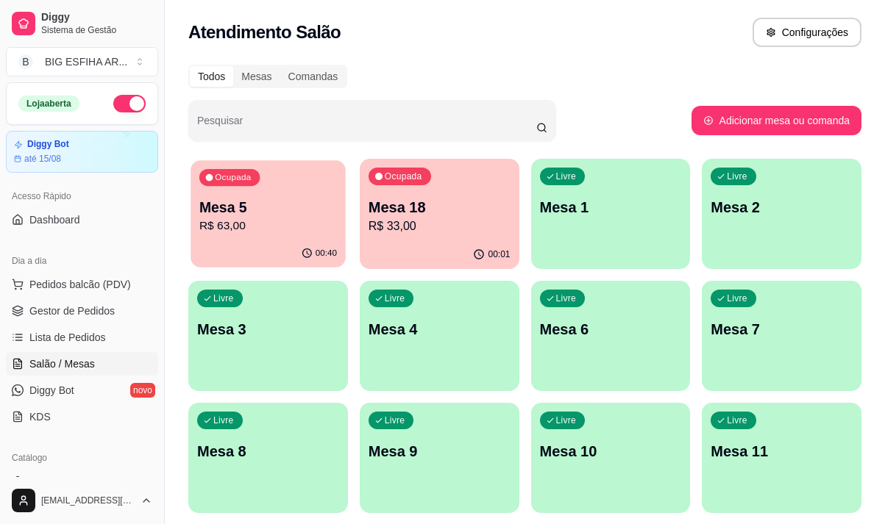
click at [237, 232] on p "R$ 63,00" at bounding box center [268, 226] width 138 height 17
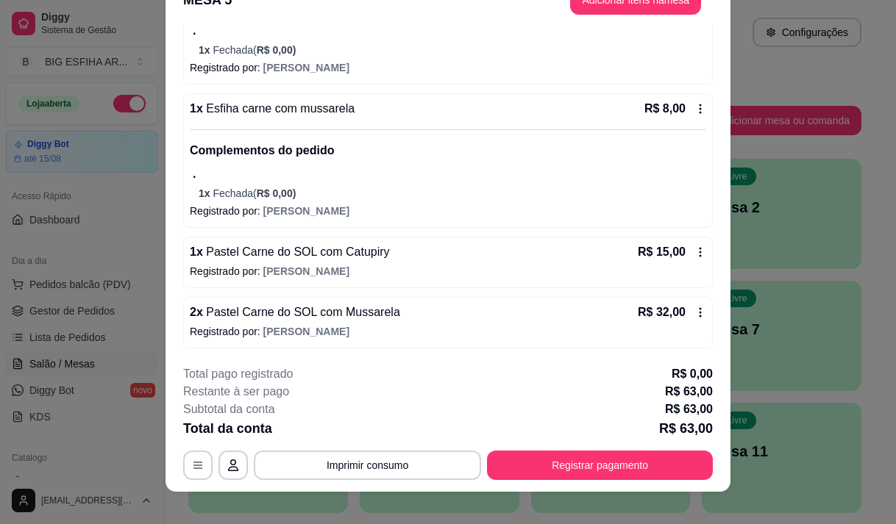
scroll to position [44, 0]
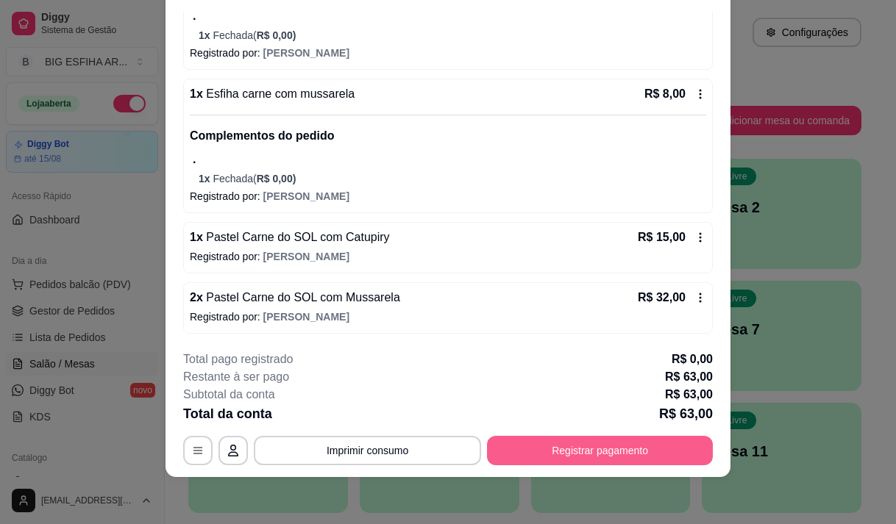
click at [555, 451] on button "Registrar pagamento" at bounding box center [600, 450] width 226 height 29
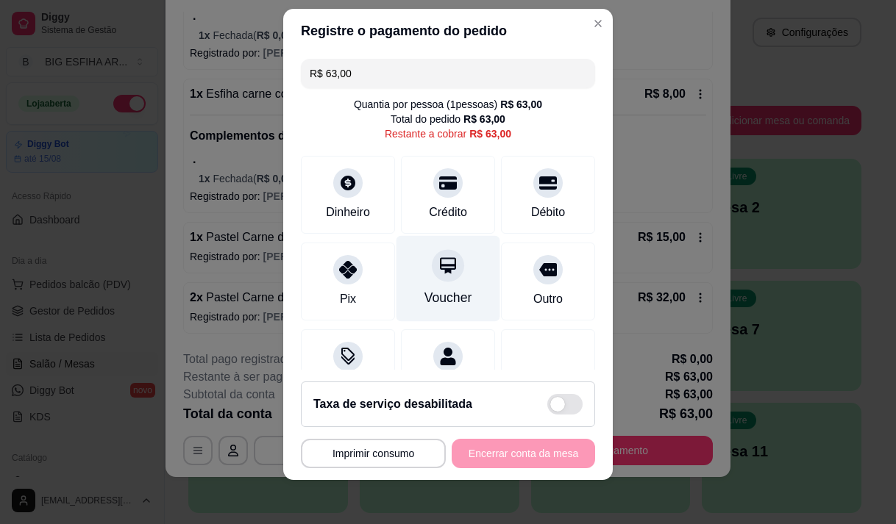
scroll to position [21, 0]
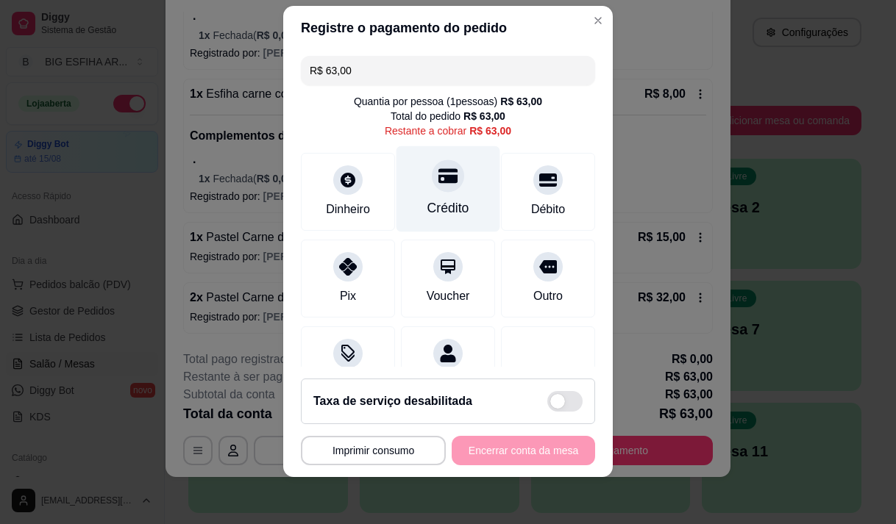
click at [448, 199] on div "Crédito" at bounding box center [448, 189] width 104 height 86
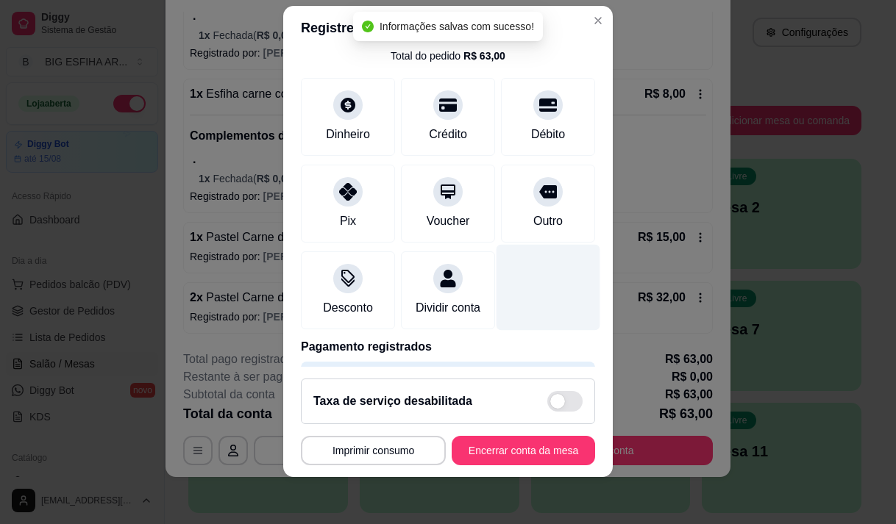
type input "R$ 0,00"
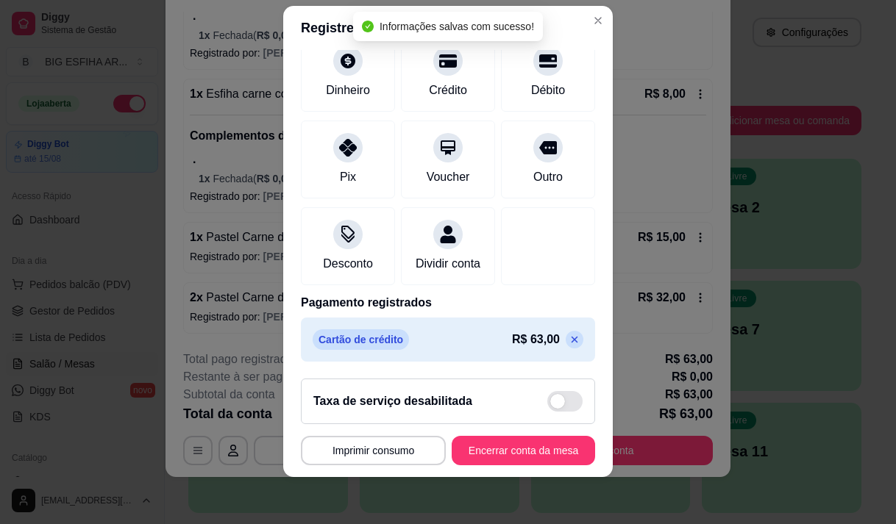
scroll to position [122, 0]
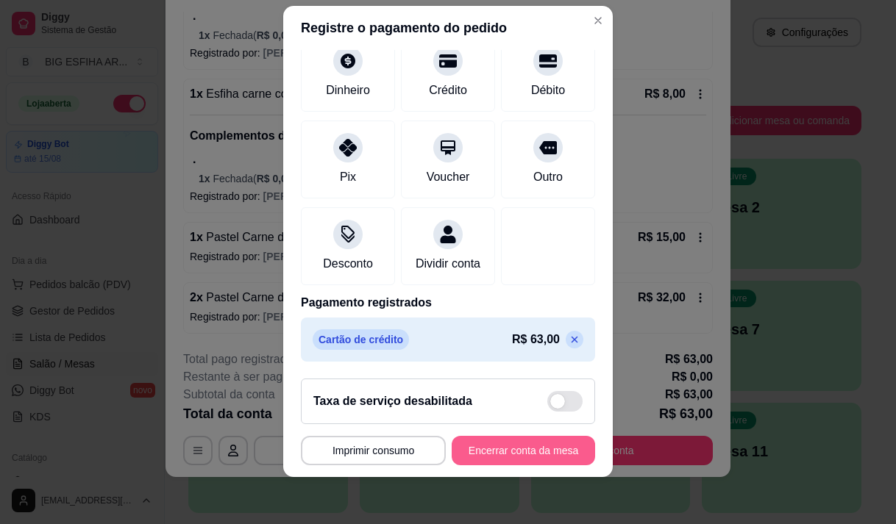
click at [519, 457] on button "Encerrar conta da mesa" at bounding box center [523, 450] width 143 height 29
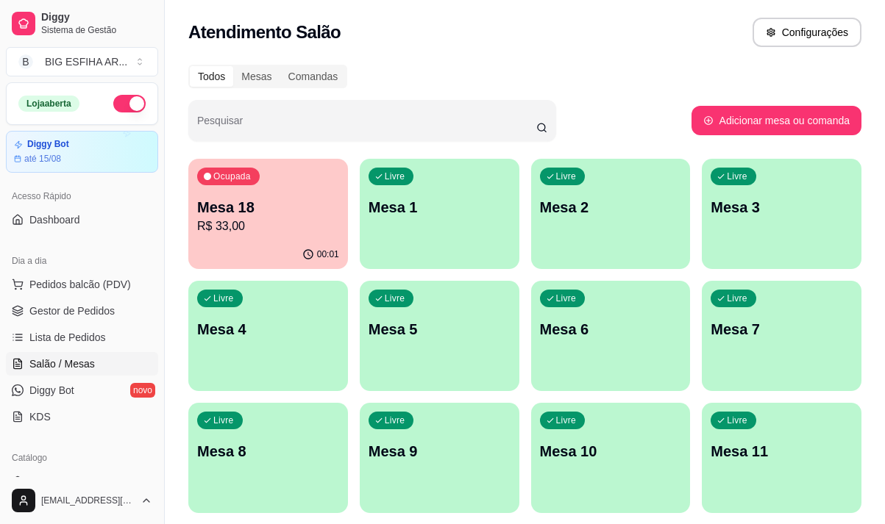
click at [273, 234] on p "R$ 33,00" at bounding box center [268, 227] width 142 height 18
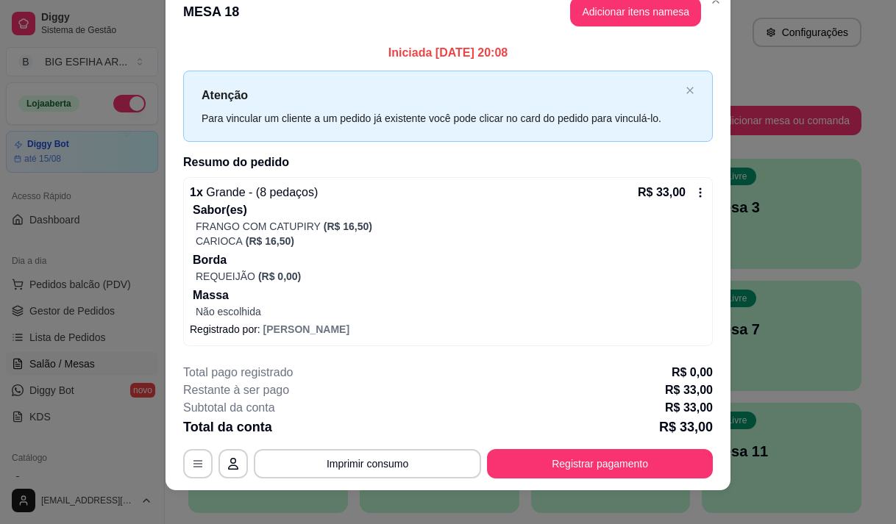
scroll to position [38, 0]
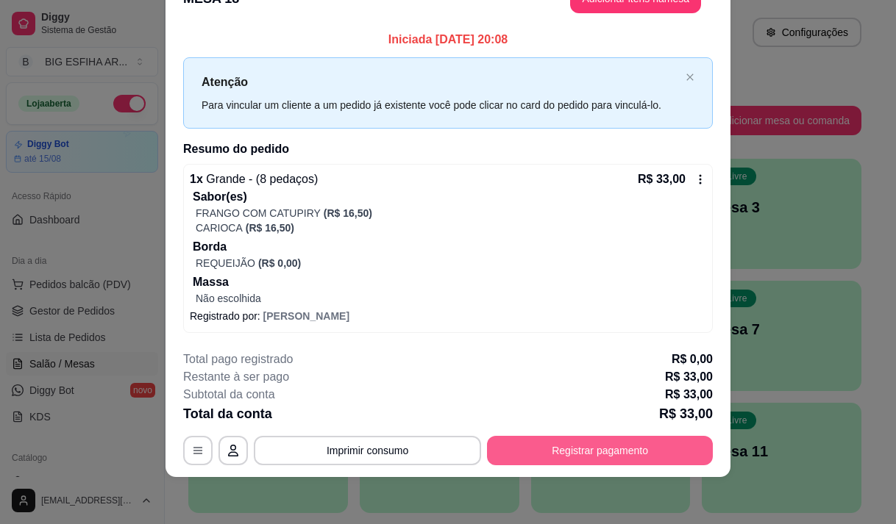
click at [528, 465] on button "Registrar pagamento" at bounding box center [600, 450] width 226 height 29
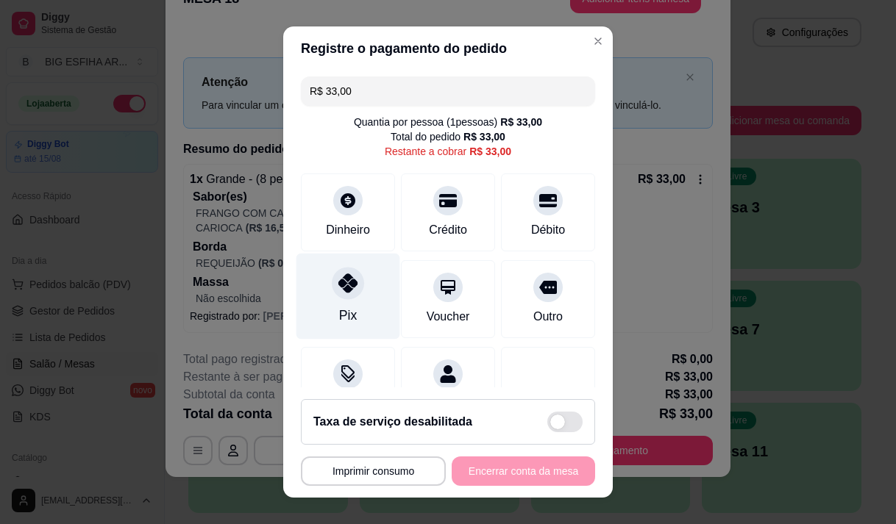
click at [339, 311] on div "Pix" at bounding box center [348, 315] width 18 height 19
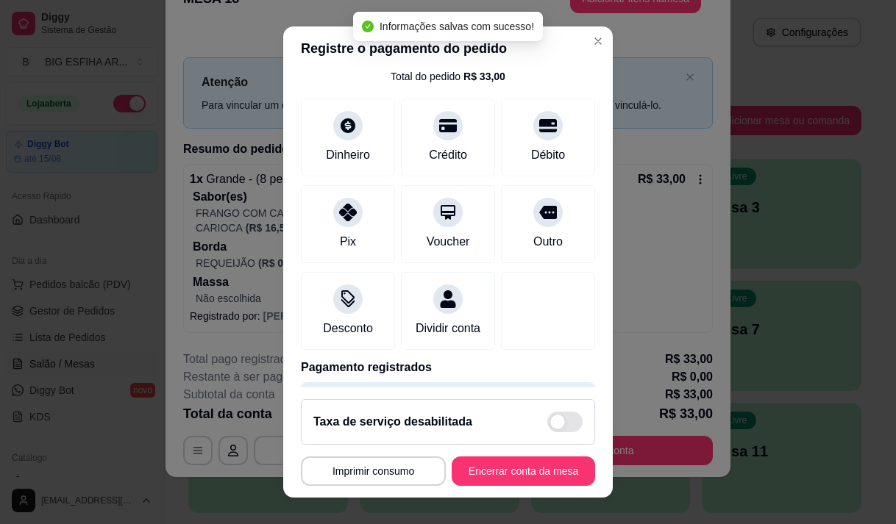
type input "R$ 0,00"
click at [521, 475] on button "Encerrar conta da mesa" at bounding box center [523, 471] width 143 height 29
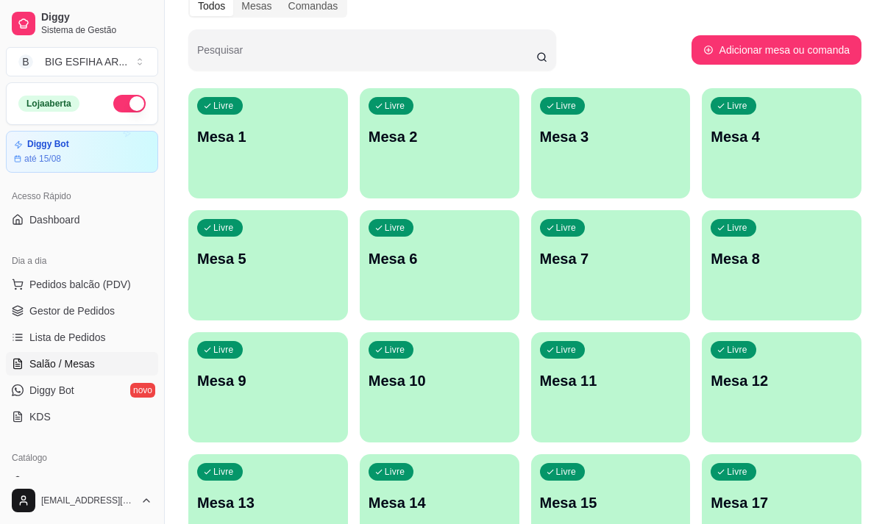
scroll to position [0, 0]
